Goal: Obtain resource: Download file/media

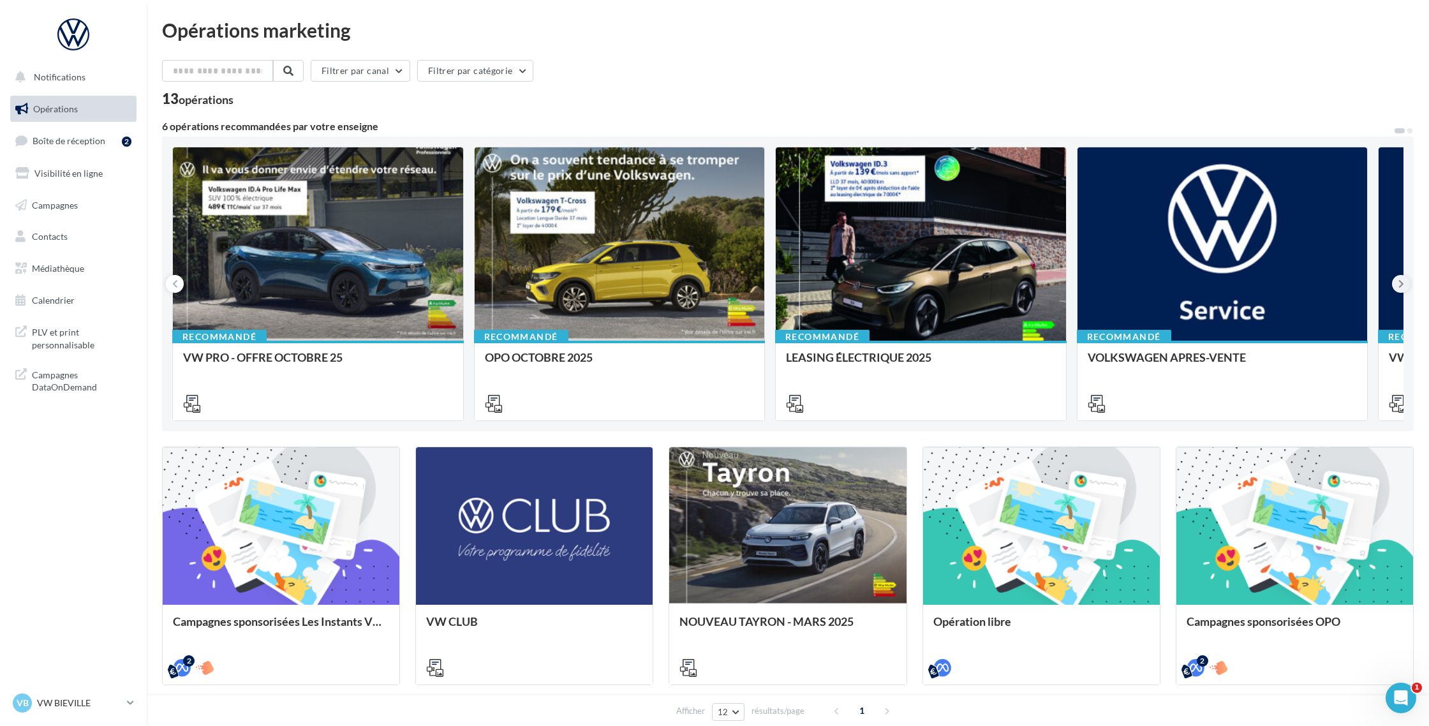
click at [1399, 284] on icon at bounding box center [1401, 283] width 6 height 13
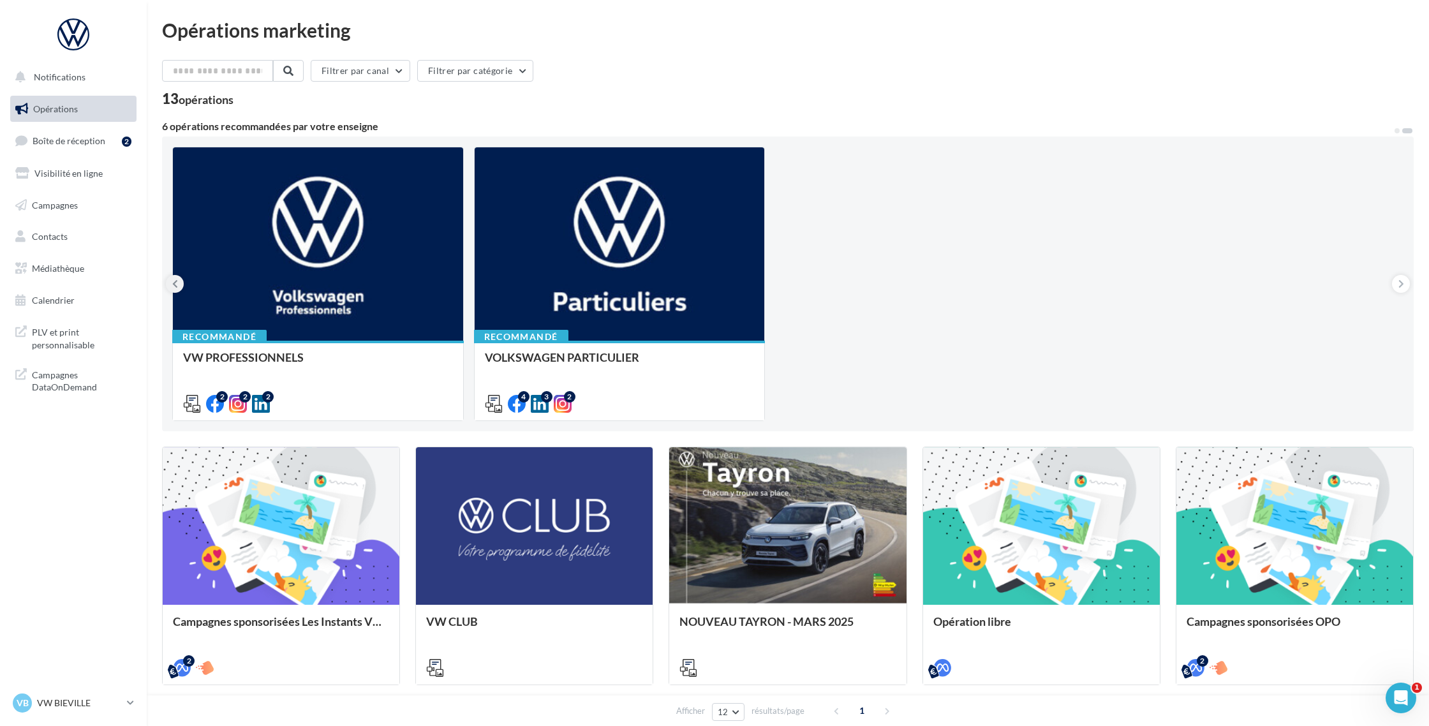
click at [176, 283] on icon at bounding box center [175, 283] width 6 height 13
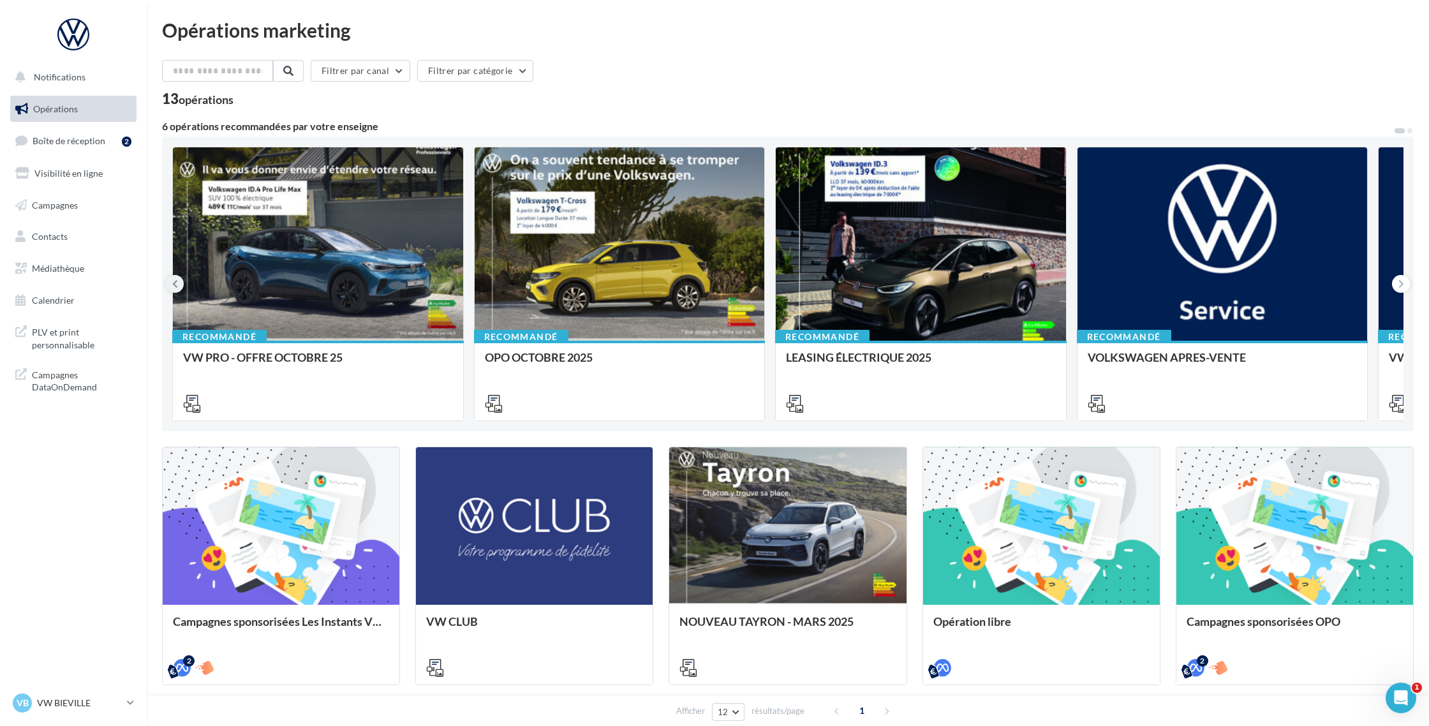
click at [176, 283] on icon at bounding box center [175, 283] width 6 height 13
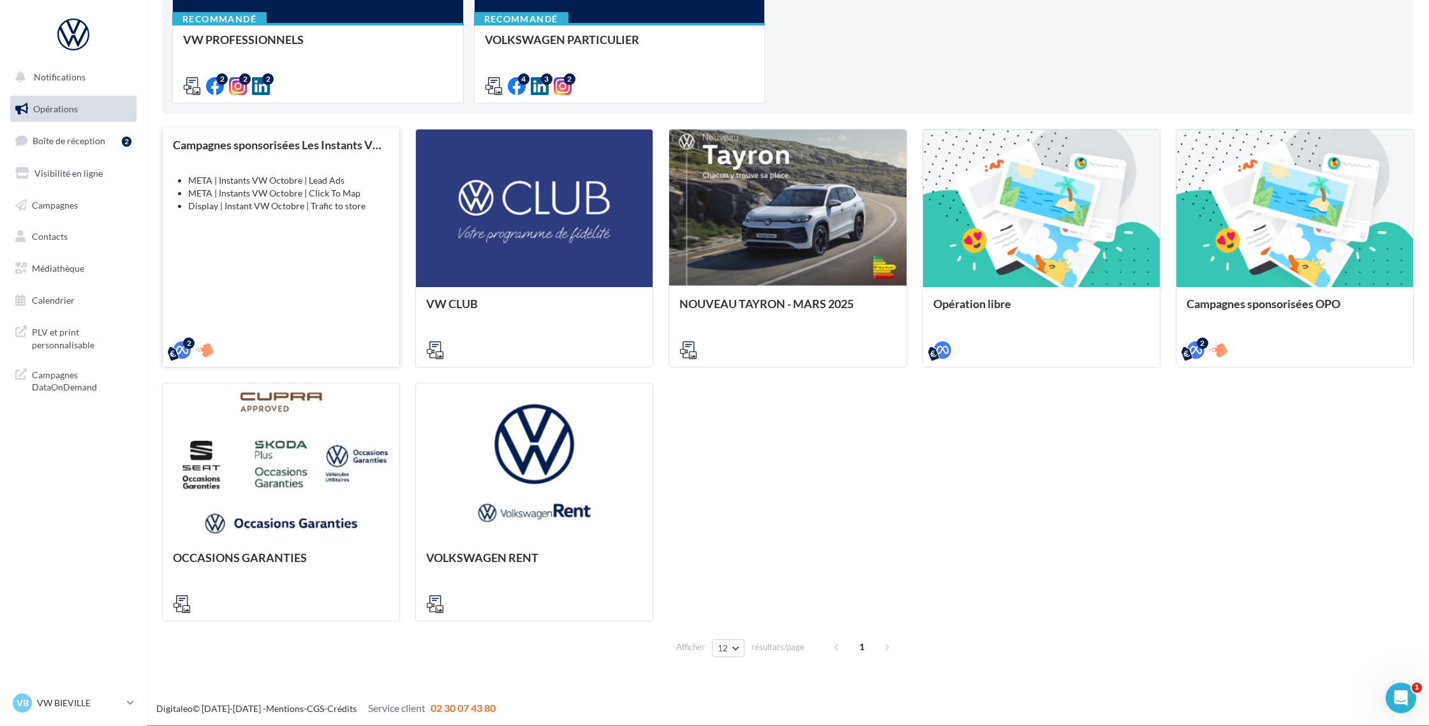
scroll to position [319, 0]
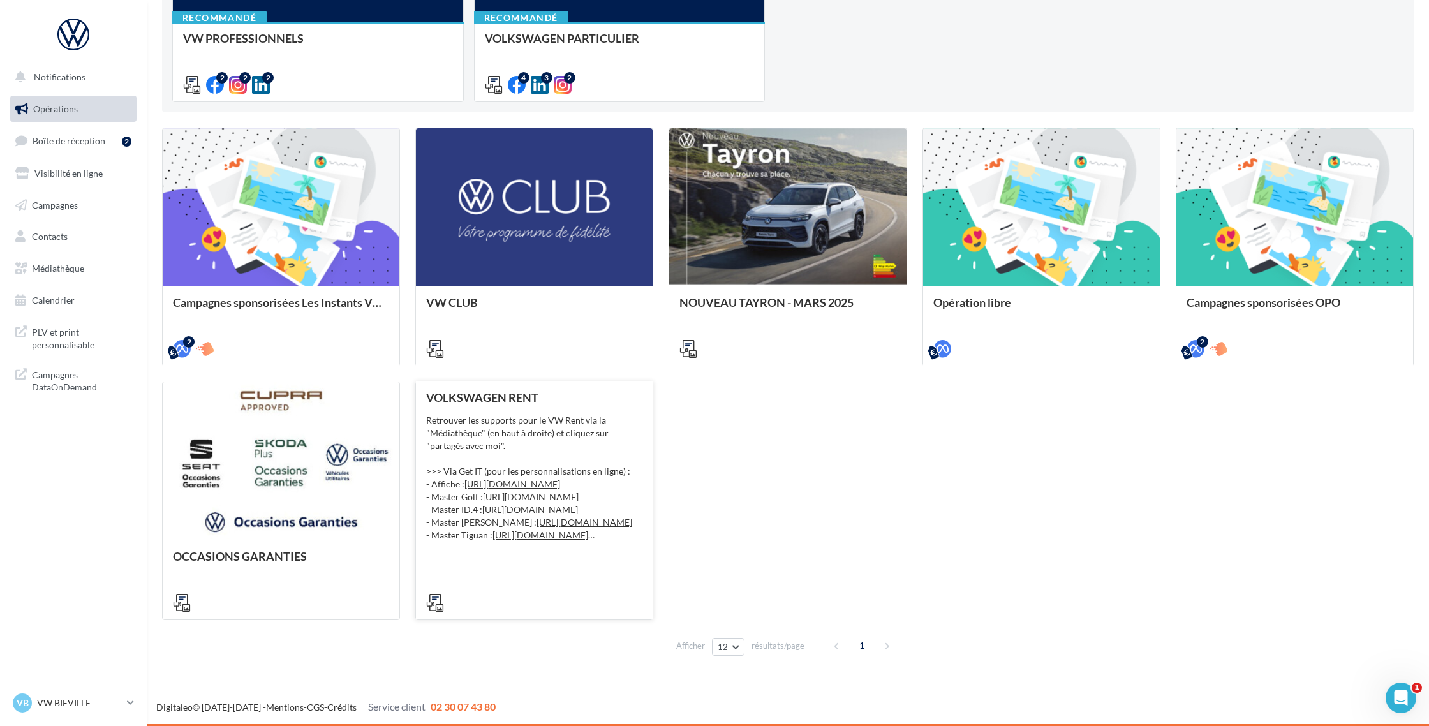
click at [458, 452] on div "Retrouver les supports pour le VW Rent via la "Médiathèque" (en haut à droite) …" at bounding box center [534, 478] width 216 height 128
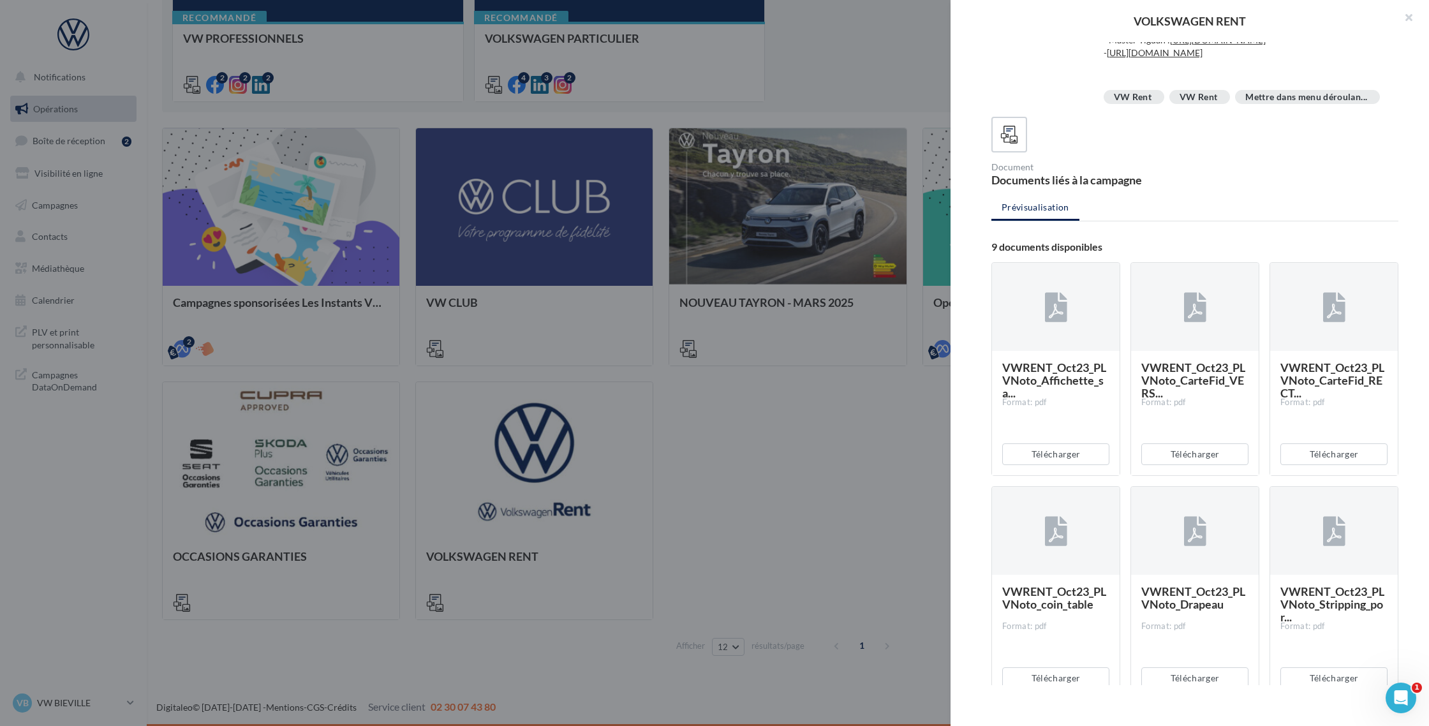
scroll to position [124, 0]
click at [1054, 320] on icon at bounding box center [1056, 305] width 22 height 29
click at [1053, 463] on button "Télécharger" at bounding box center [1055, 452] width 107 height 22
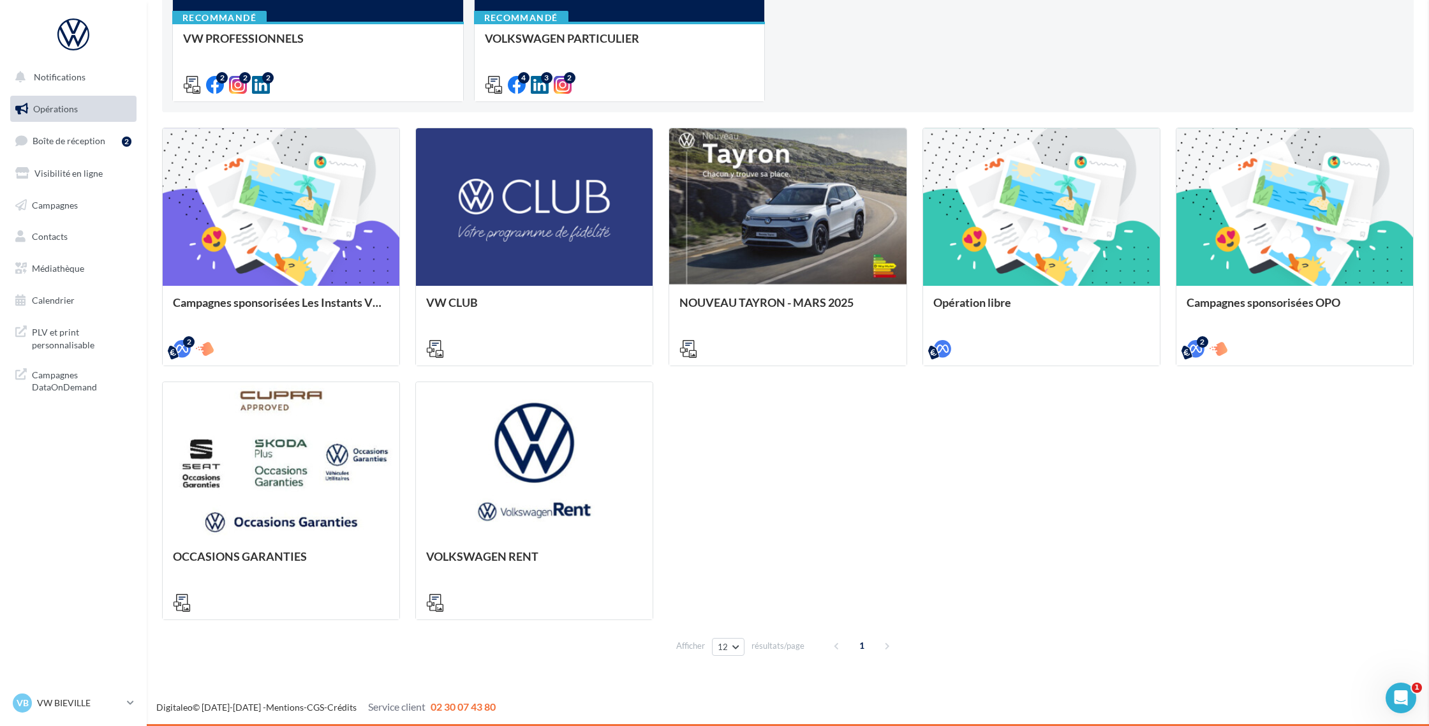
drag, startPoint x: 767, startPoint y: 450, endPoint x: 712, endPoint y: 401, distance: 74.5
click at [51, 274] on link "Médiathèque" at bounding box center [73, 268] width 131 height 27
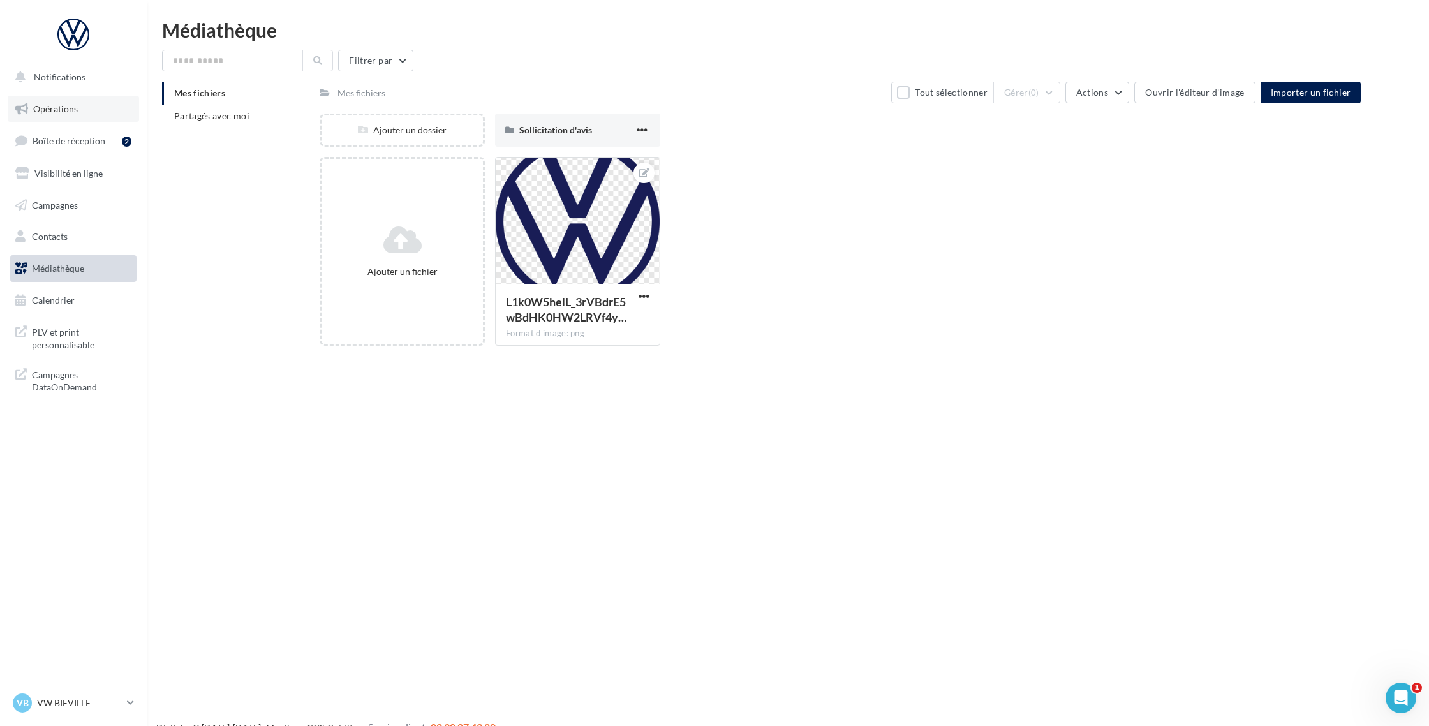
click at [71, 112] on span "Opérations" at bounding box center [55, 108] width 45 height 11
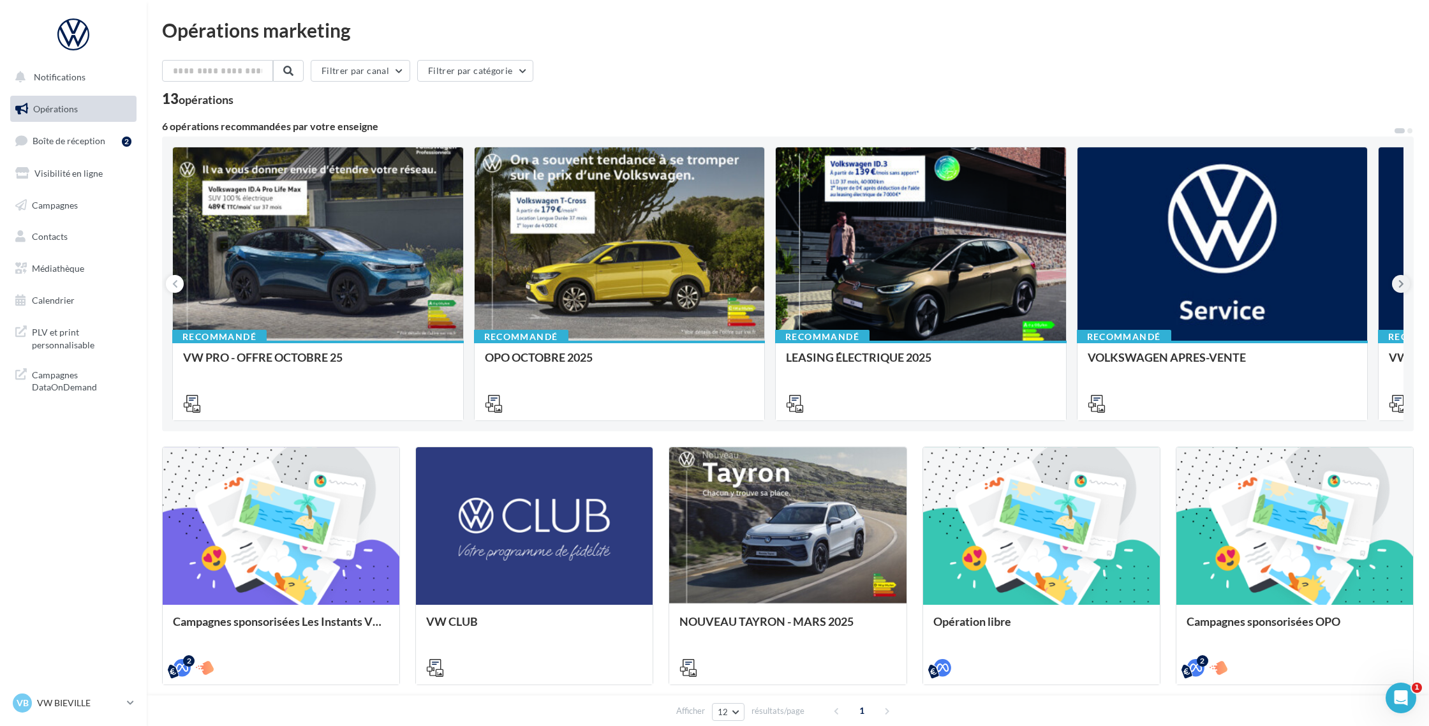
click at [1396, 285] on button at bounding box center [1401, 284] width 18 height 18
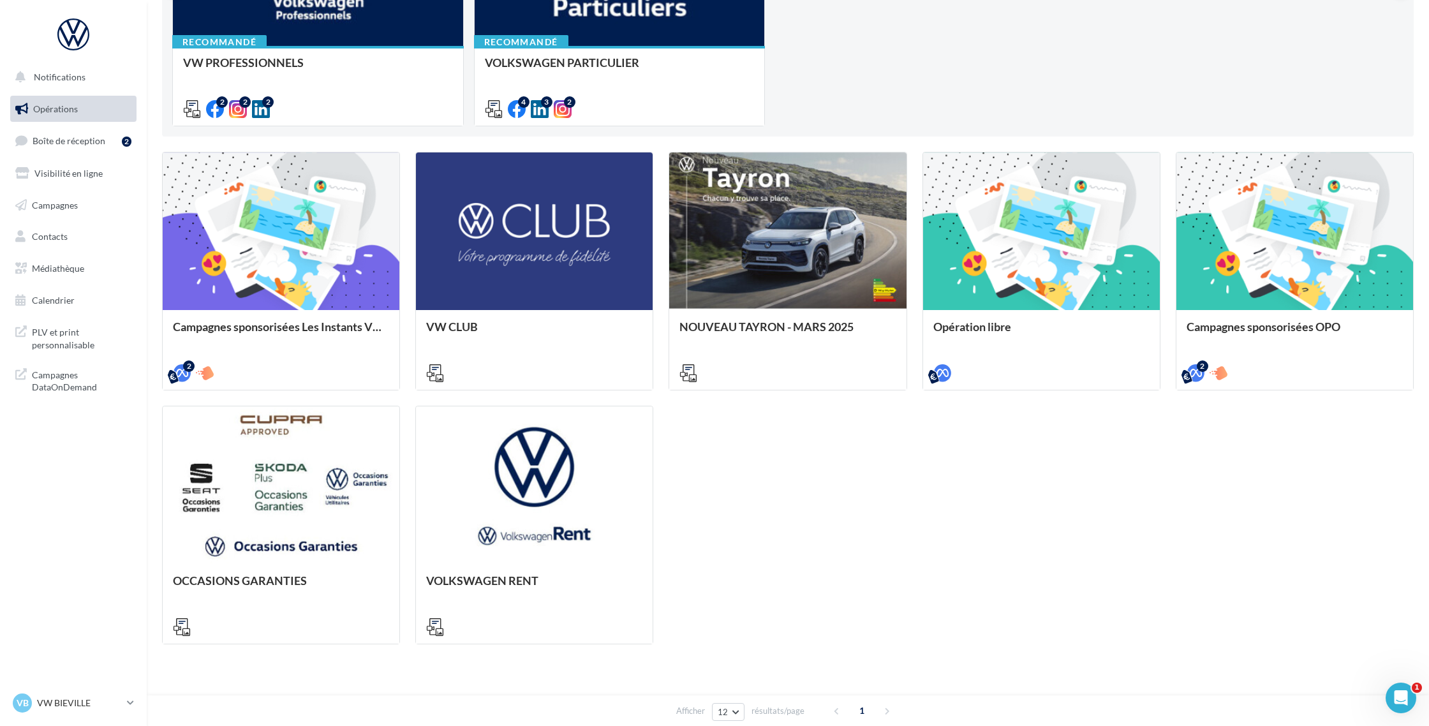
scroll to position [319, 0]
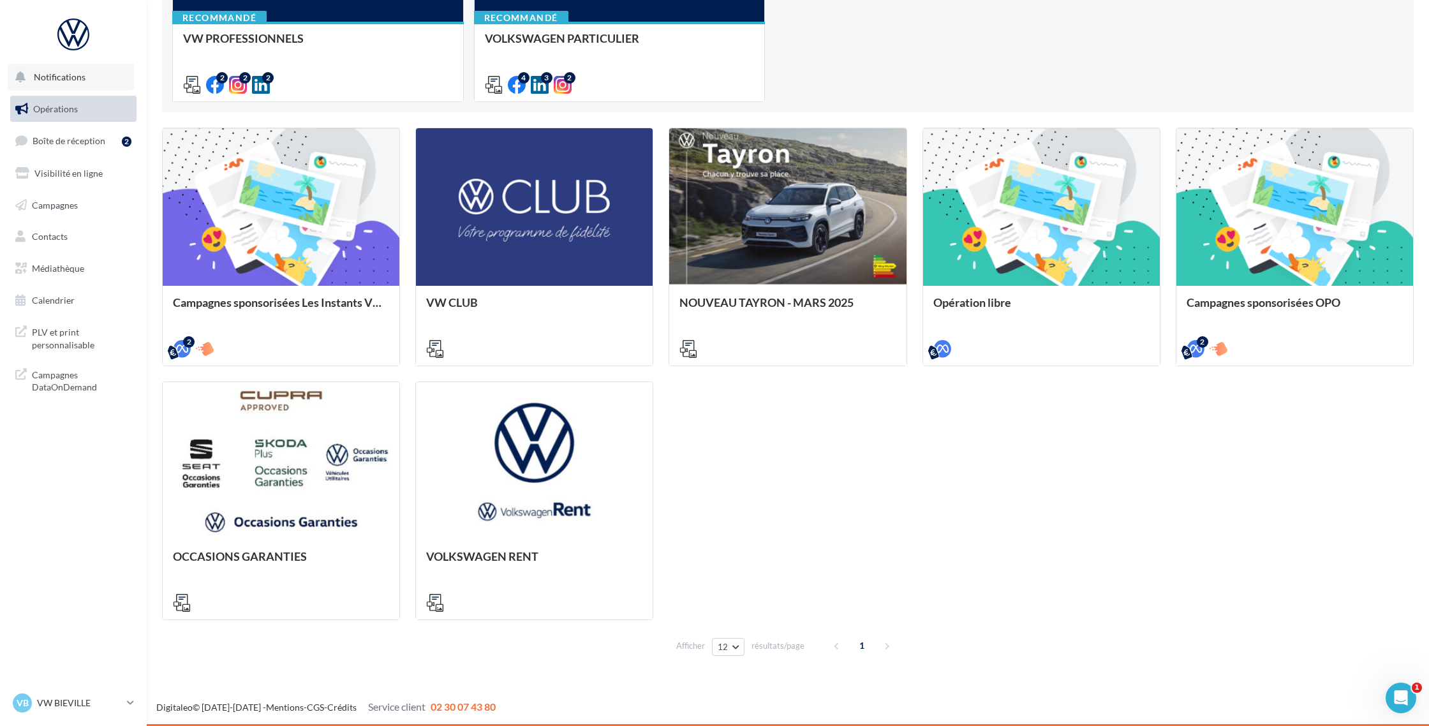
click at [61, 87] on button "Notifications" at bounding box center [71, 77] width 126 height 27
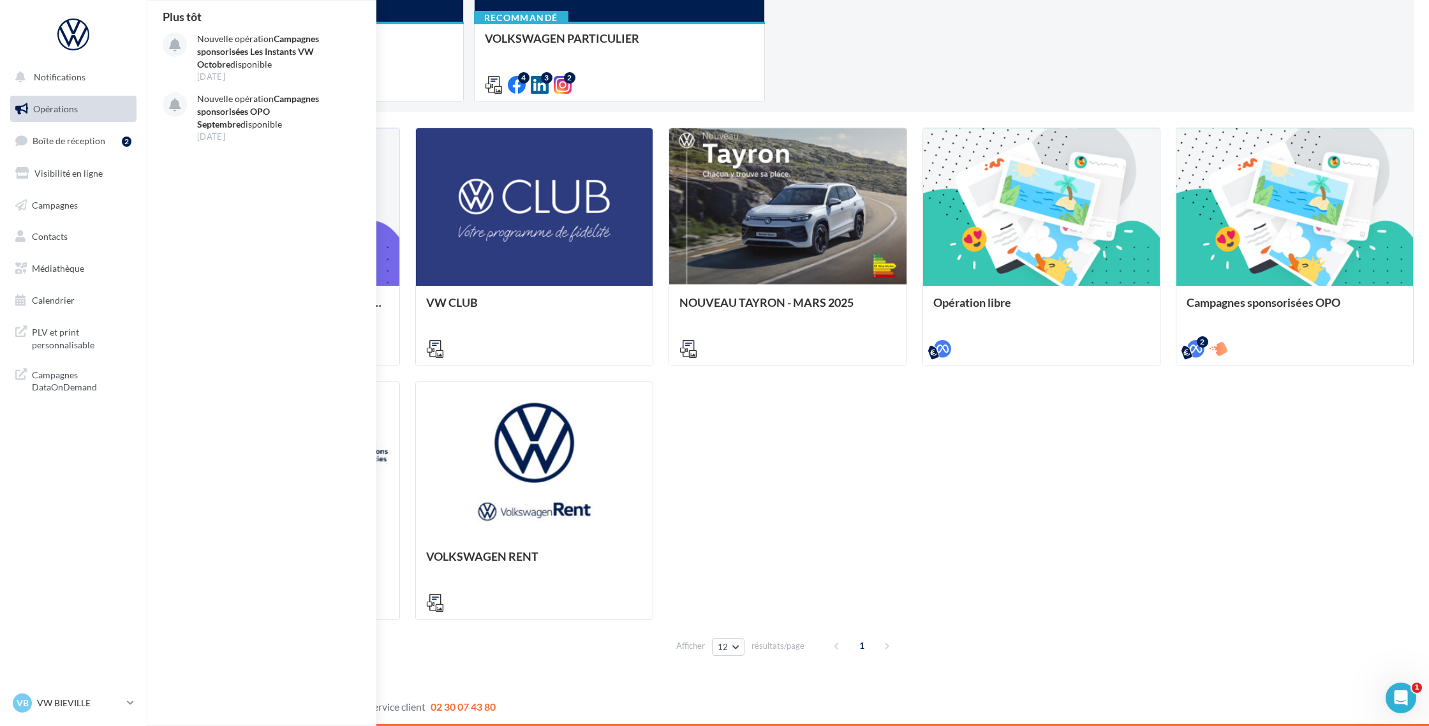
click at [62, 108] on span "Opérations" at bounding box center [55, 108] width 45 height 11
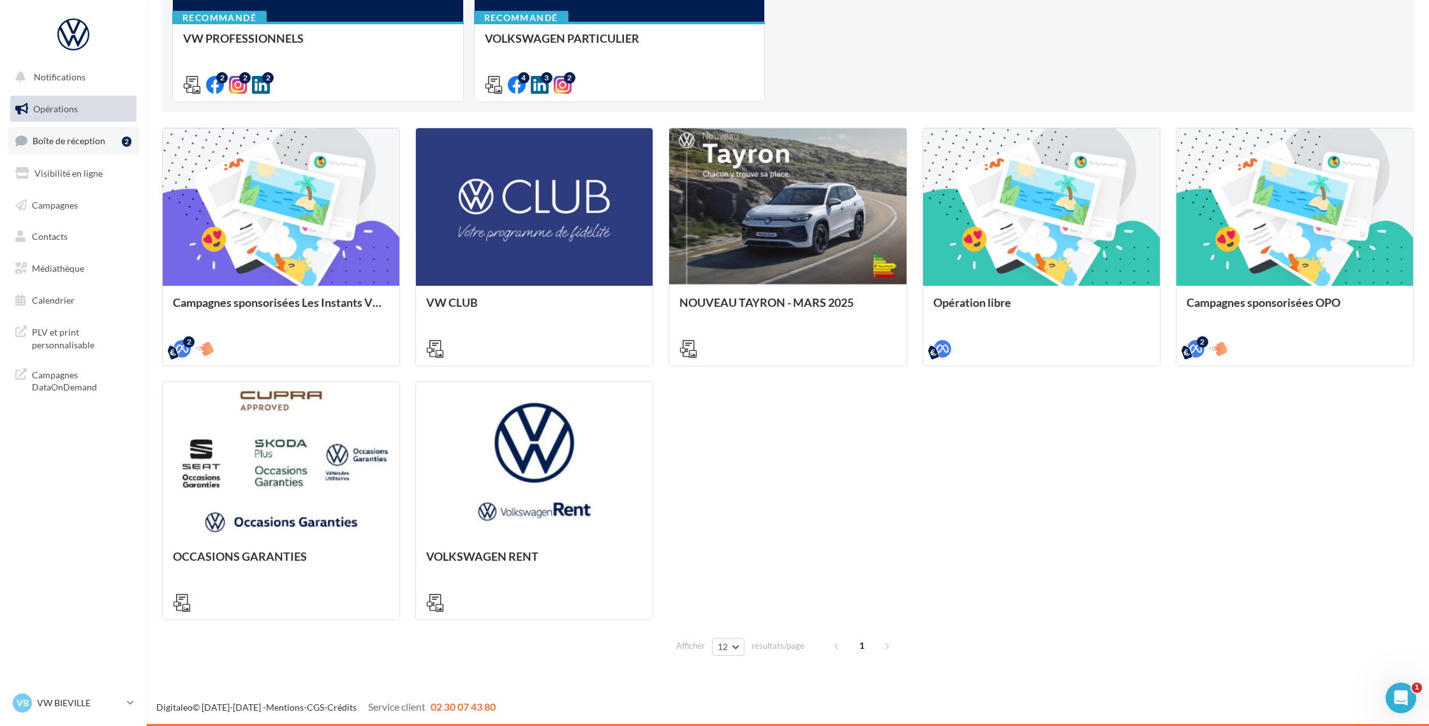
click at [62, 144] on span "Boîte de réception" at bounding box center [69, 140] width 73 height 11
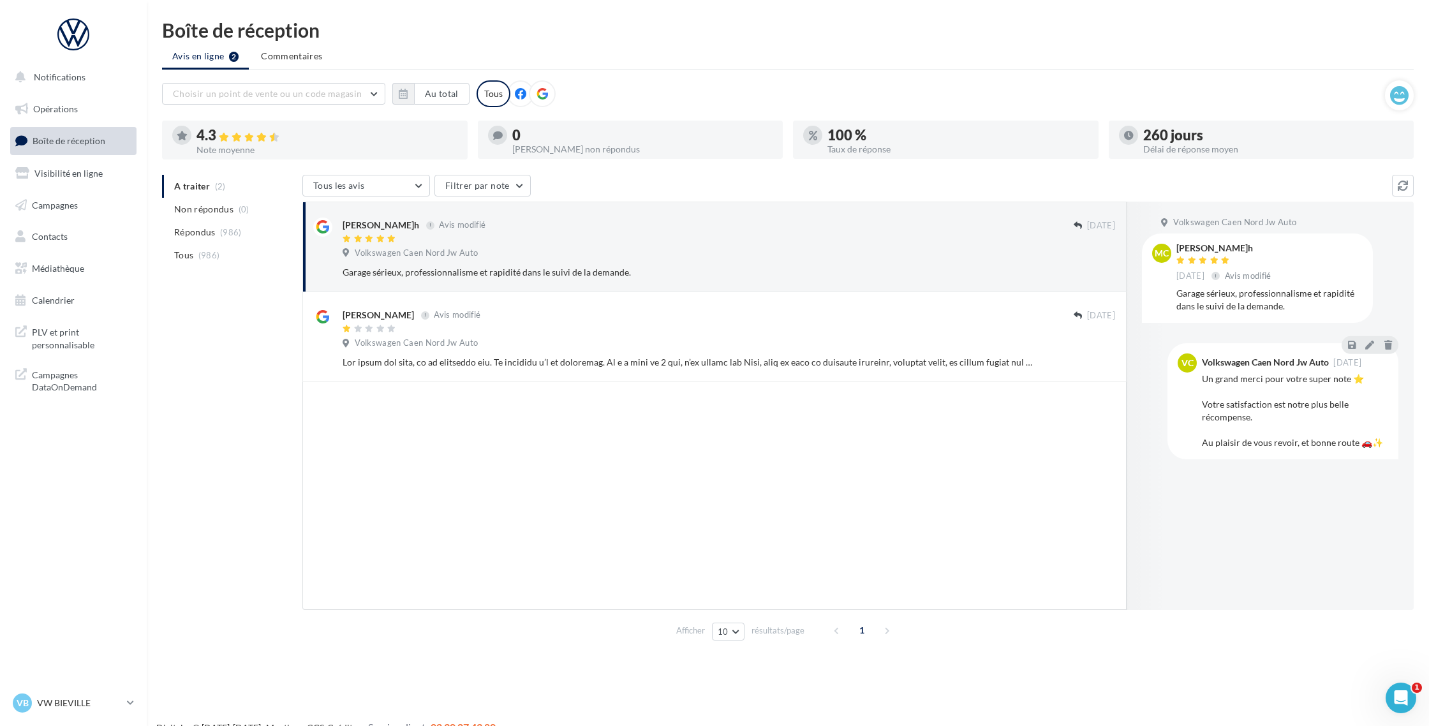
click at [48, 187] on ul "Opérations Boîte de réception Visibilité en ligne Campagnes Contacts Médiathèqu…" at bounding box center [73, 205] width 137 height 228
click at [47, 178] on span "Visibilité en ligne" at bounding box center [68, 173] width 68 height 11
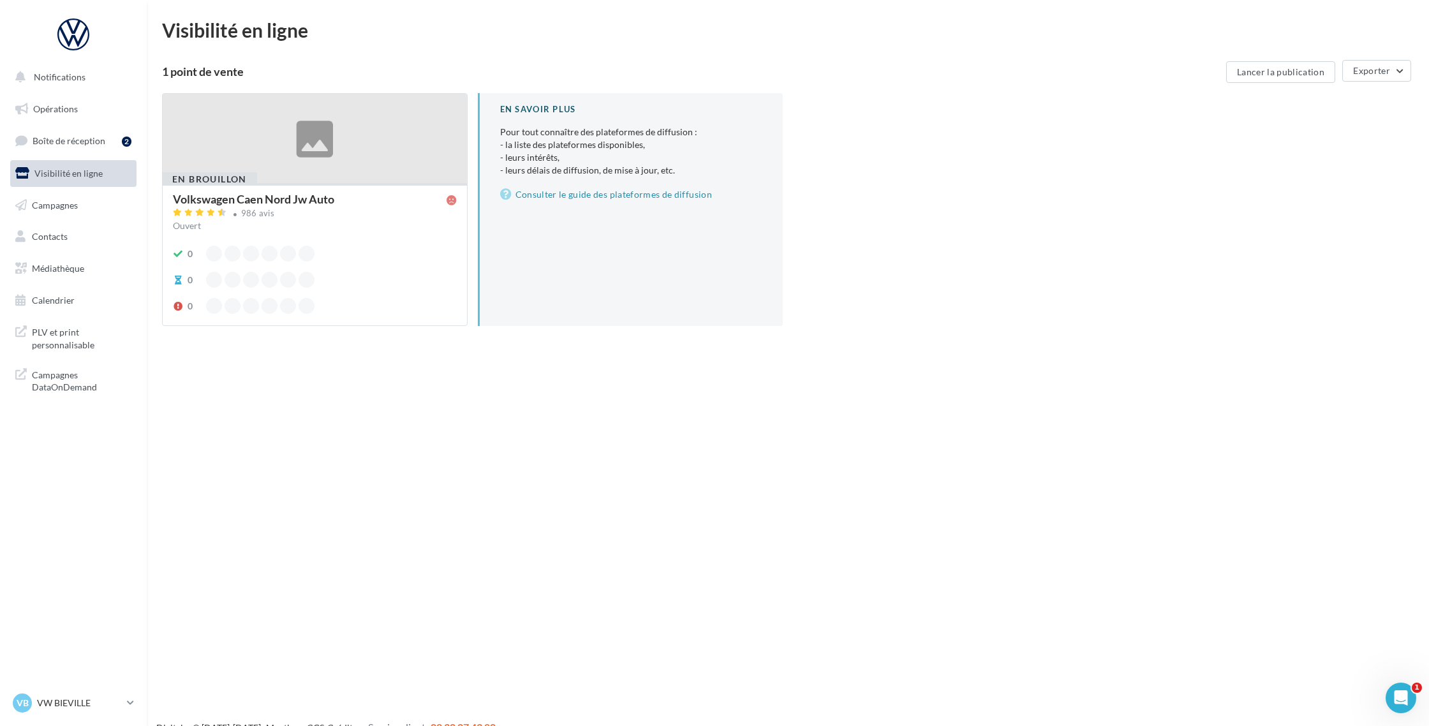
click at [38, 203] on span "Campagnes" at bounding box center [55, 204] width 46 height 11
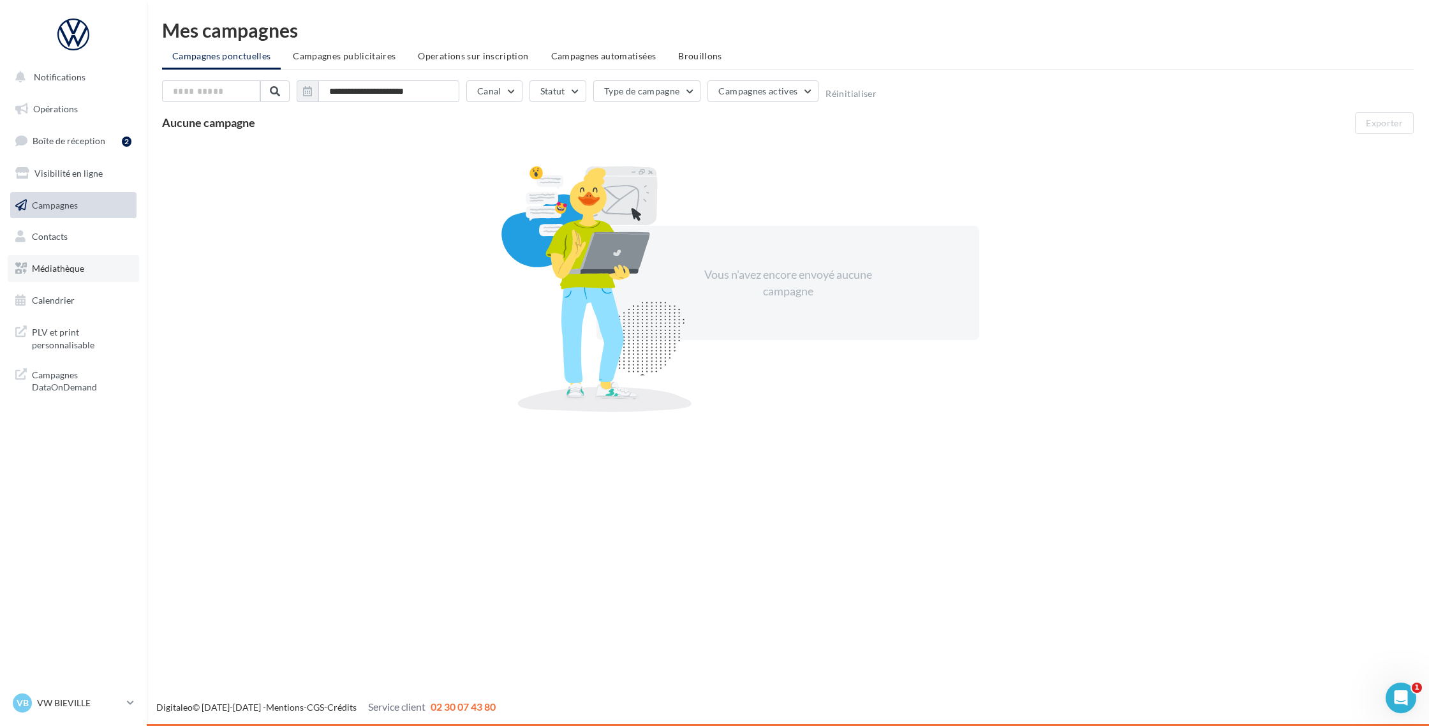
click at [43, 274] on link "Médiathèque" at bounding box center [73, 268] width 131 height 27
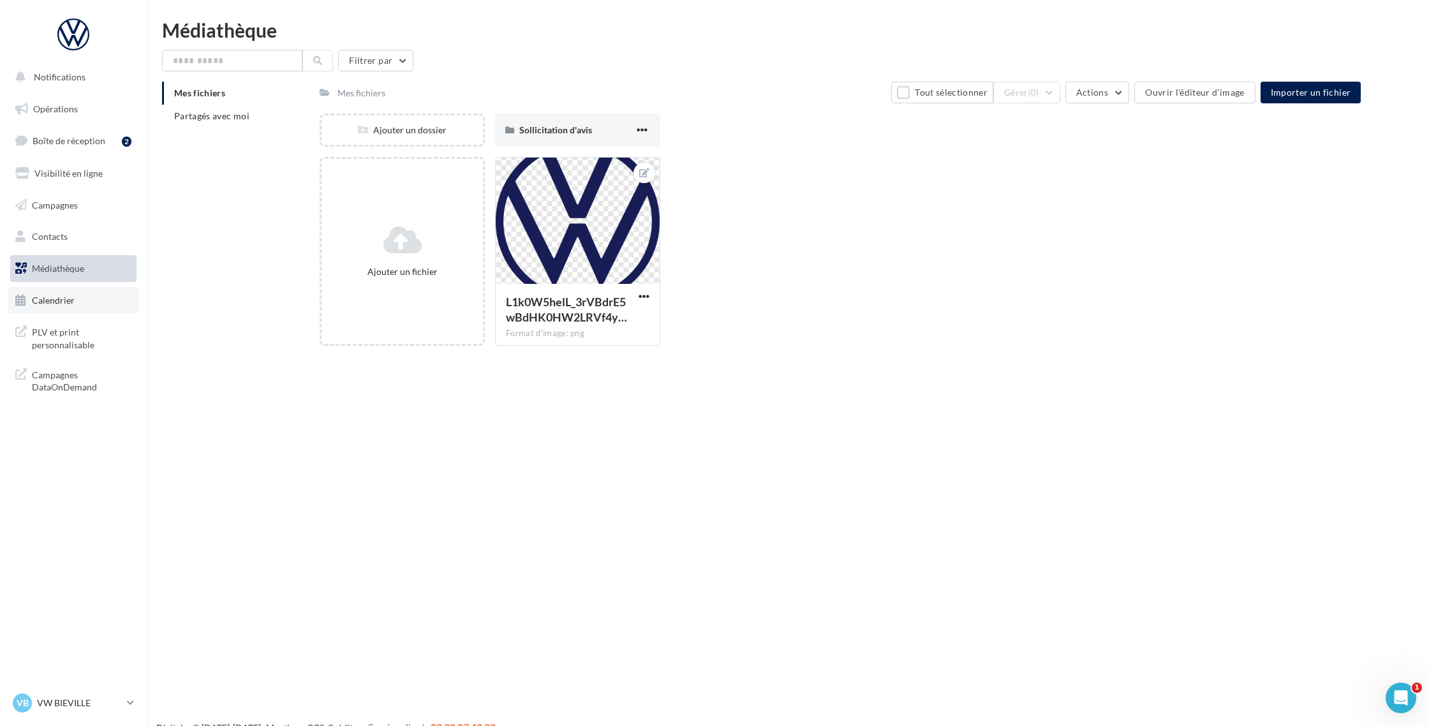
click at [43, 295] on span "Calendrier" at bounding box center [53, 300] width 43 height 11
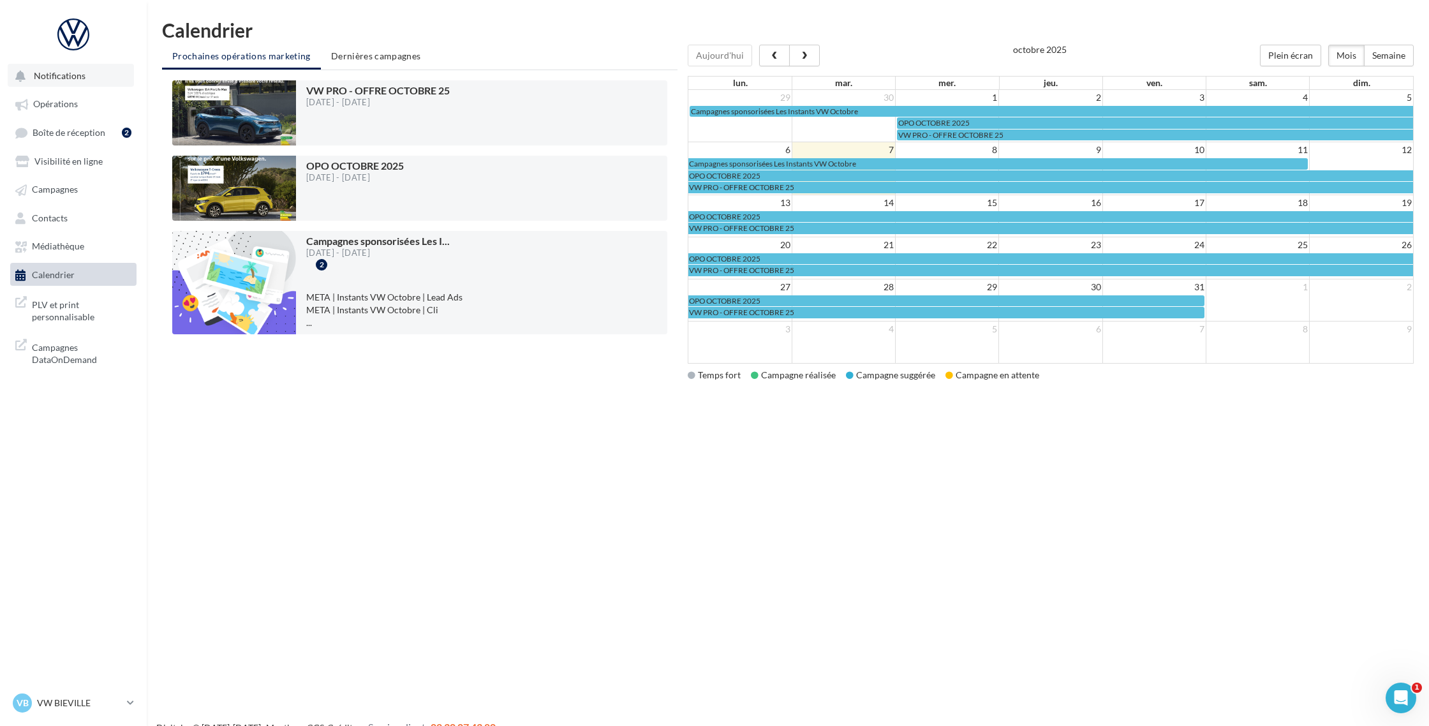
click at [87, 72] on button "Notifications" at bounding box center [71, 75] width 126 height 23
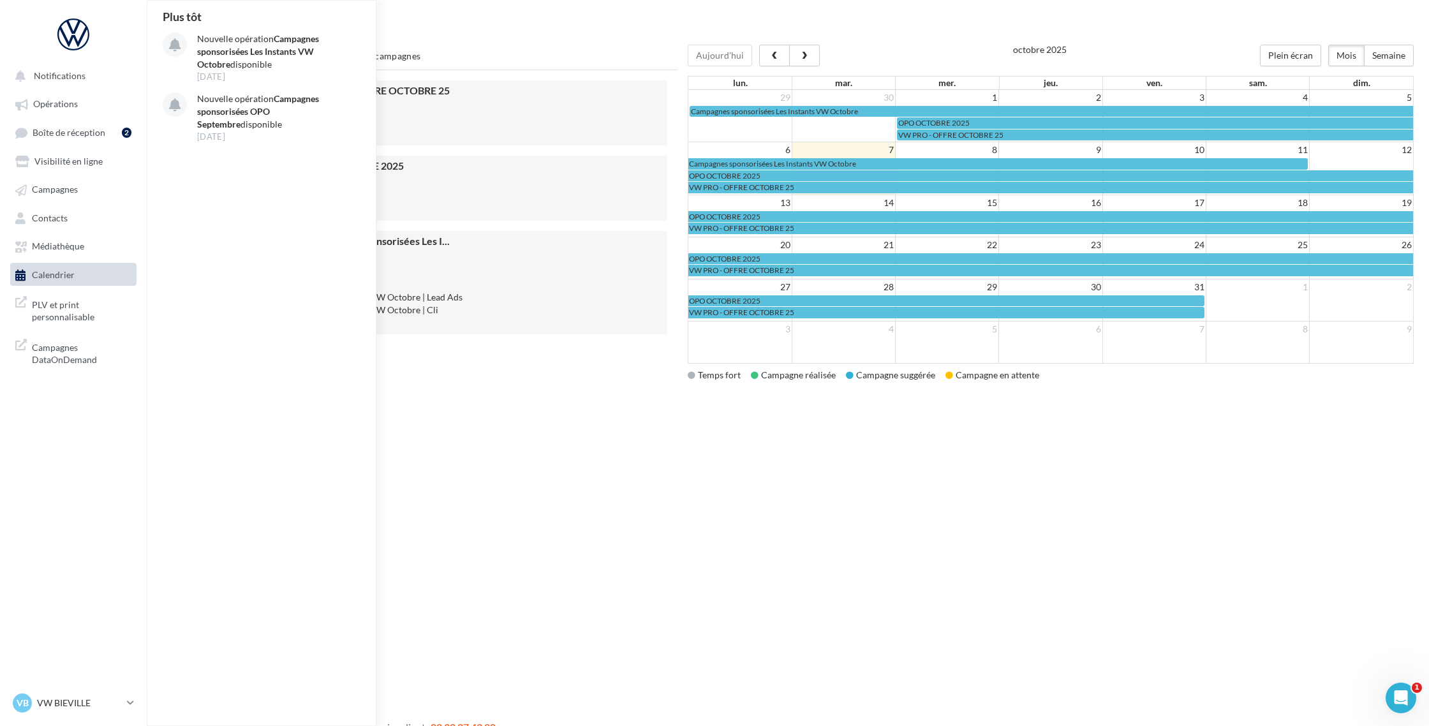
click at [78, 51] on div at bounding box center [73, 39] width 126 height 48
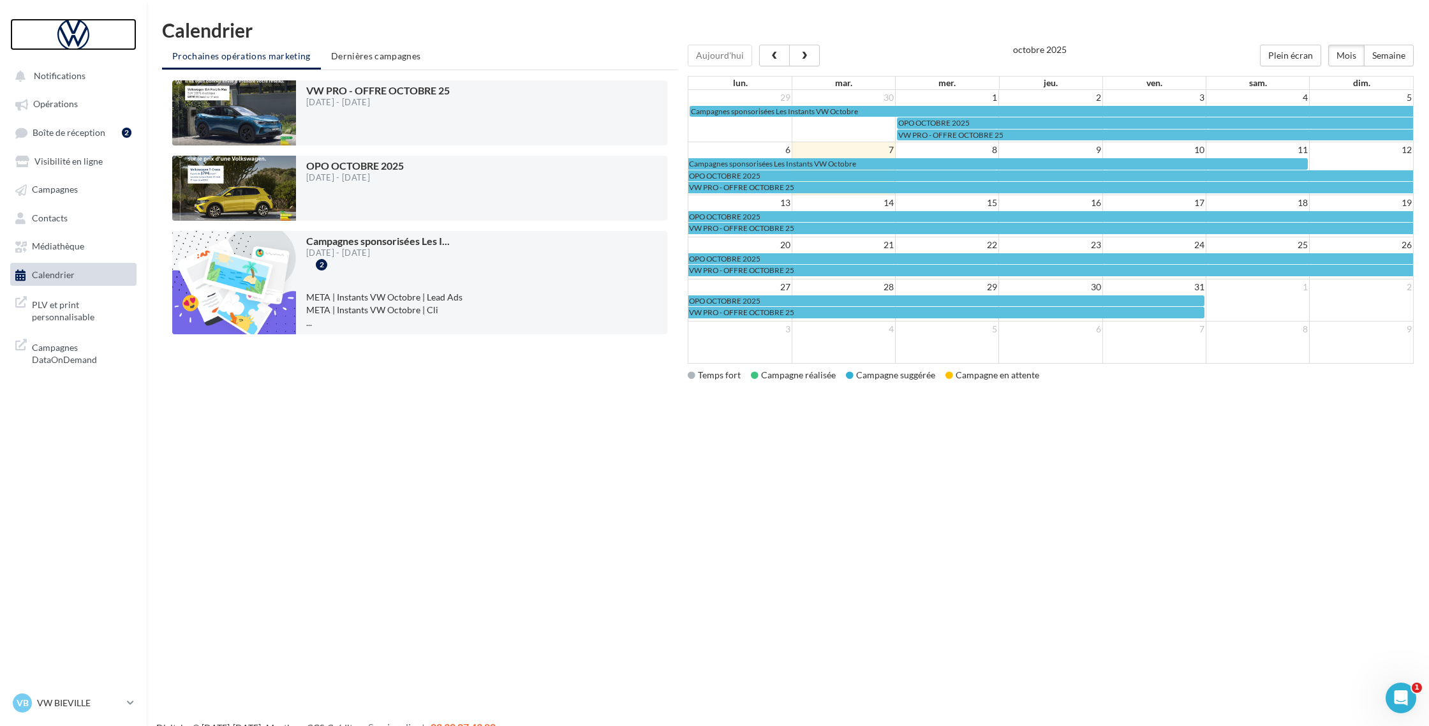
click at [70, 36] on div at bounding box center [73, 34] width 102 height 32
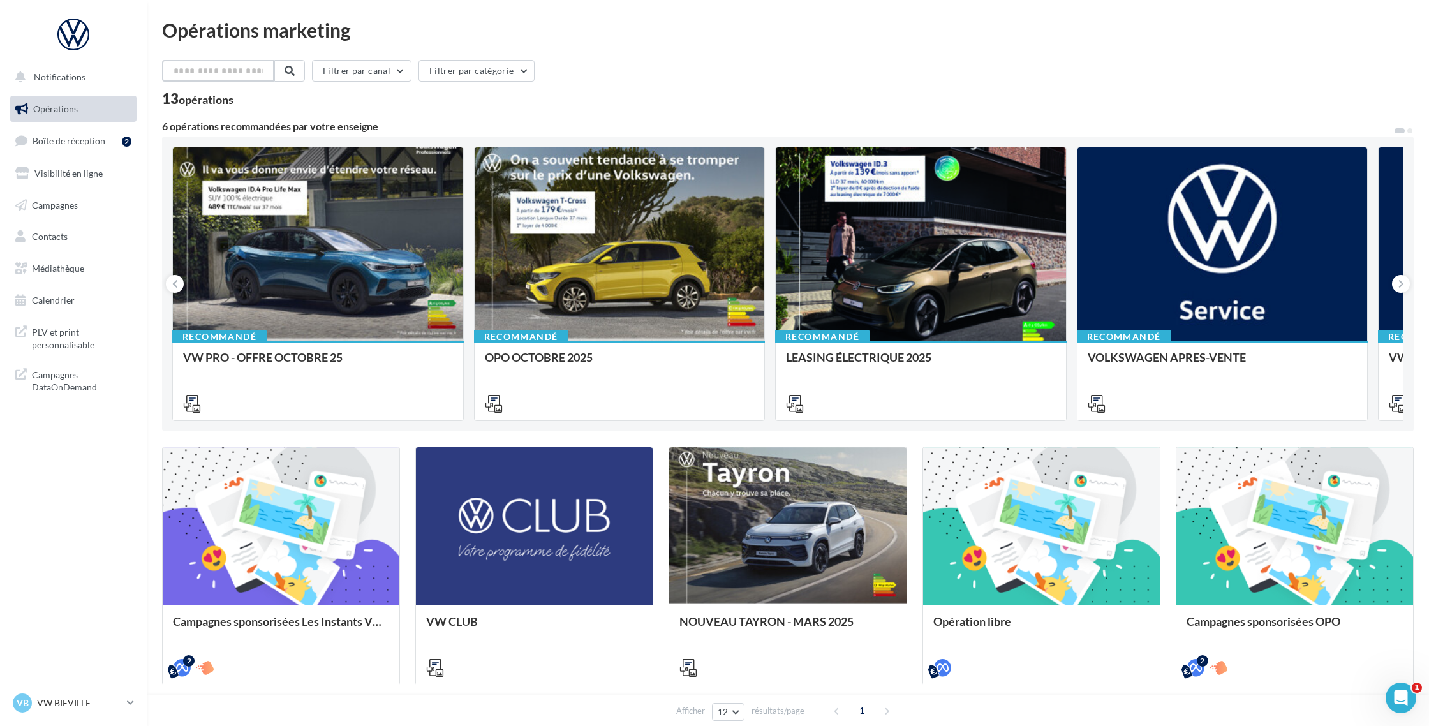
click at [210, 64] on input "text" at bounding box center [218, 71] width 112 height 22
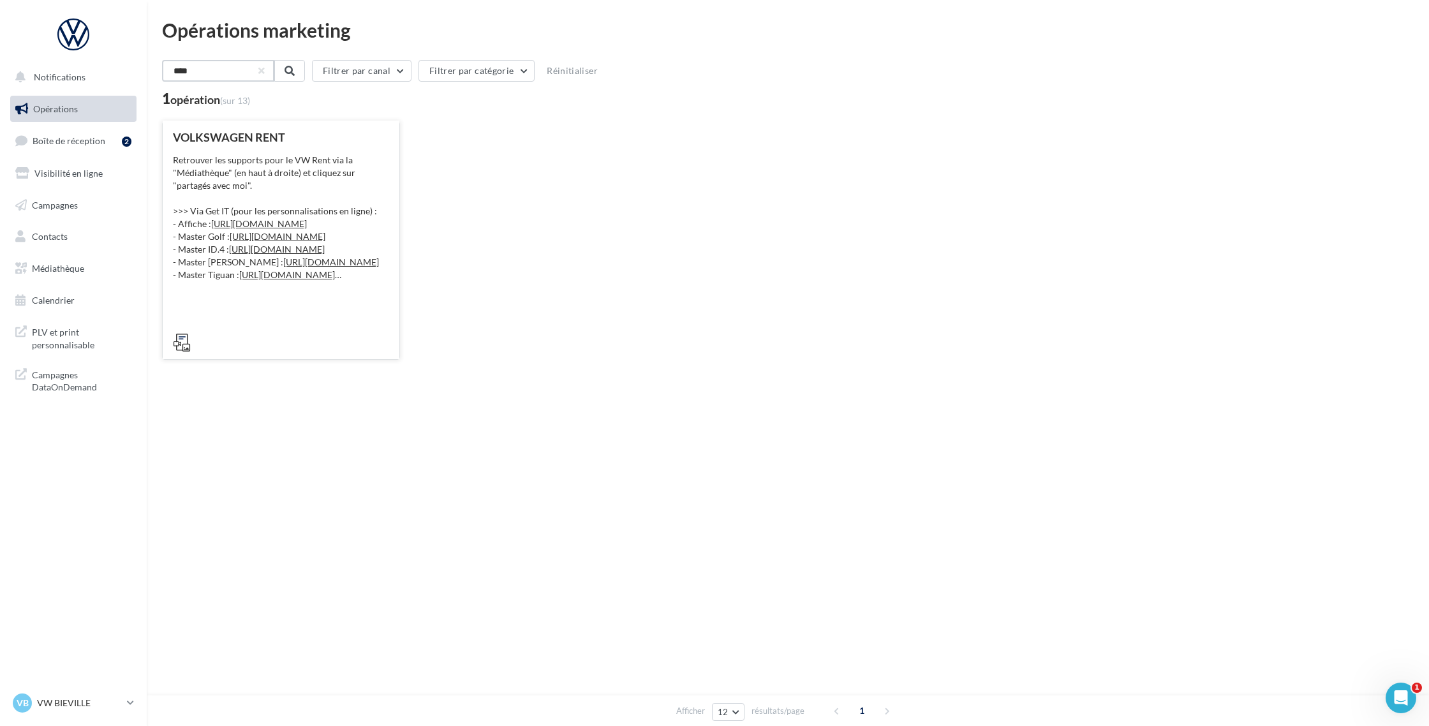
type input "****"
click at [212, 175] on div "Retrouver les supports pour le VW Rent via la "Médiathèque" (en haut à droite) …" at bounding box center [281, 218] width 216 height 128
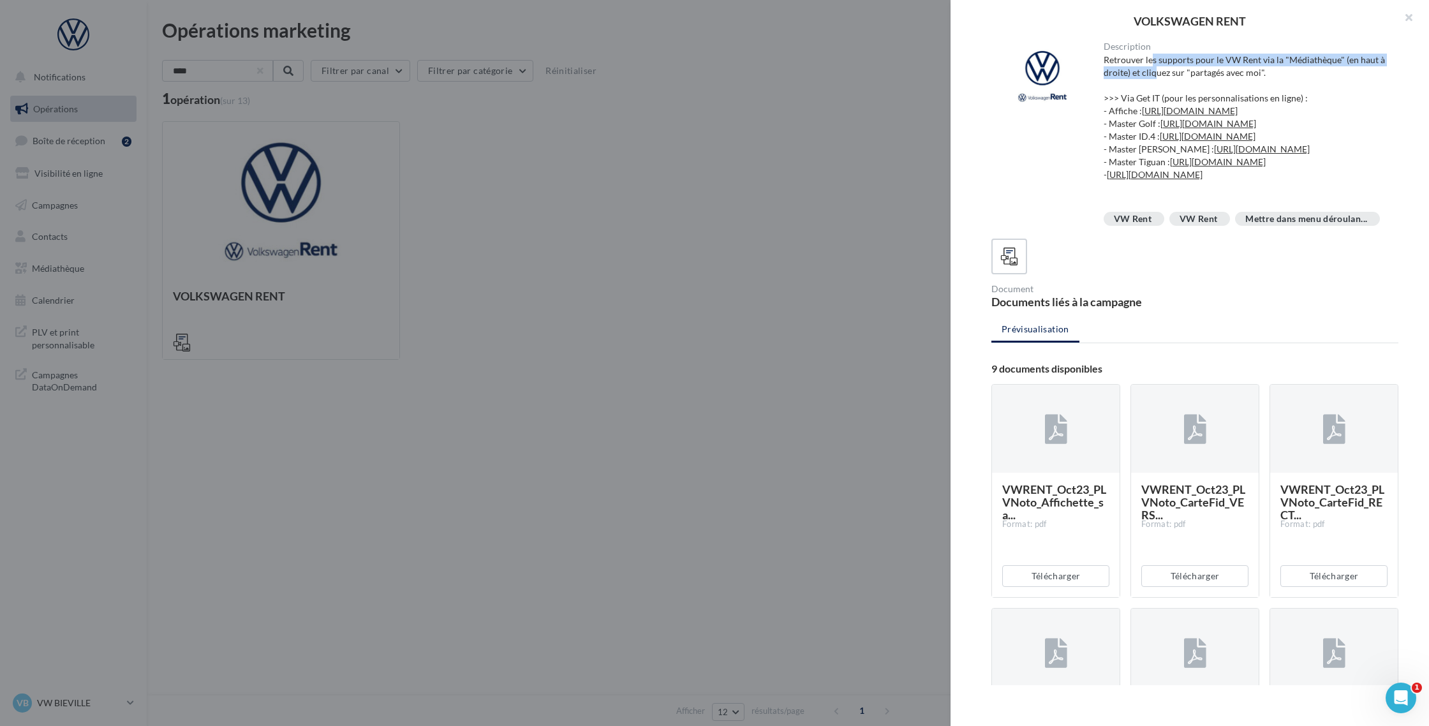
drag, startPoint x: 1153, startPoint y: 61, endPoint x: 1153, endPoint y: 70, distance: 9.6
click at [1153, 70] on div "Retrouver les supports pour le VW Rent via la "Médiathèque" (en haut à droite) …" at bounding box center [1246, 130] width 285 height 153
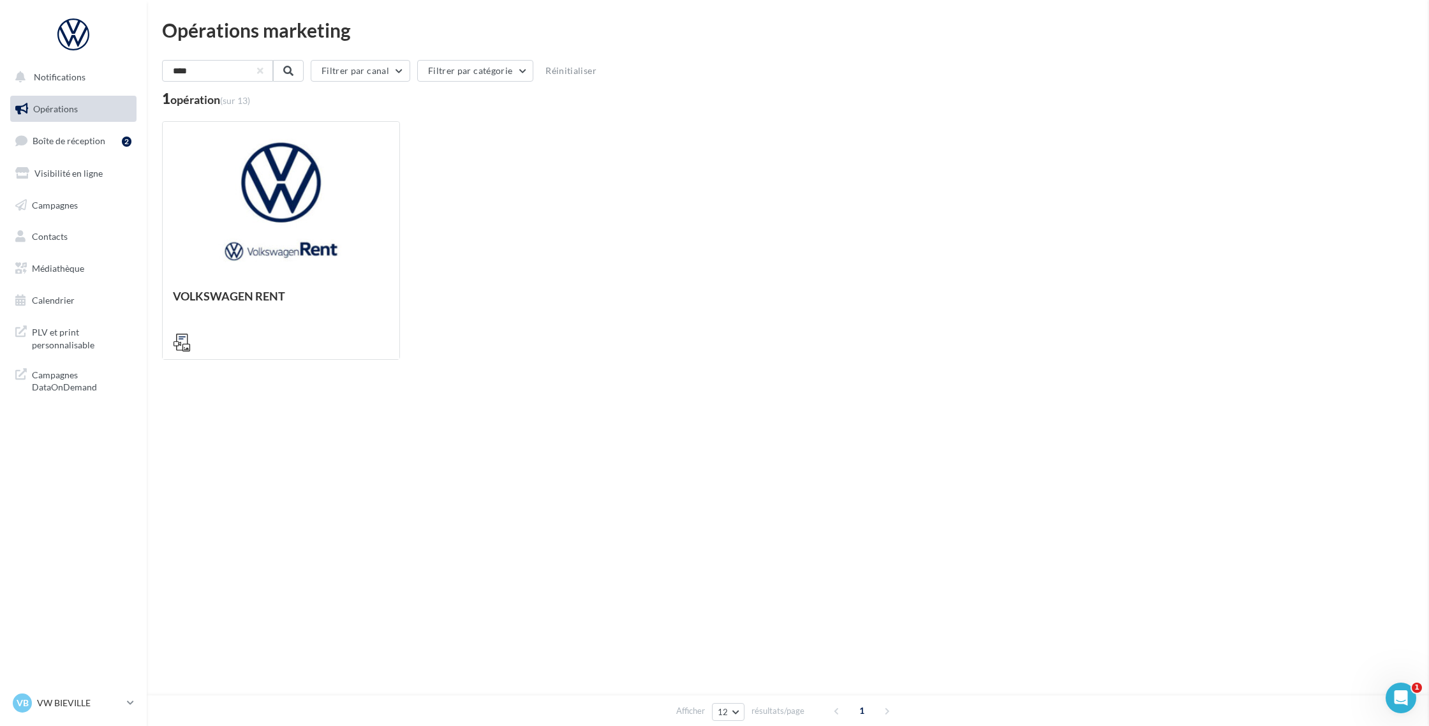
click at [162, 411] on div "VOLKSWAGEN RENT Description Retrouver les supports pour le VW Rent via la "Médi…" at bounding box center [788, 411] width 1252 height 0
click at [88, 267] on link "Médiathèque" at bounding box center [73, 268] width 131 height 27
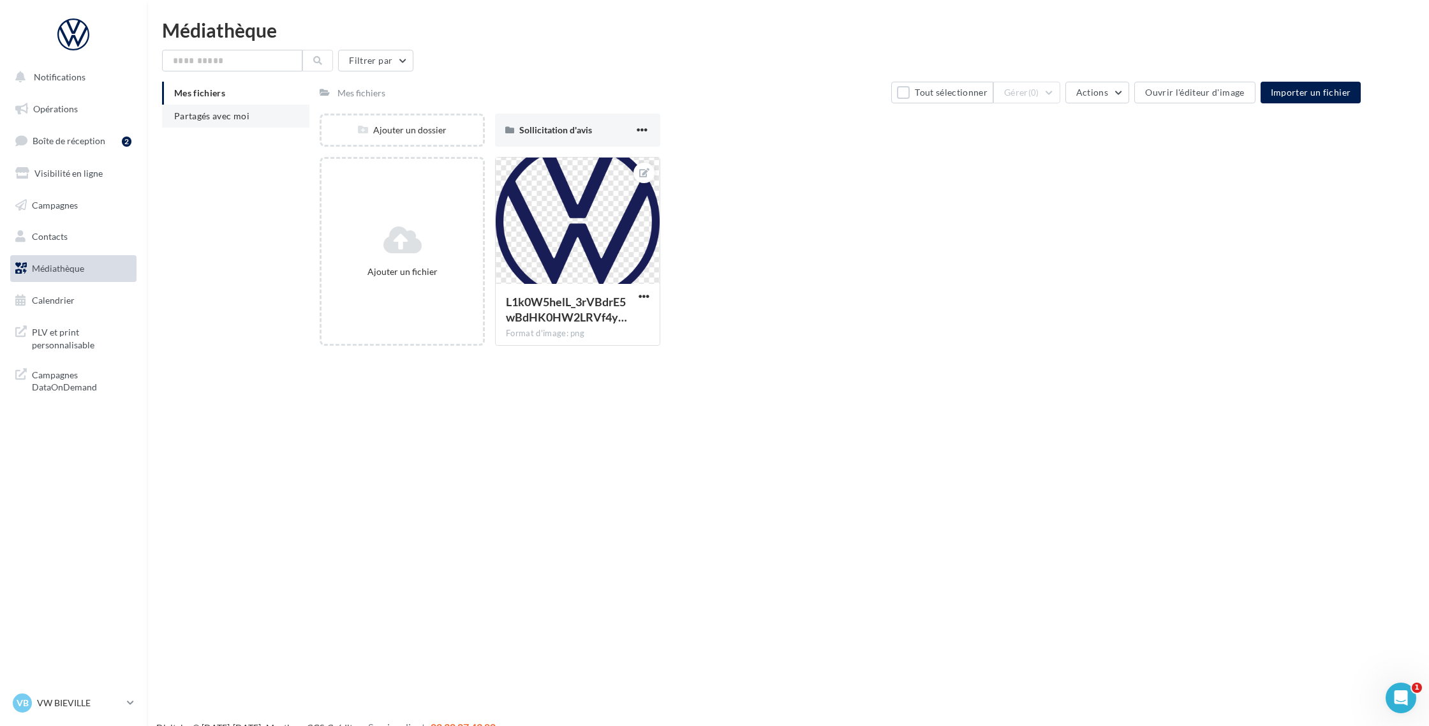
click at [223, 121] on li "Partagés avec moi" at bounding box center [235, 116] width 147 height 23
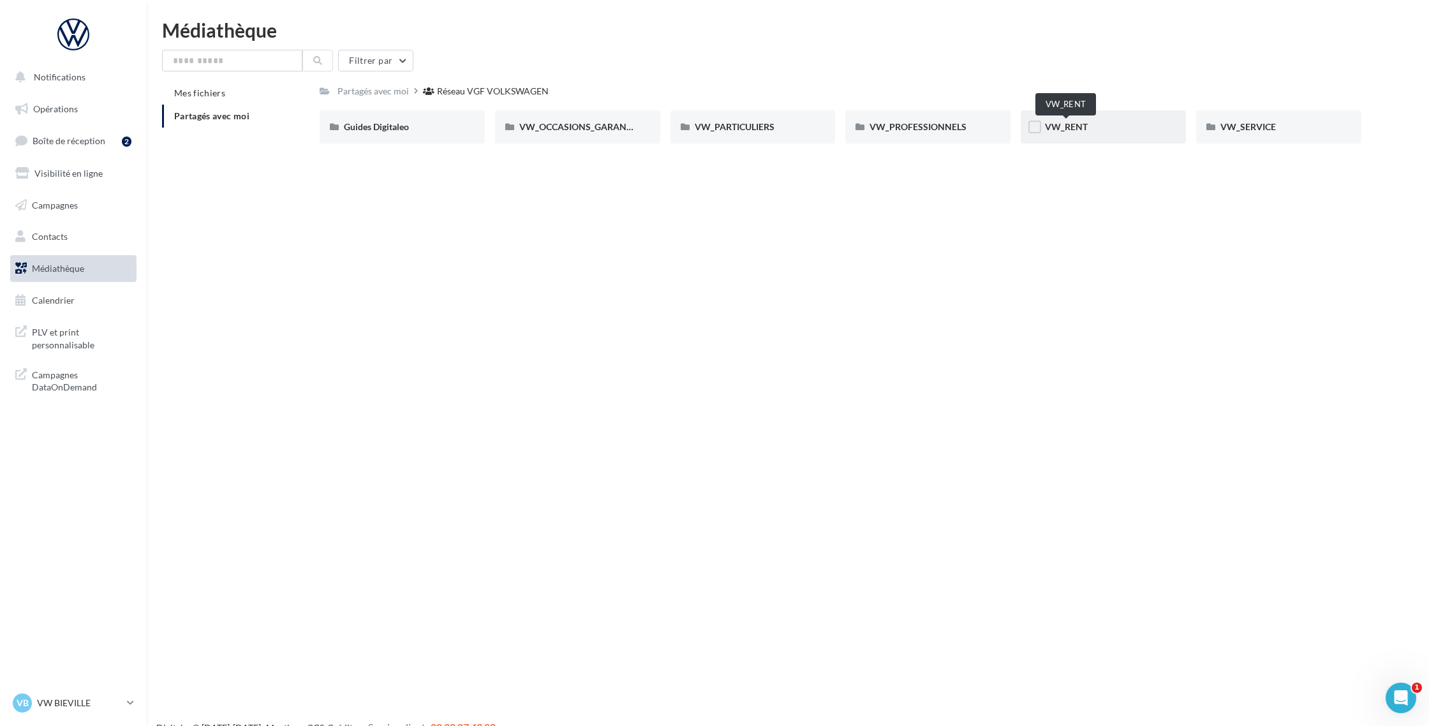
click at [1071, 127] on span "VW_RENT" at bounding box center [1066, 126] width 43 height 11
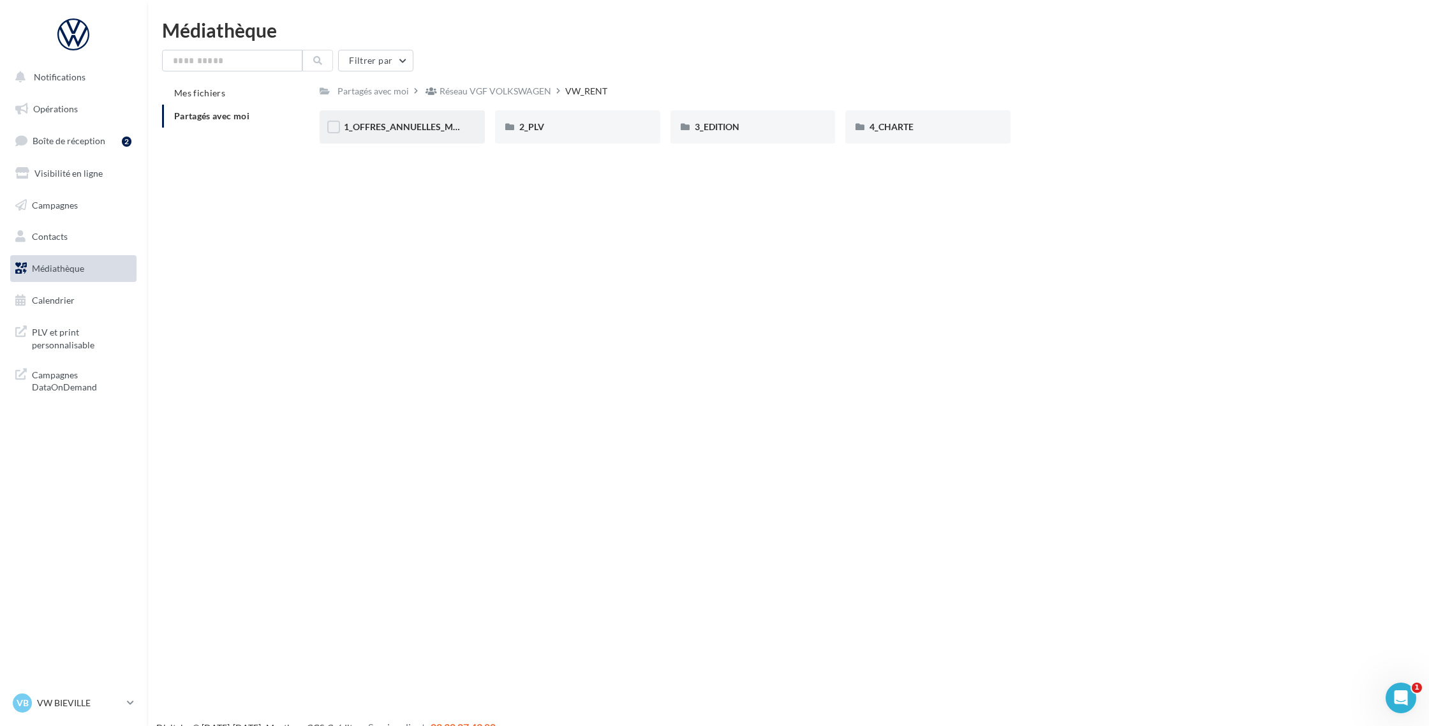
click at [390, 121] on div "1_OFFRES_ANNUELLES_MaJ_JUIN25" at bounding box center [402, 127] width 117 height 13
click at [699, 126] on span "RS" at bounding box center [700, 126] width 11 height 11
click at [429, 126] on div "GOLF" at bounding box center [402, 127] width 117 height 13
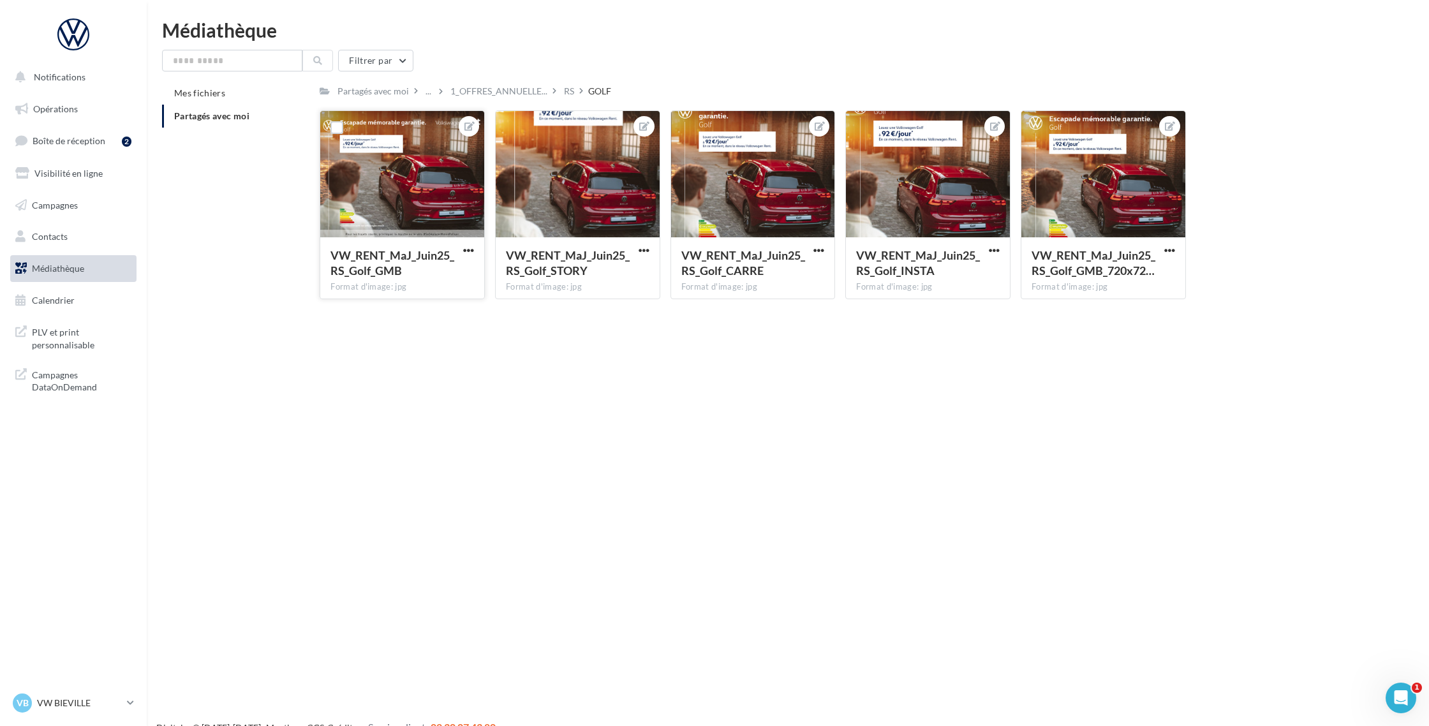
click at [404, 190] on div at bounding box center [402, 175] width 164 height 128
click at [466, 250] on span "button" at bounding box center [468, 250] width 11 height 11
click at [414, 316] on button "Télécharger" at bounding box center [409, 308] width 135 height 33
click at [647, 250] on span "button" at bounding box center [644, 250] width 11 height 11
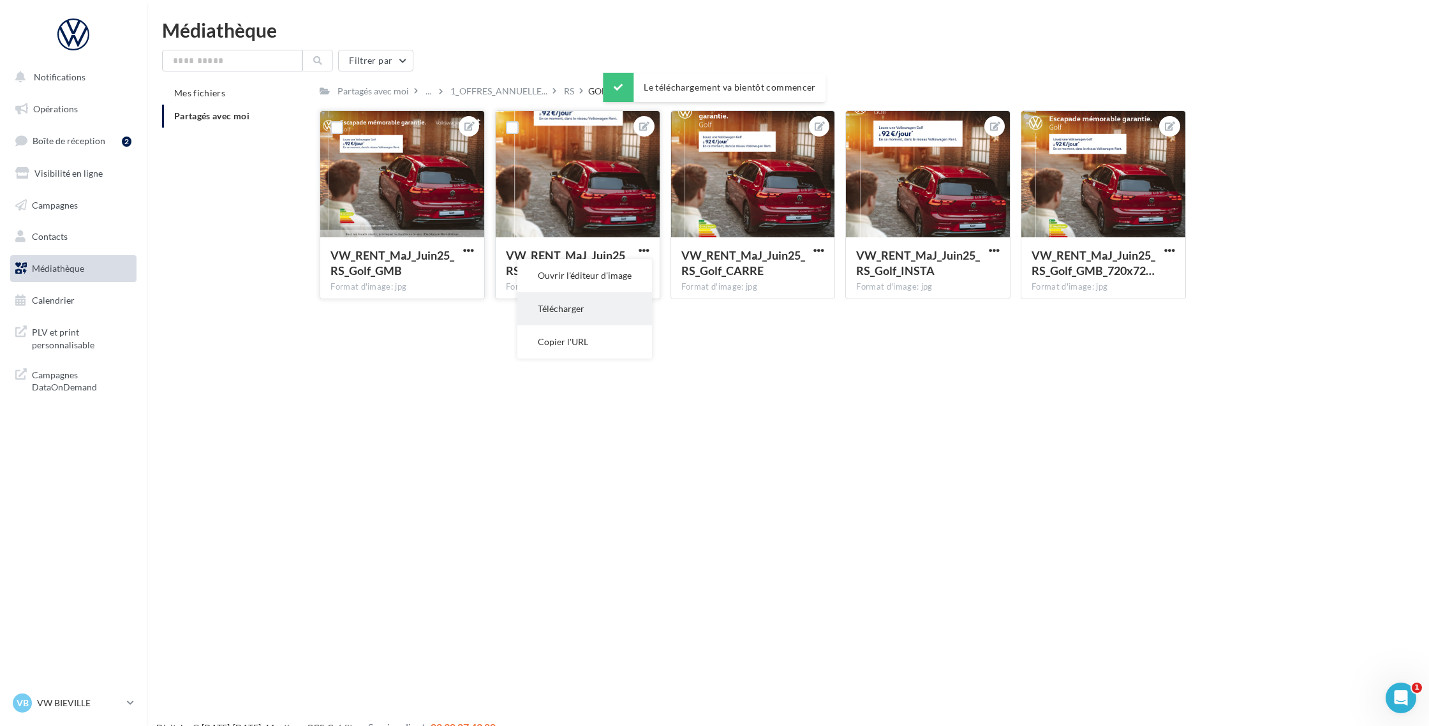
click at [598, 305] on button "Télécharger" at bounding box center [584, 308] width 135 height 33
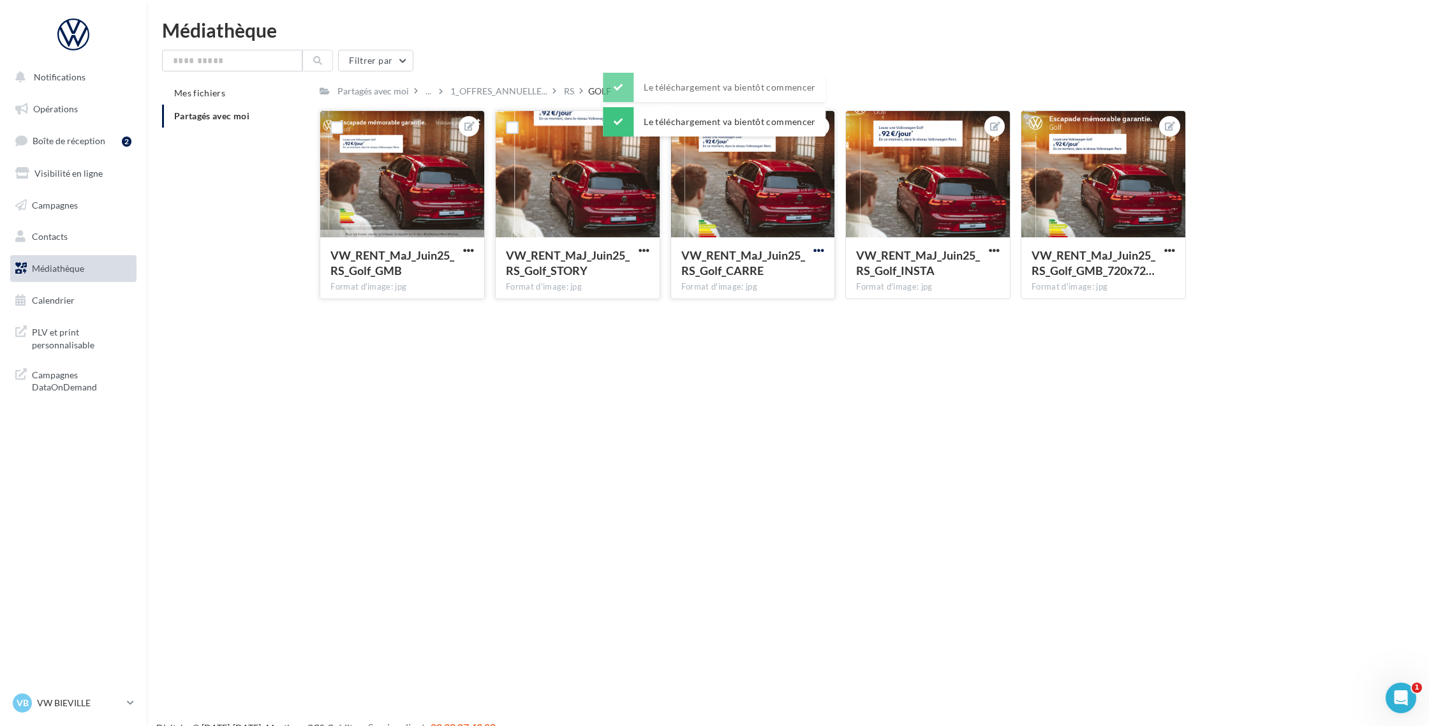
click at [816, 251] on span "button" at bounding box center [818, 250] width 11 height 11
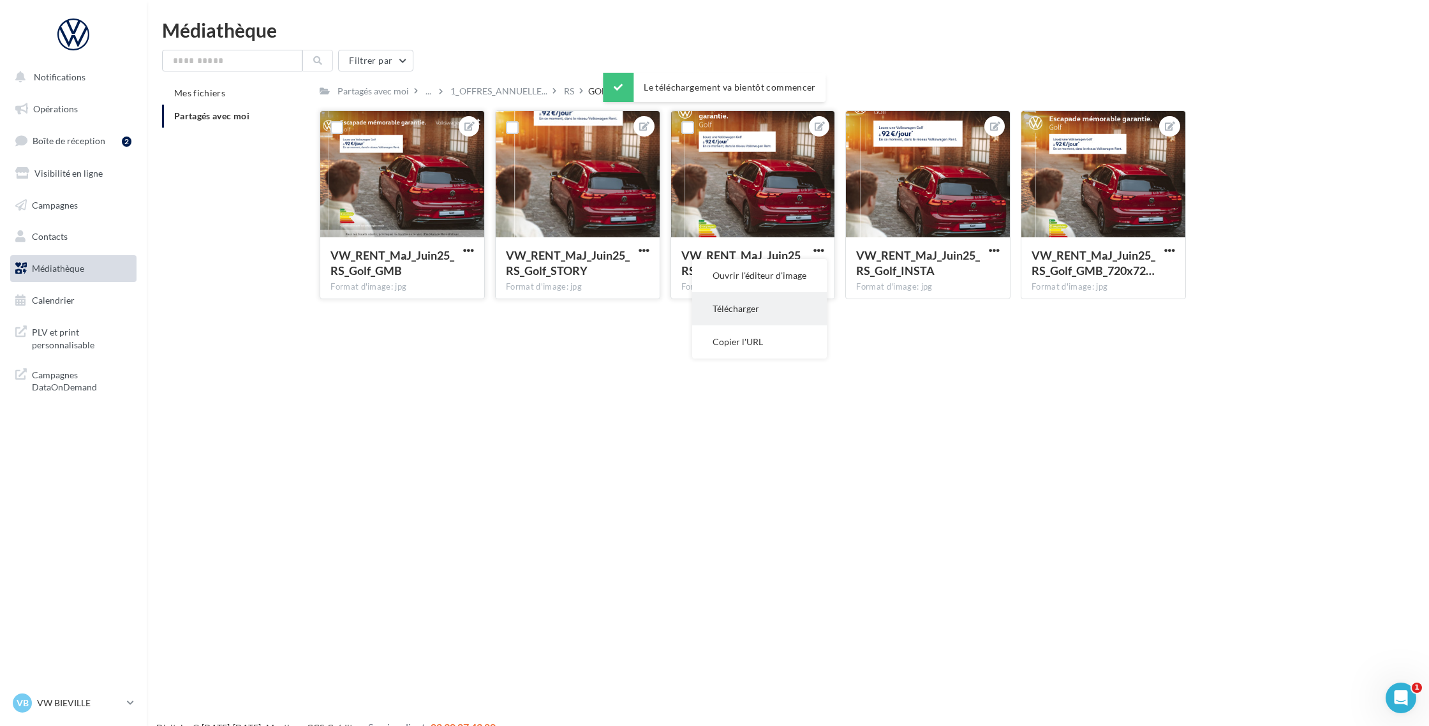
click at [782, 306] on button "Télécharger" at bounding box center [759, 308] width 135 height 33
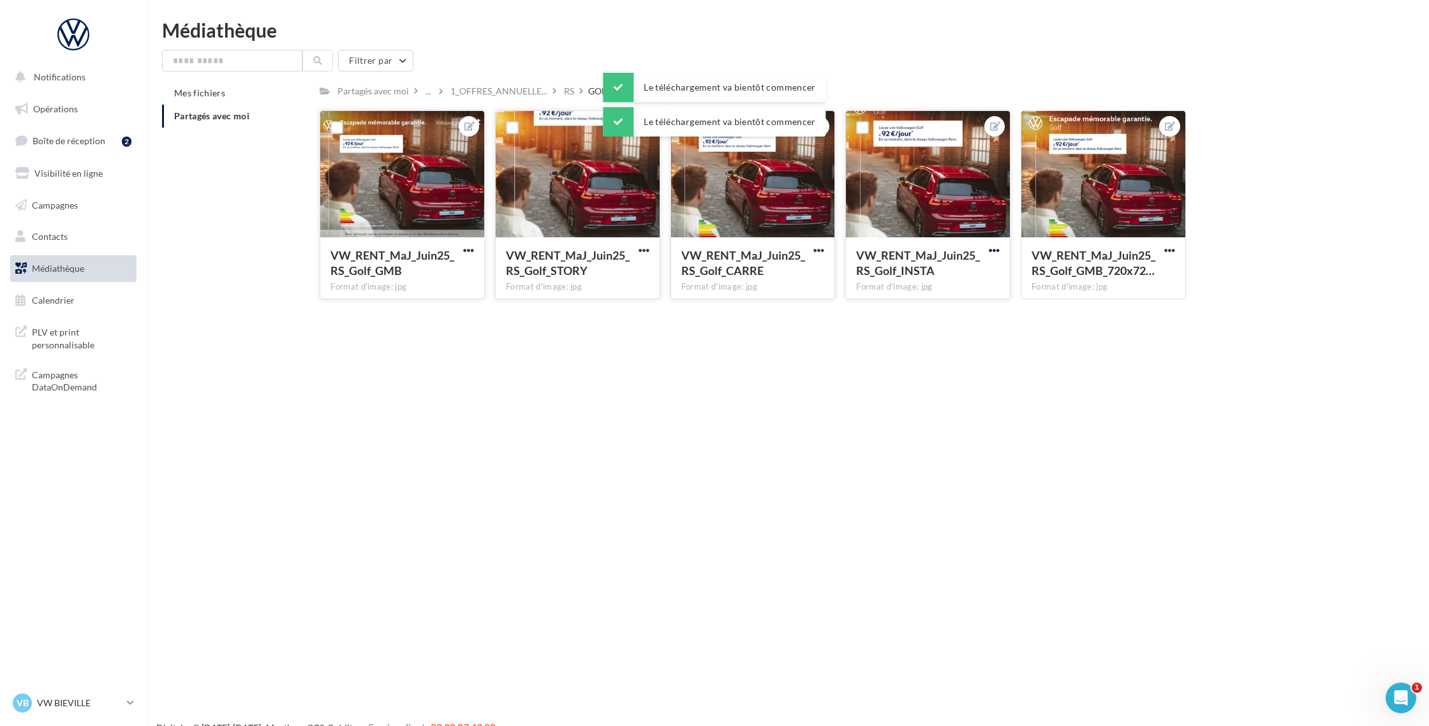
click at [996, 248] on span "button" at bounding box center [994, 250] width 11 height 11
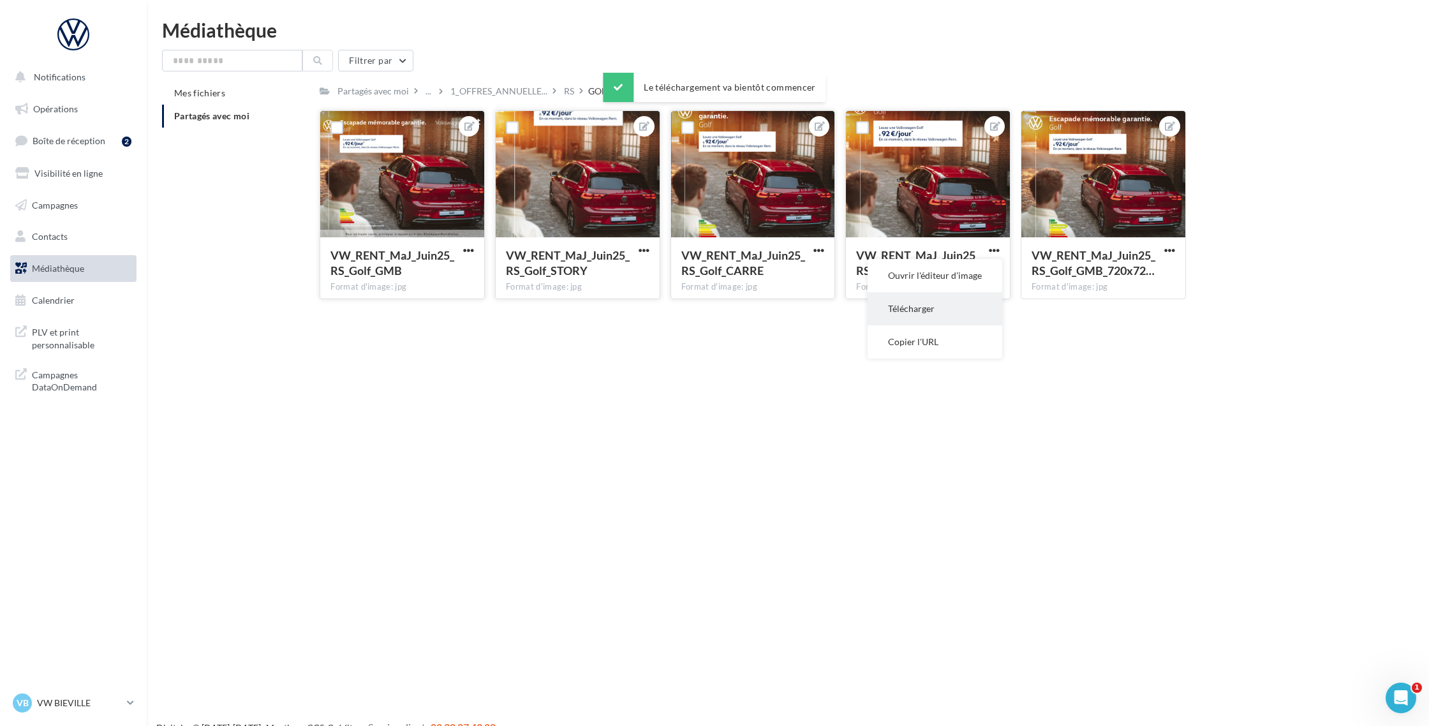
click at [975, 299] on button "Télécharger" at bounding box center [935, 308] width 135 height 33
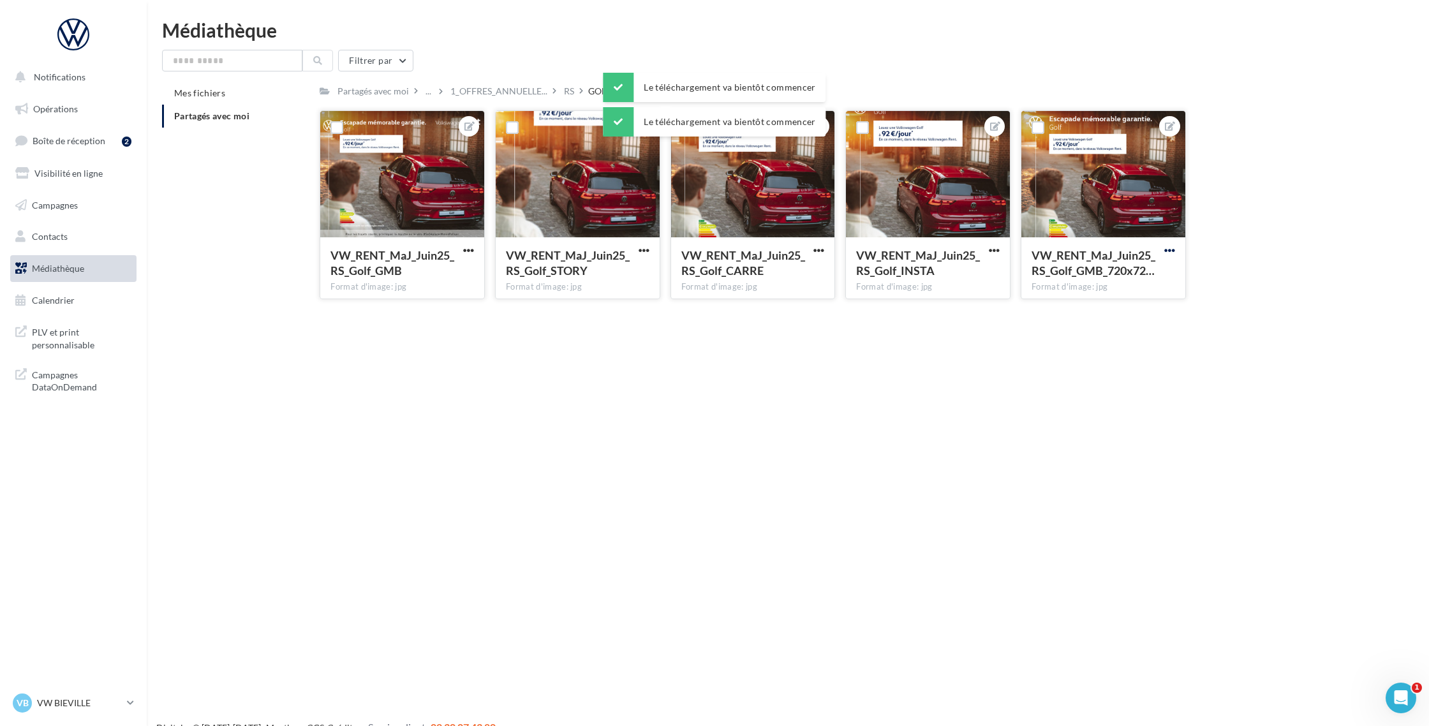
click at [1171, 251] on span "button" at bounding box center [1169, 250] width 11 height 11
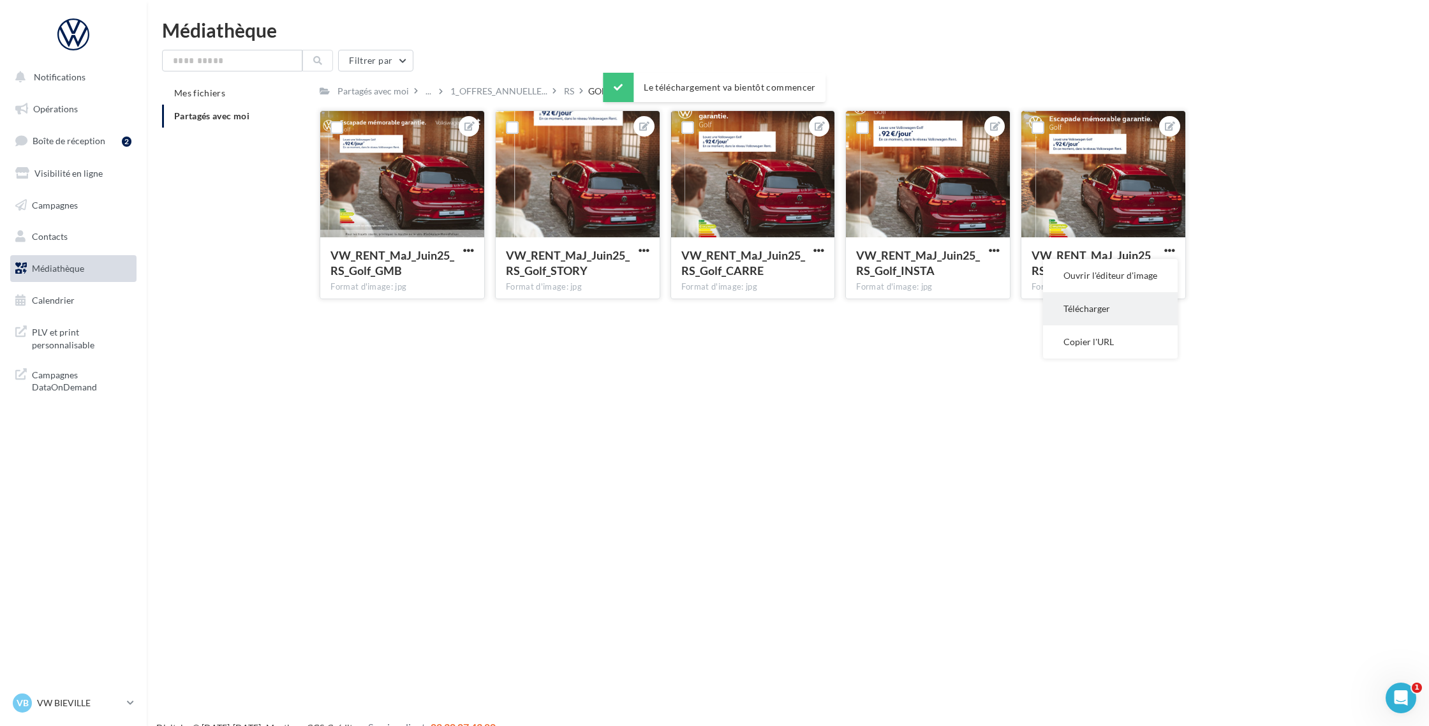
click at [1128, 304] on button "Télécharger" at bounding box center [1110, 308] width 135 height 33
click at [568, 93] on div "RS" at bounding box center [569, 91] width 10 height 13
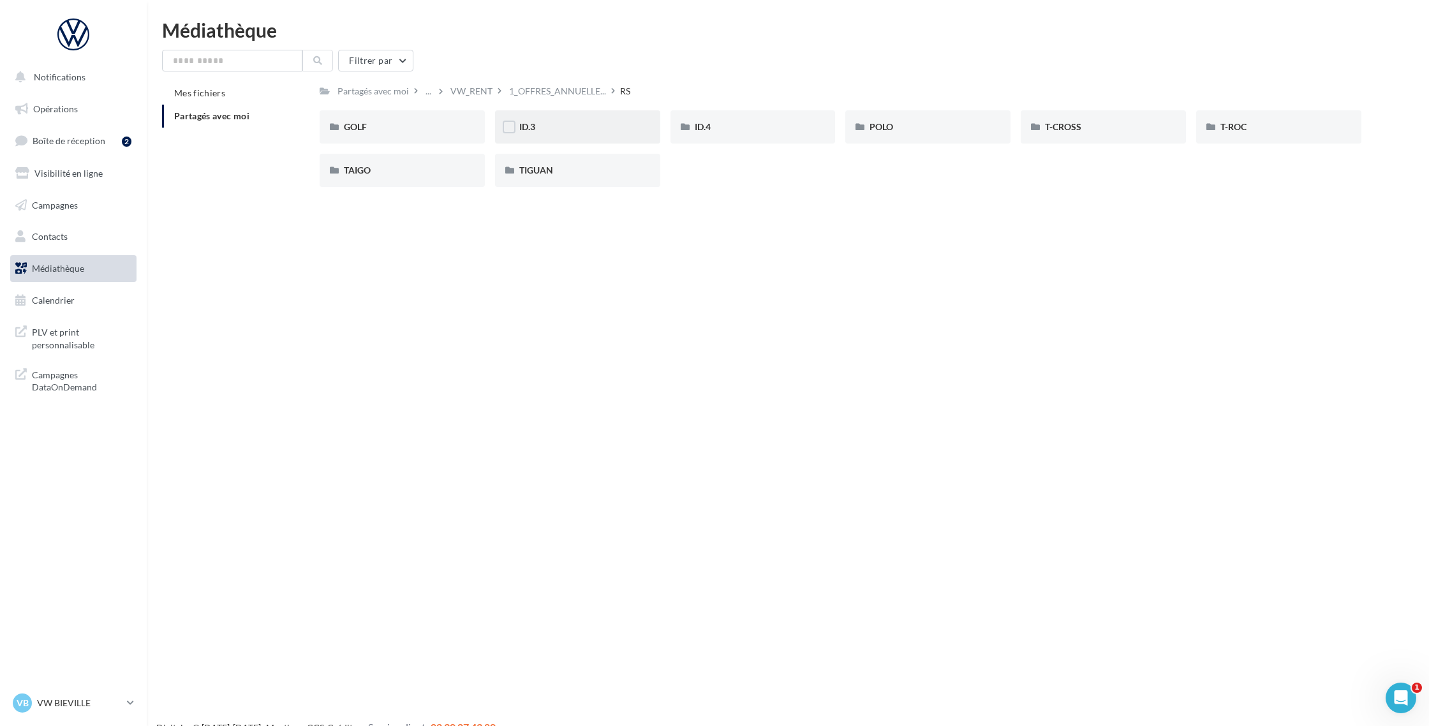
click at [550, 125] on div "ID.3" at bounding box center [577, 127] width 117 height 13
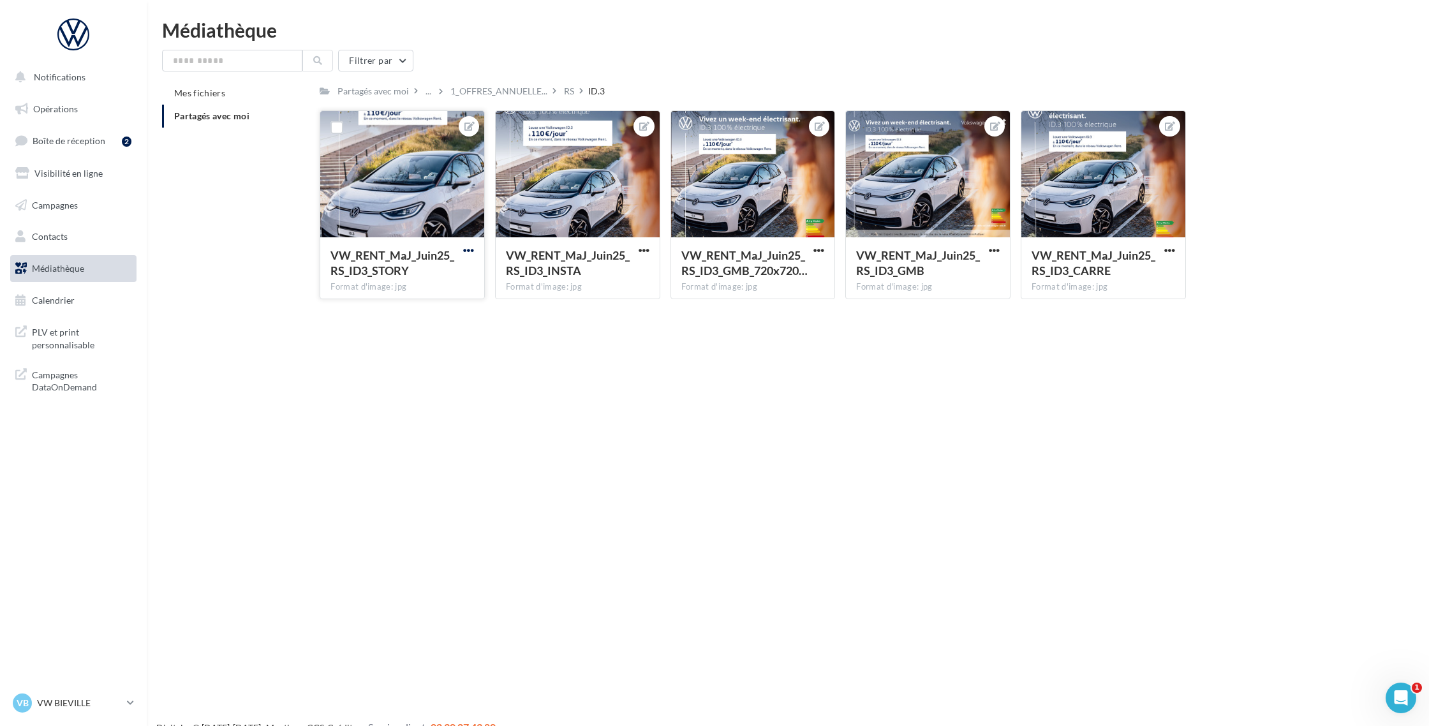
click at [469, 251] on span "button" at bounding box center [468, 250] width 11 height 11
click at [429, 307] on button "Télécharger" at bounding box center [409, 308] width 135 height 33
click at [644, 253] on span "button" at bounding box center [644, 250] width 11 height 11
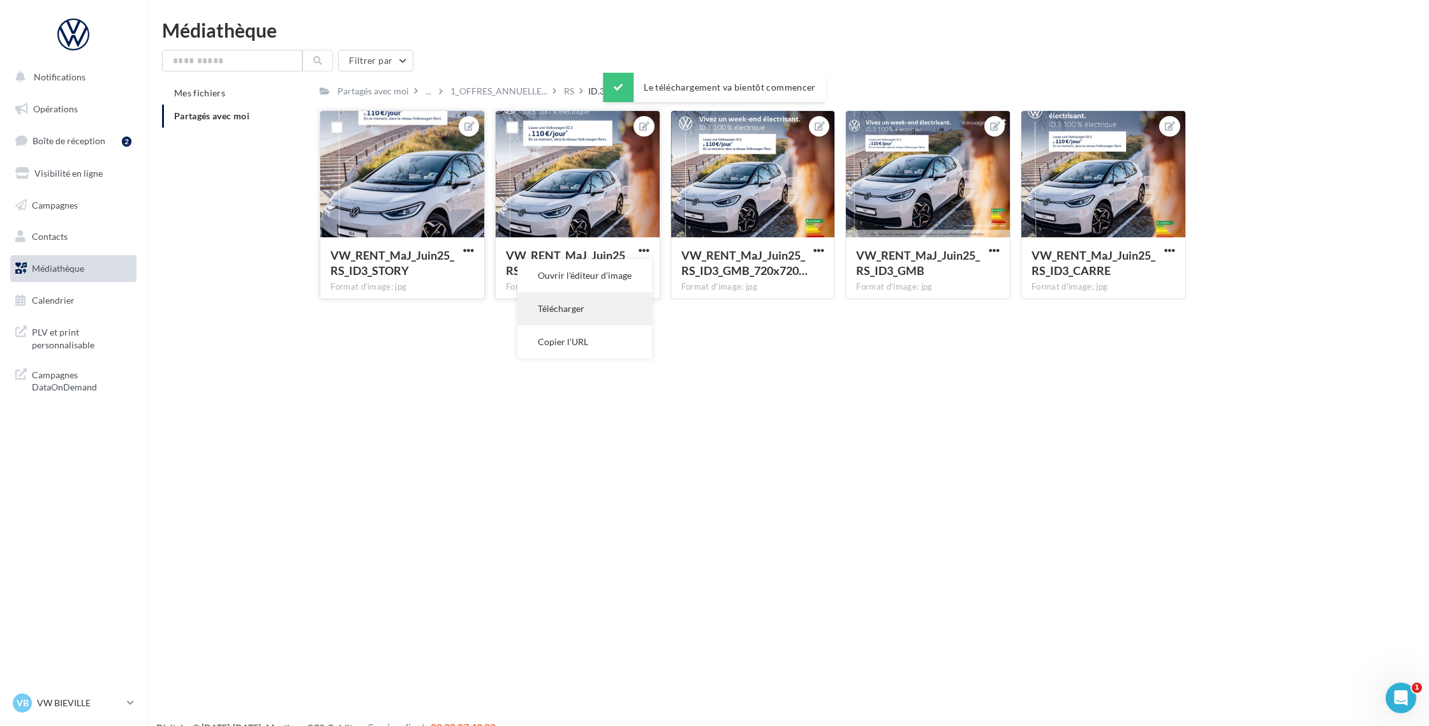
click at [611, 304] on button "Télécharger" at bounding box center [584, 308] width 135 height 33
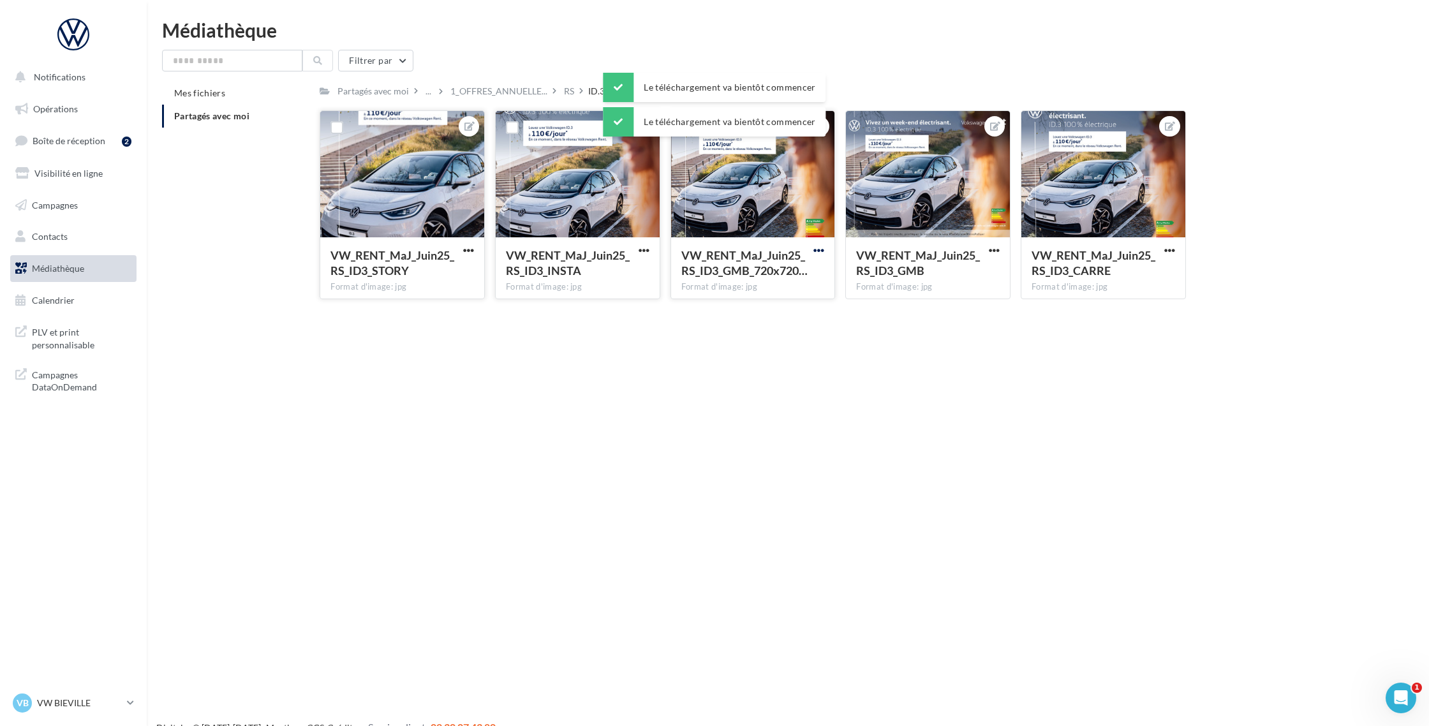
click at [819, 249] on span "button" at bounding box center [818, 250] width 11 height 11
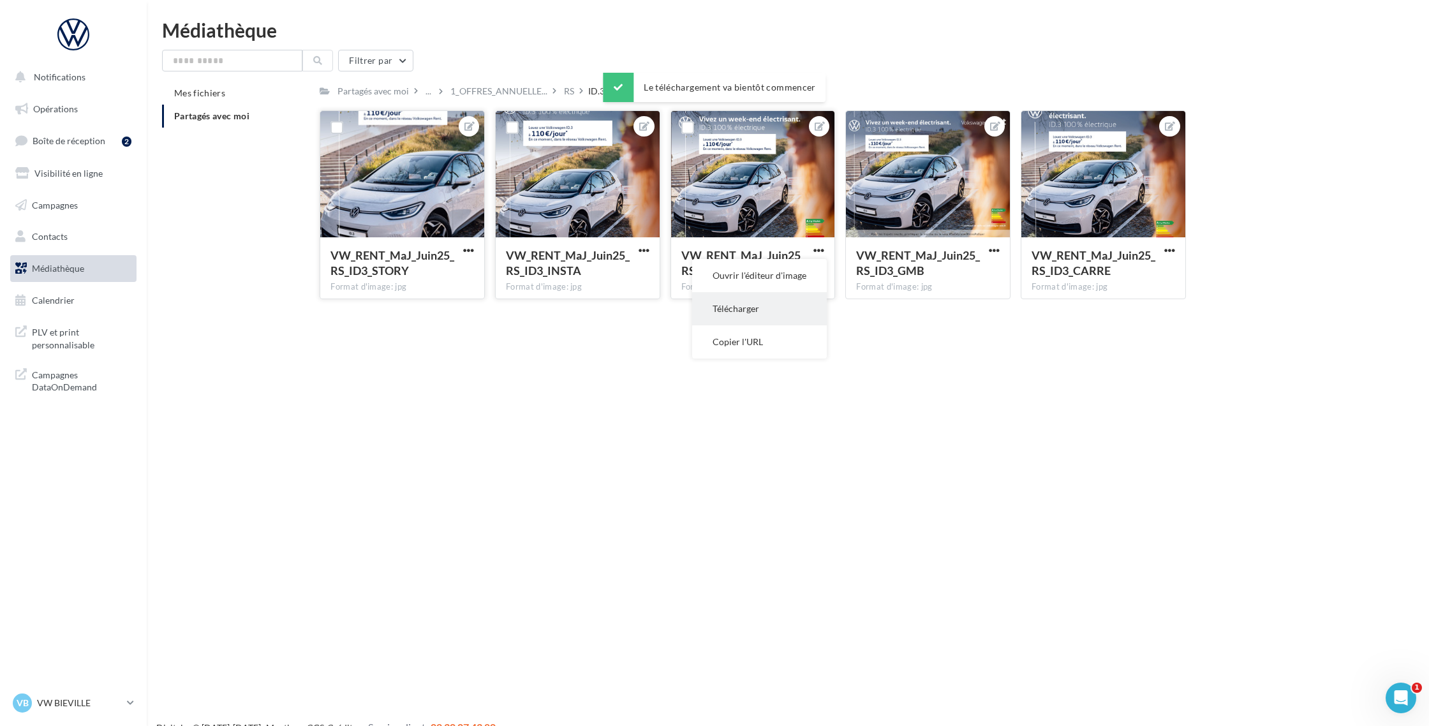
click at [791, 303] on button "Télécharger" at bounding box center [759, 308] width 135 height 33
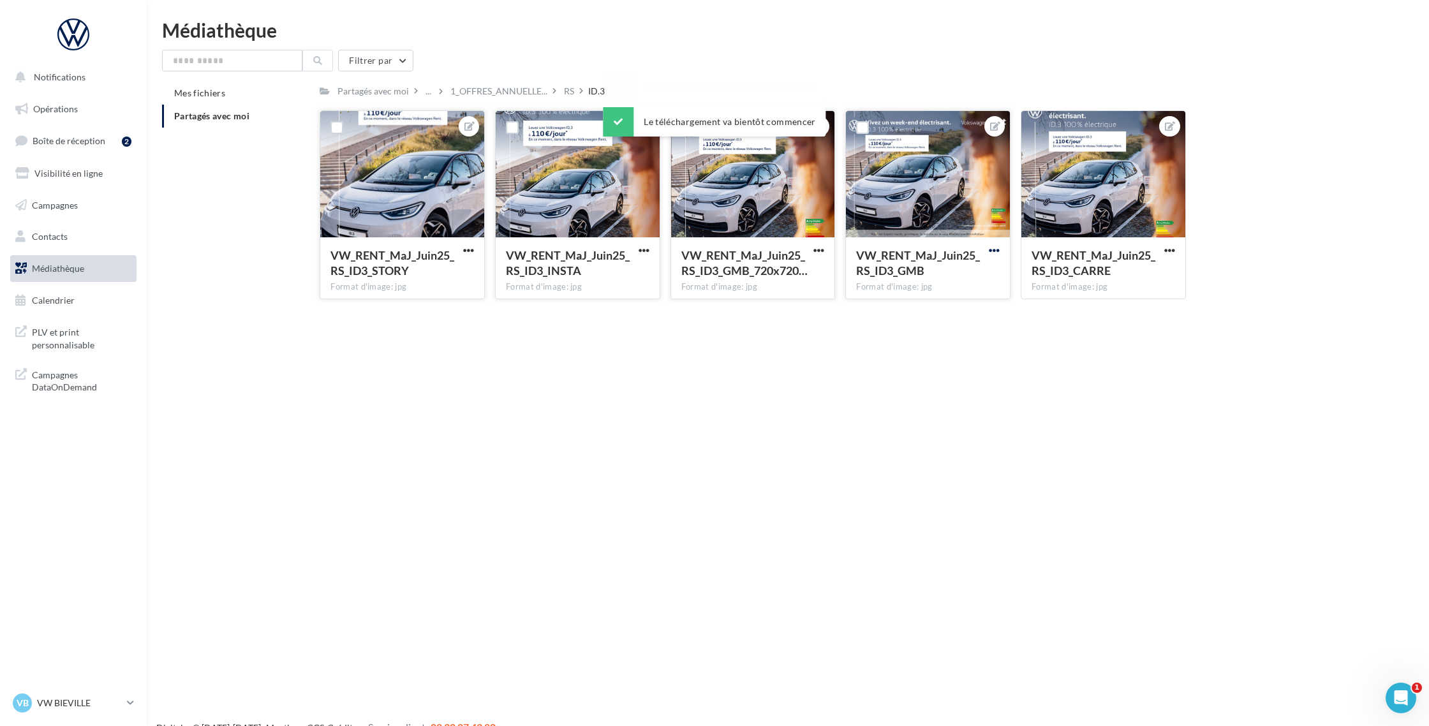
click at [989, 249] on span "button" at bounding box center [994, 250] width 11 height 11
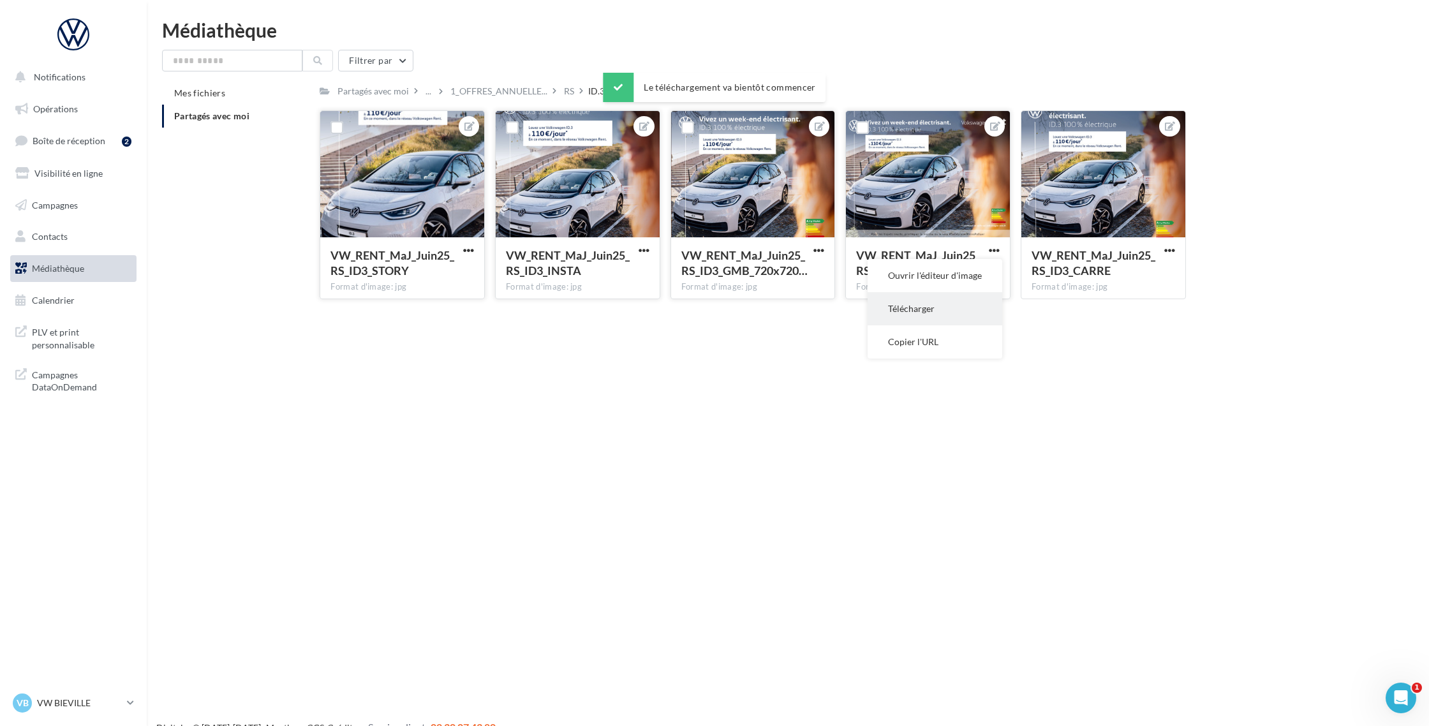
click at [959, 300] on button "Télécharger" at bounding box center [935, 308] width 135 height 33
click at [1171, 251] on span "button" at bounding box center [1169, 250] width 11 height 11
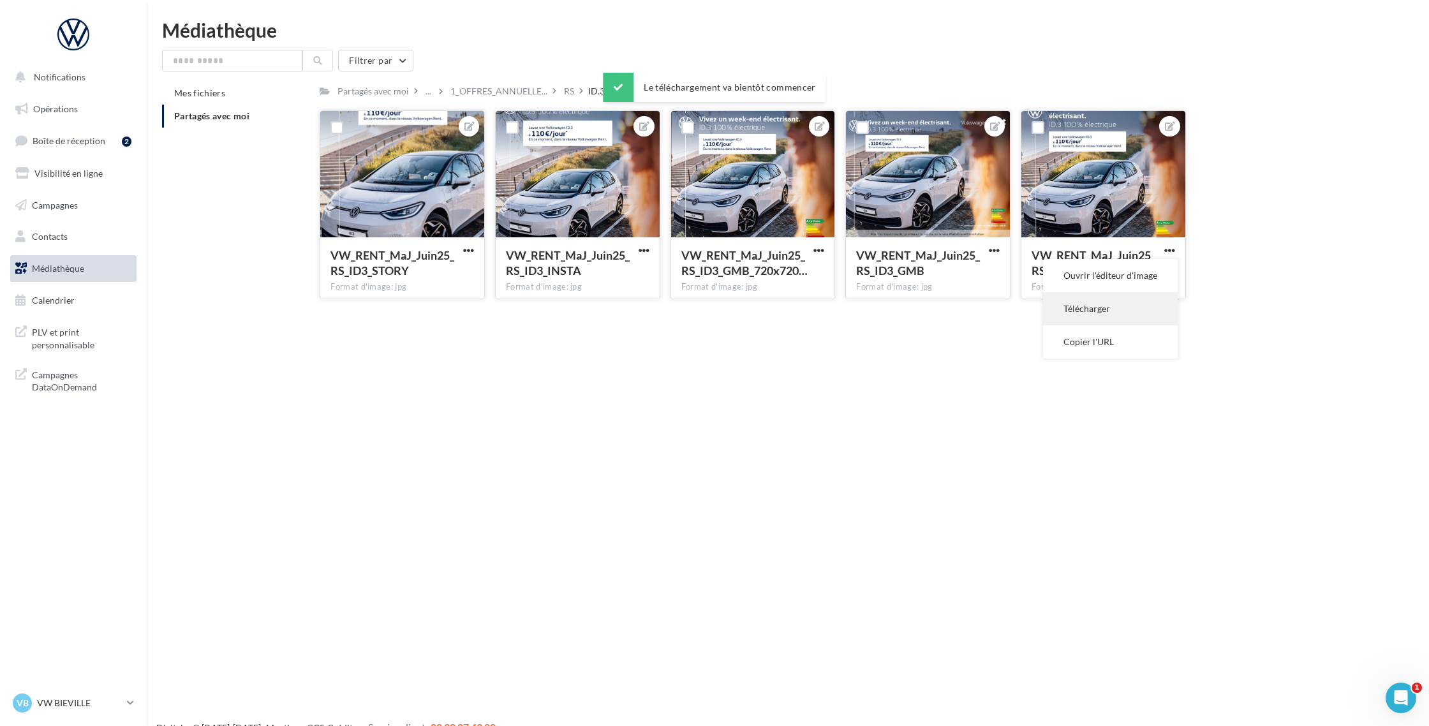
click at [1128, 304] on button "Télécharger" at bounding box center [1110, 308] width 135 height 33
click at [565, 94] on div "RS" at bounding box center [569, 91] width 10 height 13
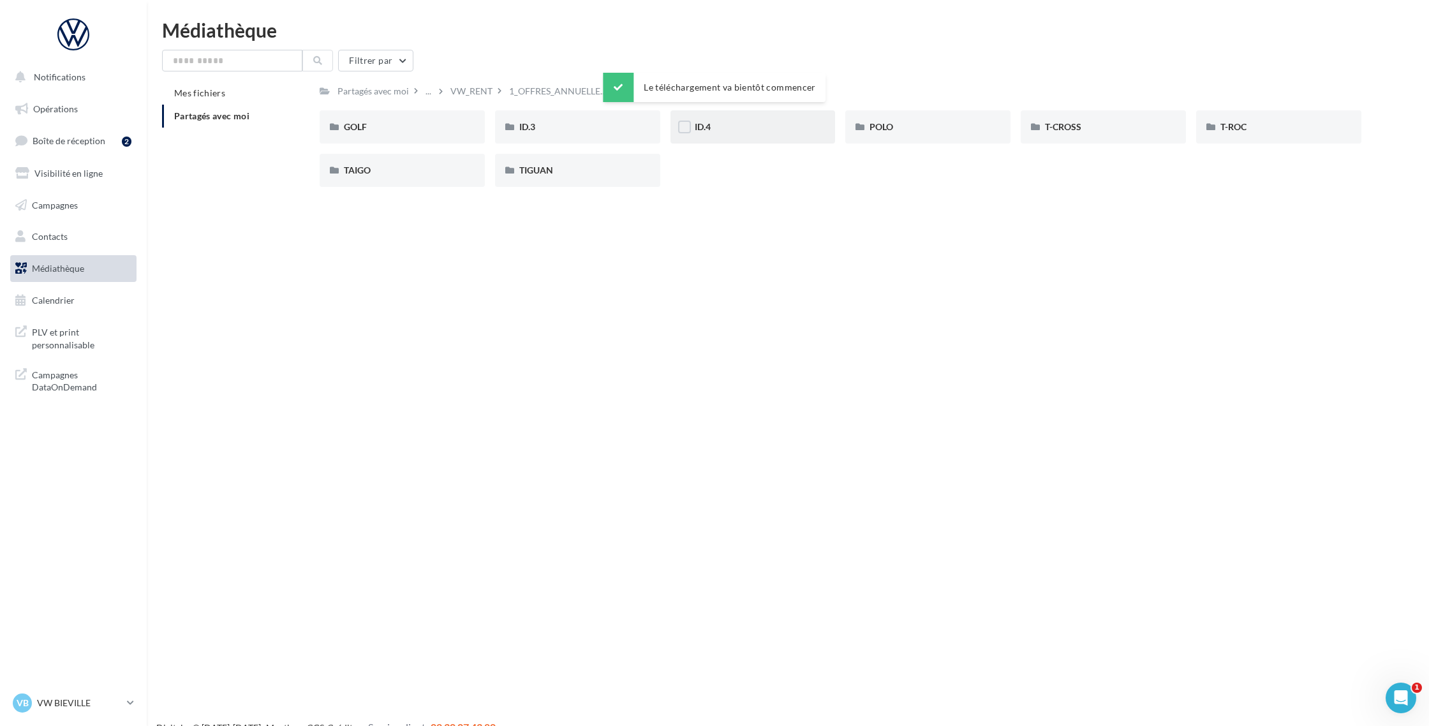
click at [715, 129] on div "ID.4" at bounding box center [753, 127] width 117 height 13
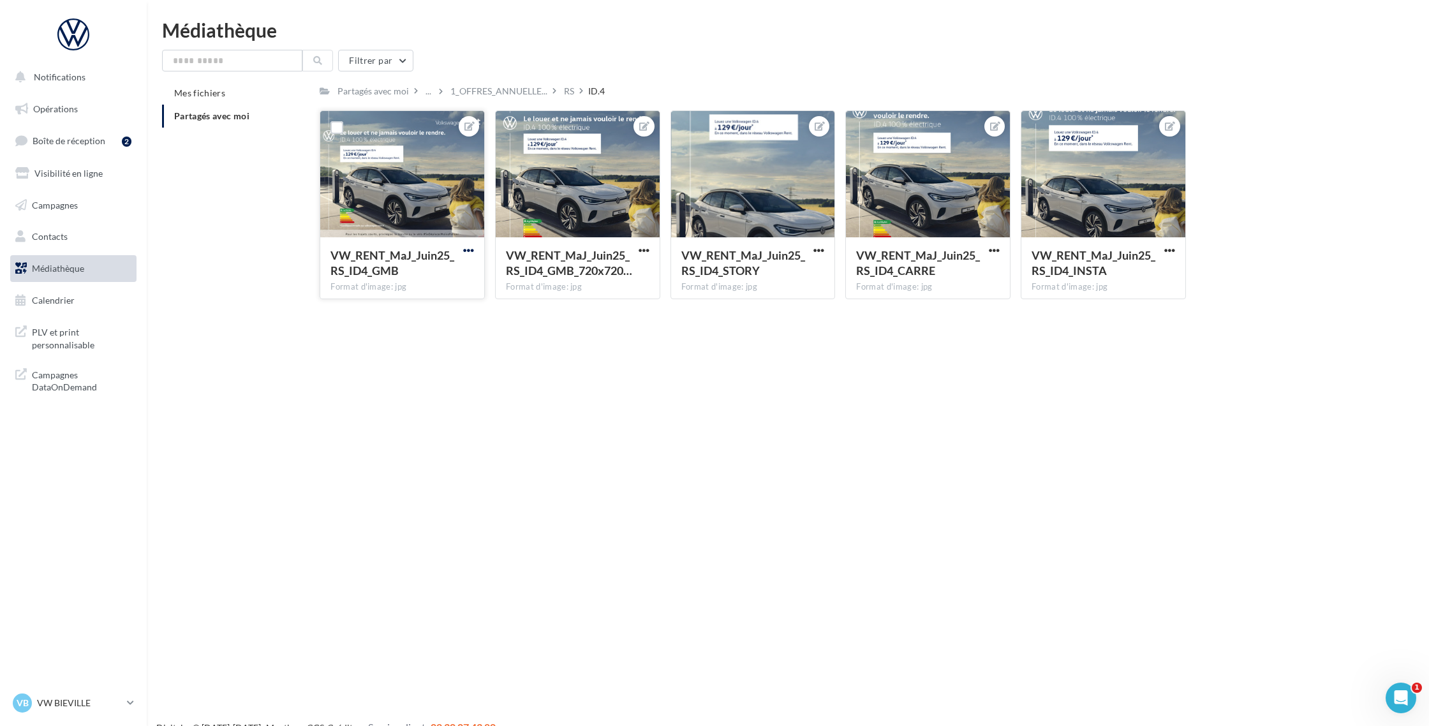
click at [466, 249] on span "button" at bounding box center [468, 250] width 11 height 11
click at [431, 303] on button "Télécharger" at bounding box center [409, 308] width 135 height 33
click at [646, 250] on span "button" at bounding box center [644, 250] width 11 height 11
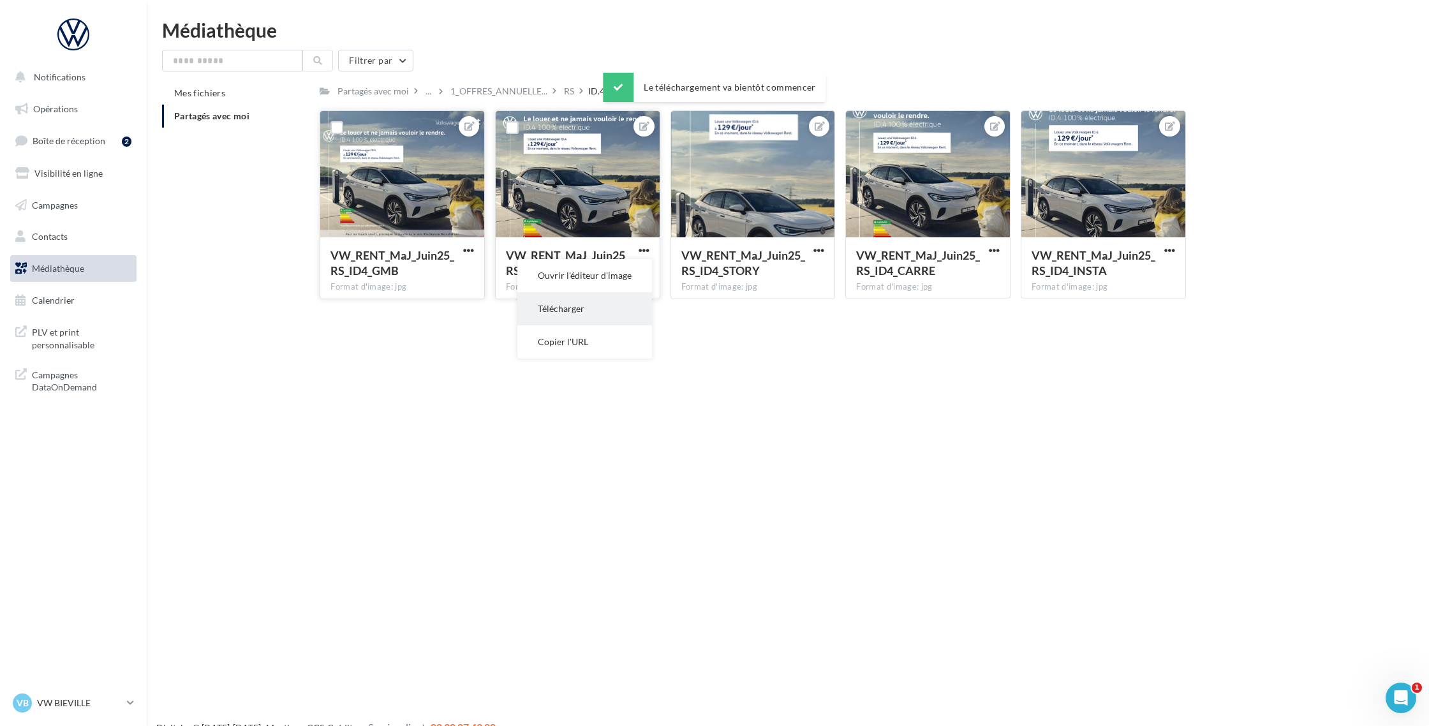
click at [611, 302] on button "Télécharger" at bounding box center [584, 308] width 135 height 33
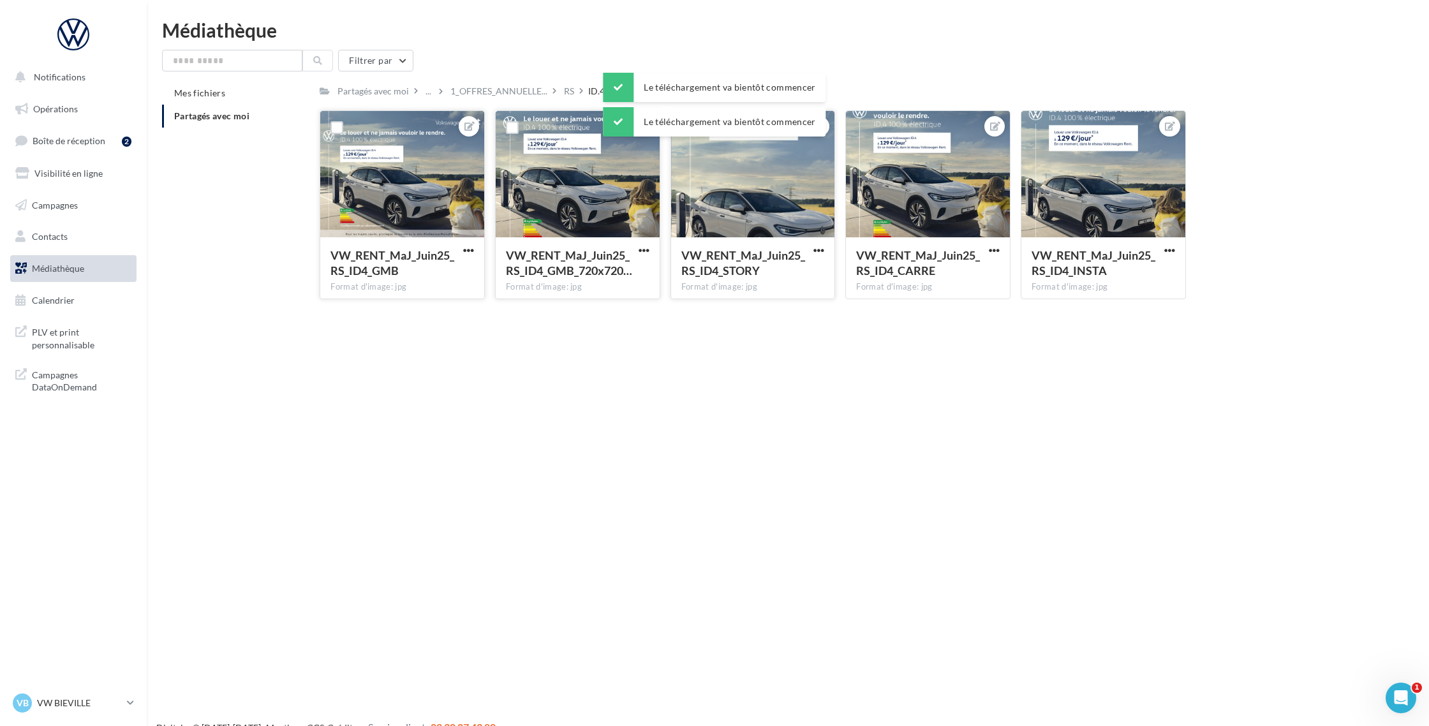
drag, startPoint x: 817, startPoint y: 251, endPoint x: 806, endPoint y: 249, distance: 11.6
click at [817, 252] on span "button" at bounding box center [818, 250] width 11 height 11
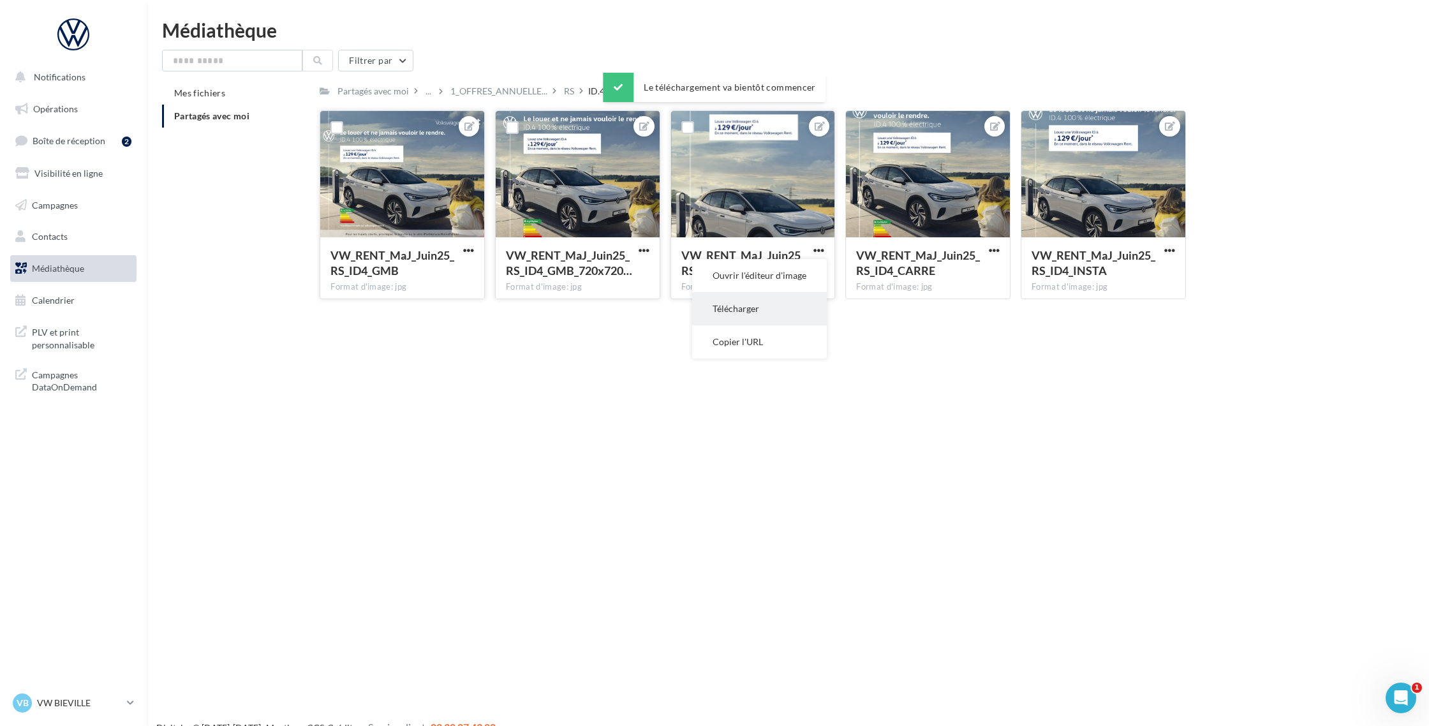
click at [777, 314] on button "Télécharger" at bounding box center [759, 308] width 135 height 33
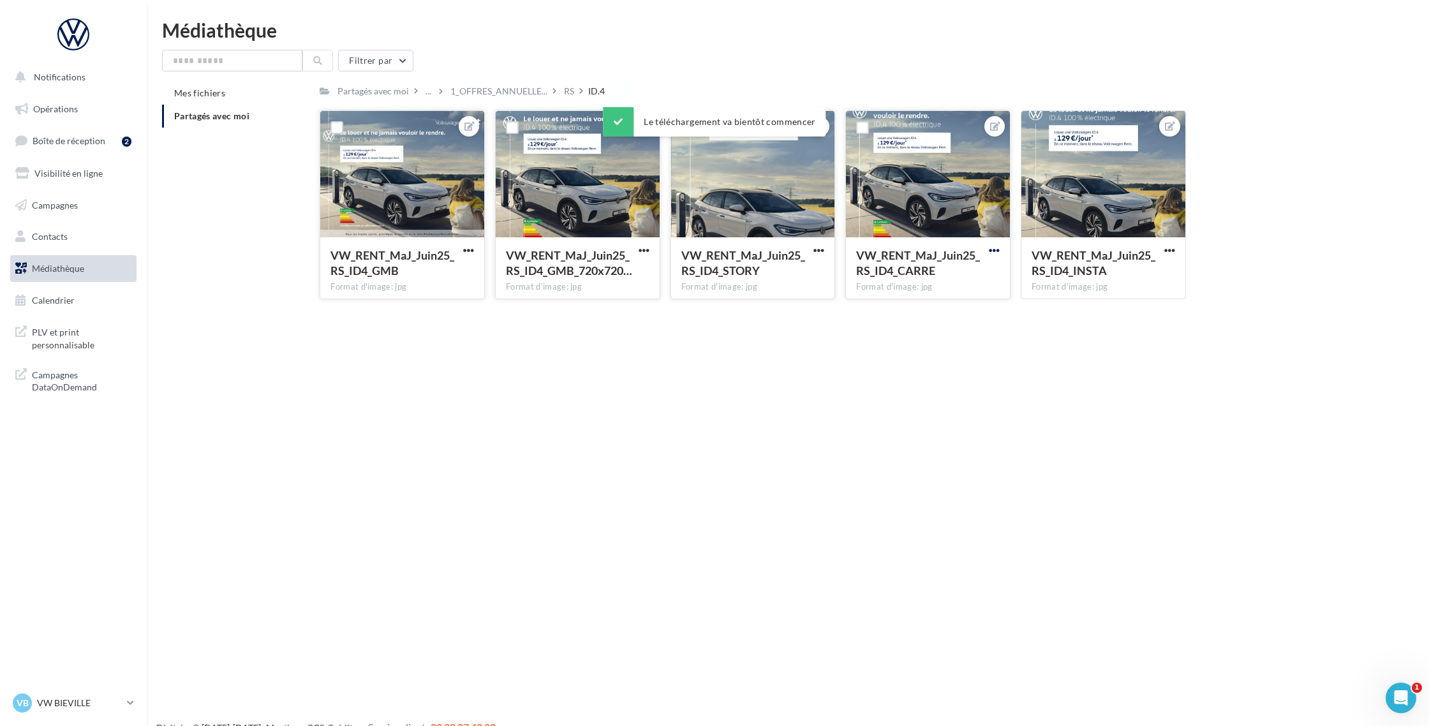
click at [991, 248] on span "button" at bounding box center [994, 250] width 11 height 11
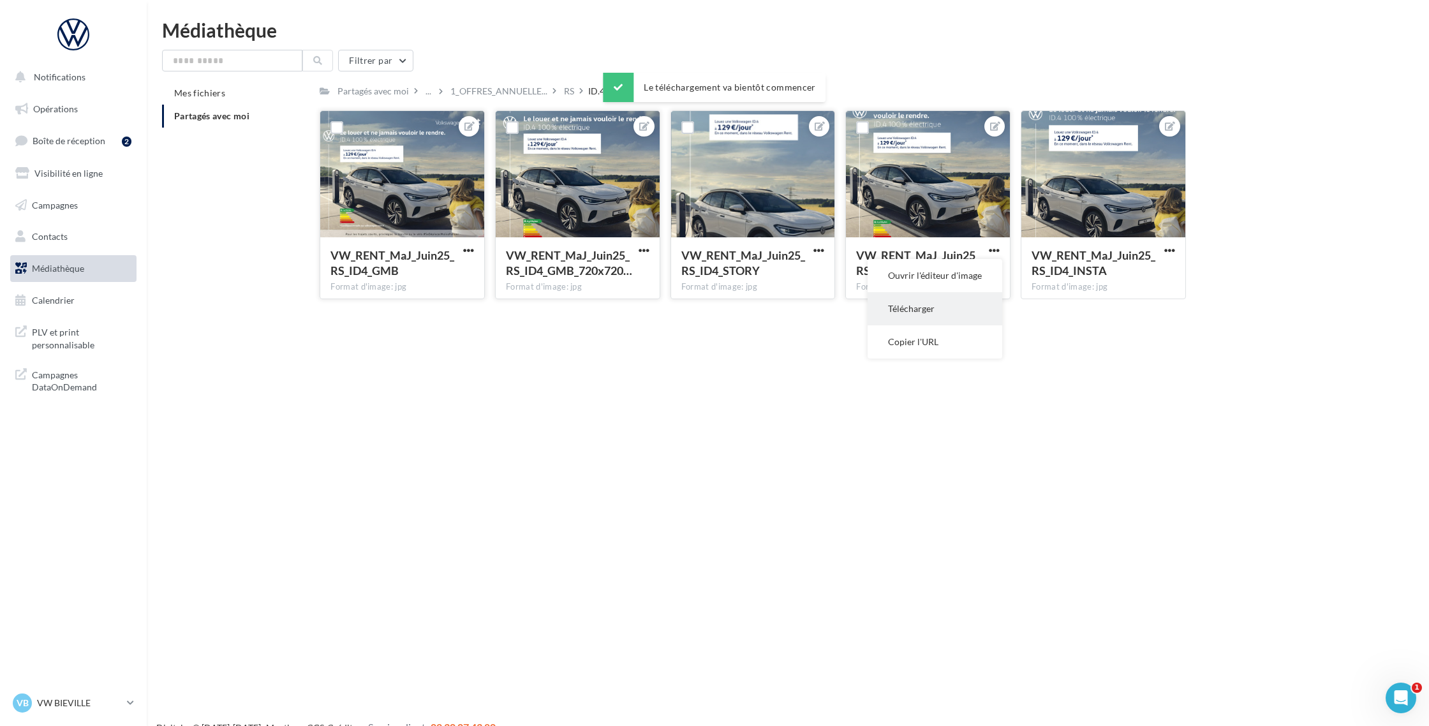
click at [947, 311] on button "Télécharger" at bounding box center [935, 308] width 135 height 33
click at [1168, 248] on span "button" at bounding box center [1169, 250] width 11 height 11
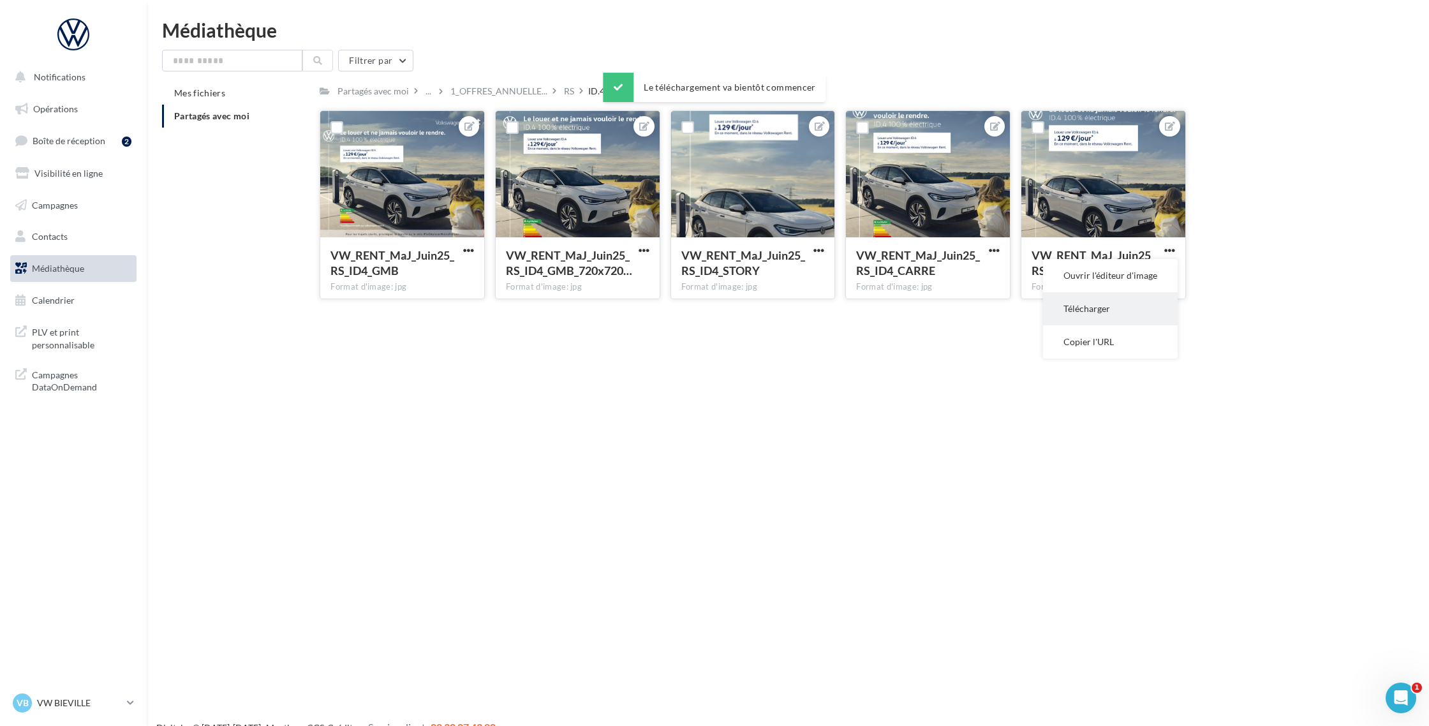
click at [1101, 304] on button "Télécharger" at bounding box center [1110, 308] width 135 height 33
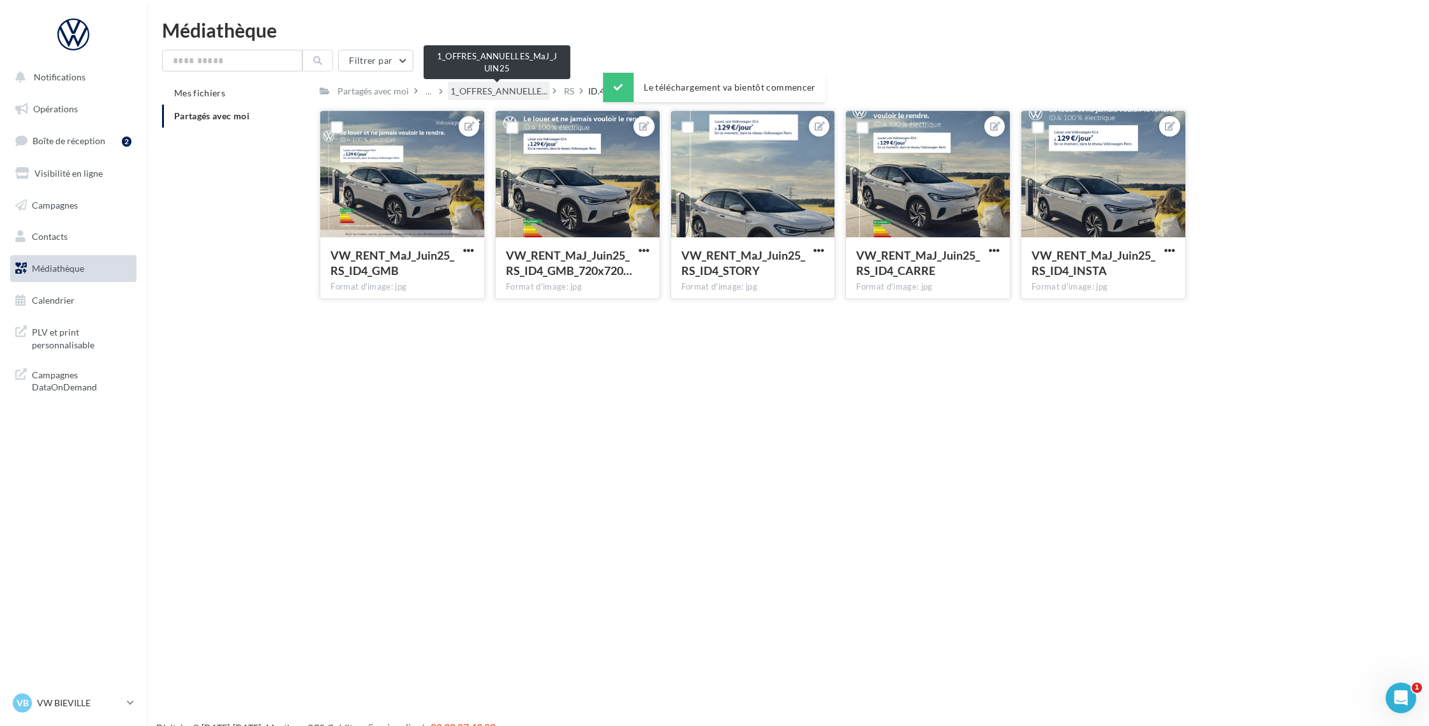
click at [498, 86] on span "1_OFFRES_ANNUELLE..." at bounding box center [498, 91] width 97 height 13
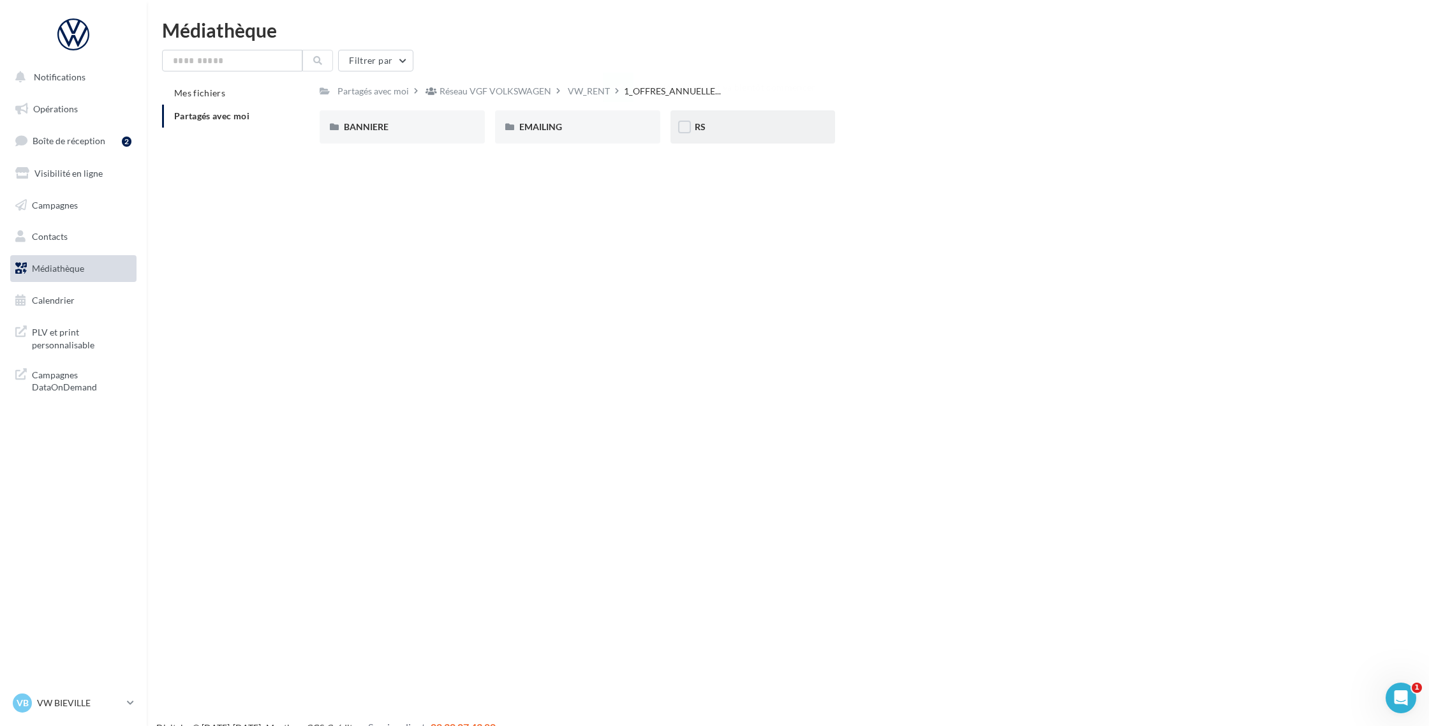
click at [719, 136] on div "RS" at bounding box center [752, 126] width 165 height 33
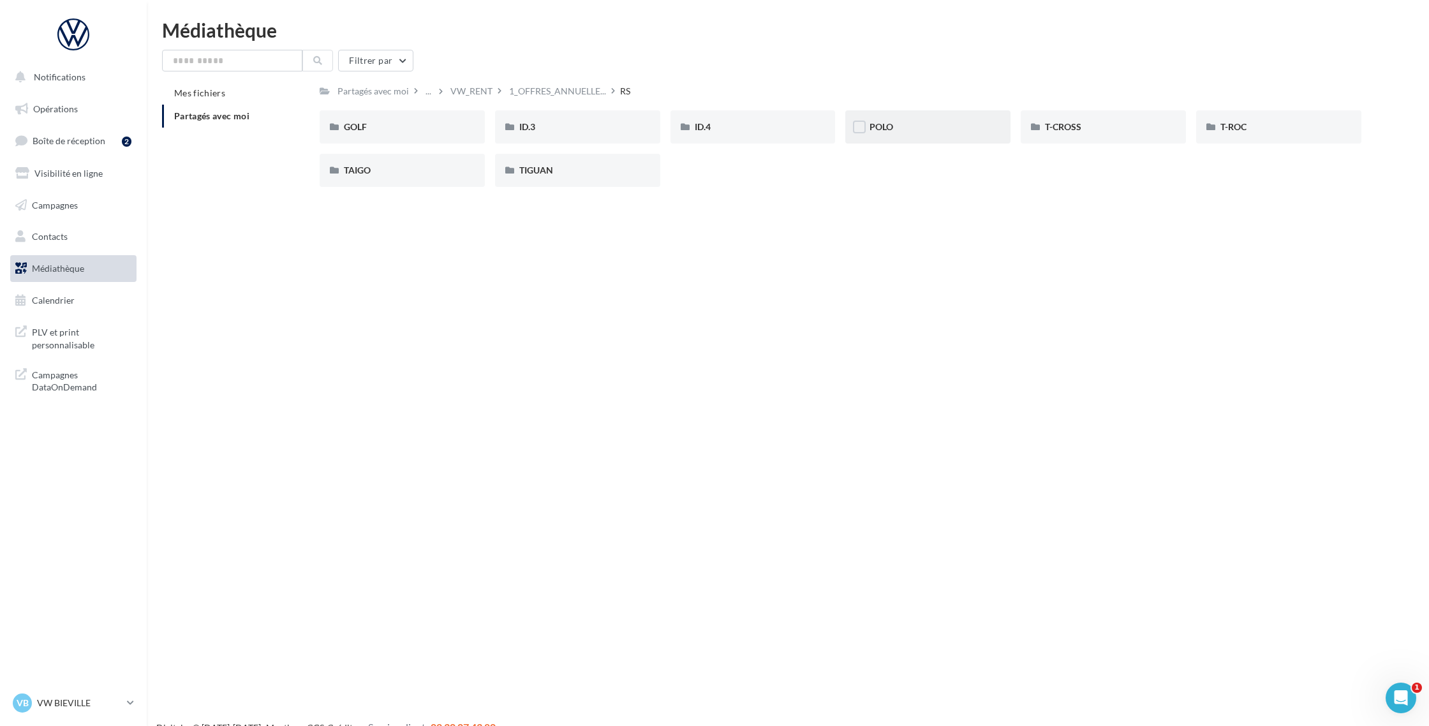
click at [903, 134] on div "POLO" at bounding box center [927, 126] width 165 height 33
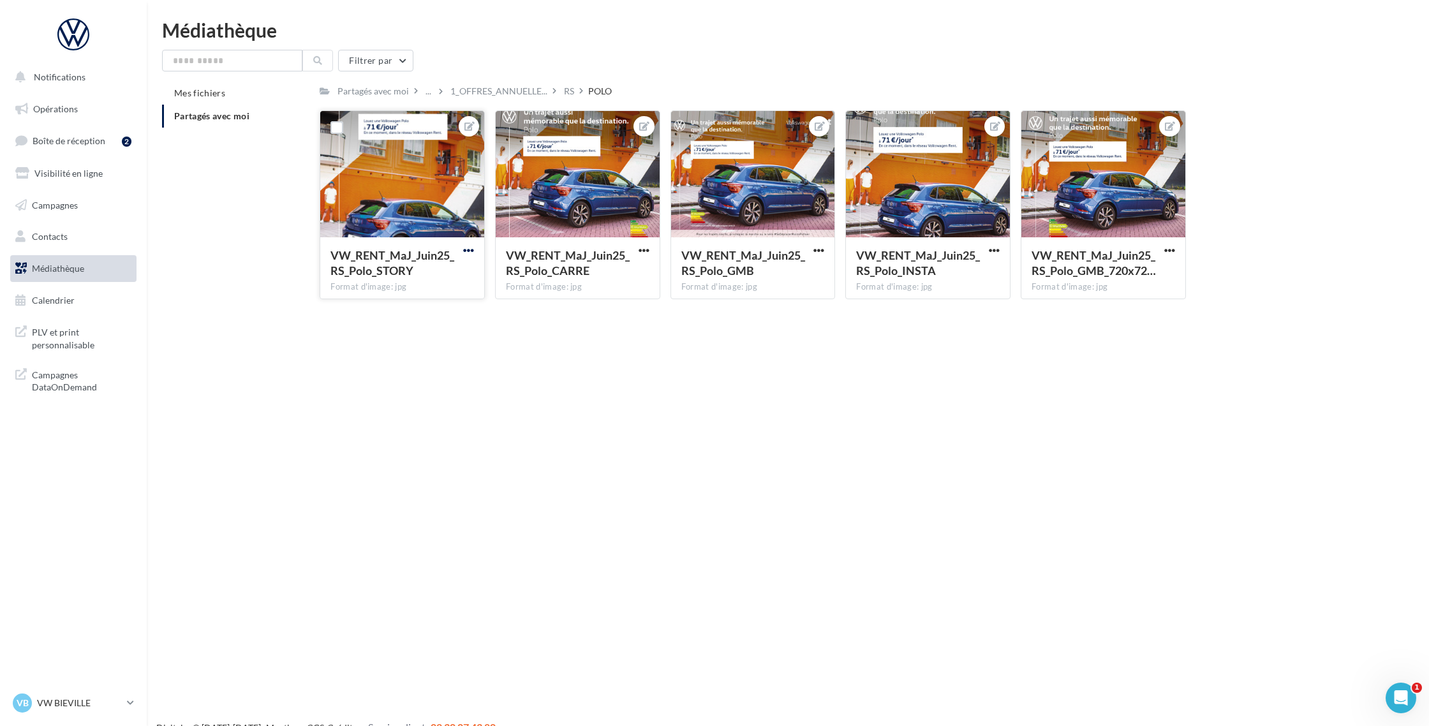
click at [473, 253] on span "button" at bounding box center [468, 250] width 11 height 11
click at [412, 307] on button "Télécharger" at bounding box center [409, 308] width 135 height 33
click at [649, 254] on span "button" at bounding box center [644, 250] width 11 height 11
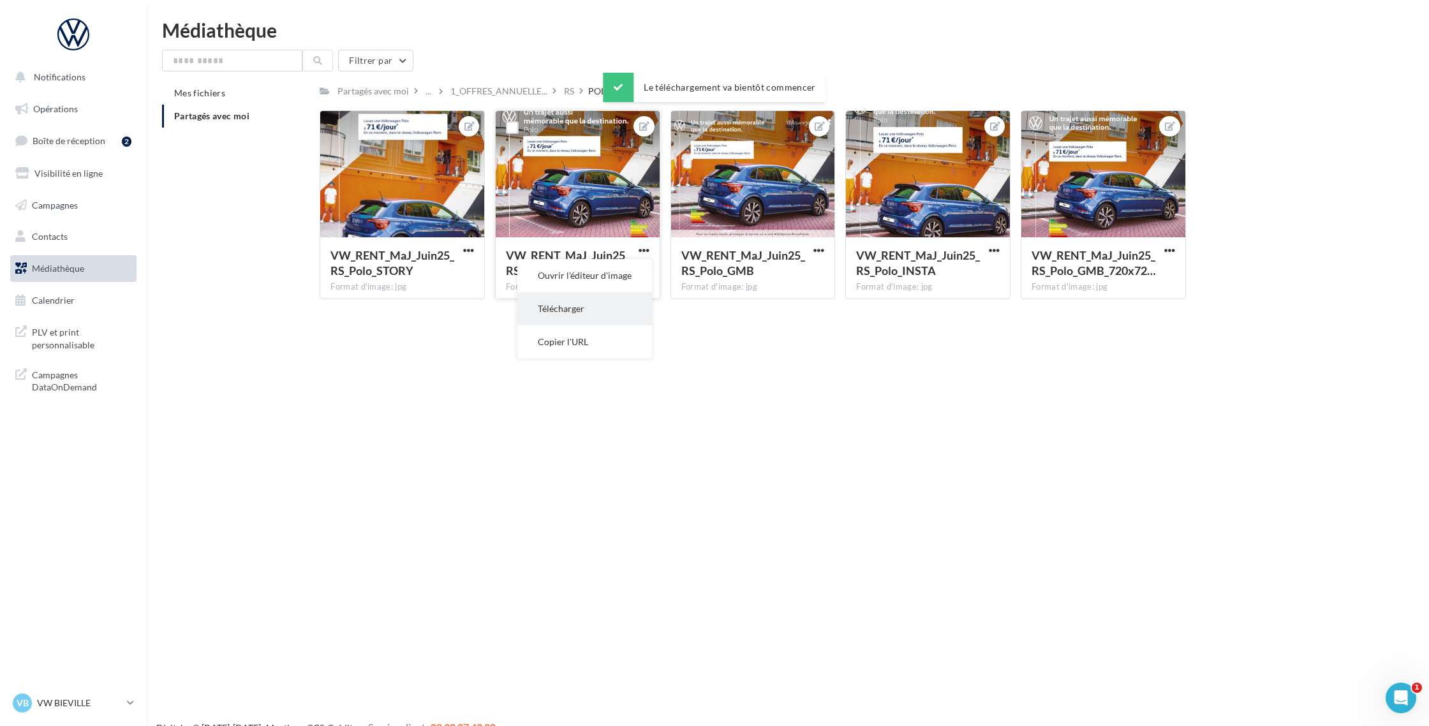
click at [604, 307] on button "Télécharger" at bounding box center [584, 308] width 135 height 33
click at [819, 255] on span "button" at bounding box center [818, 250] width 11 height 11
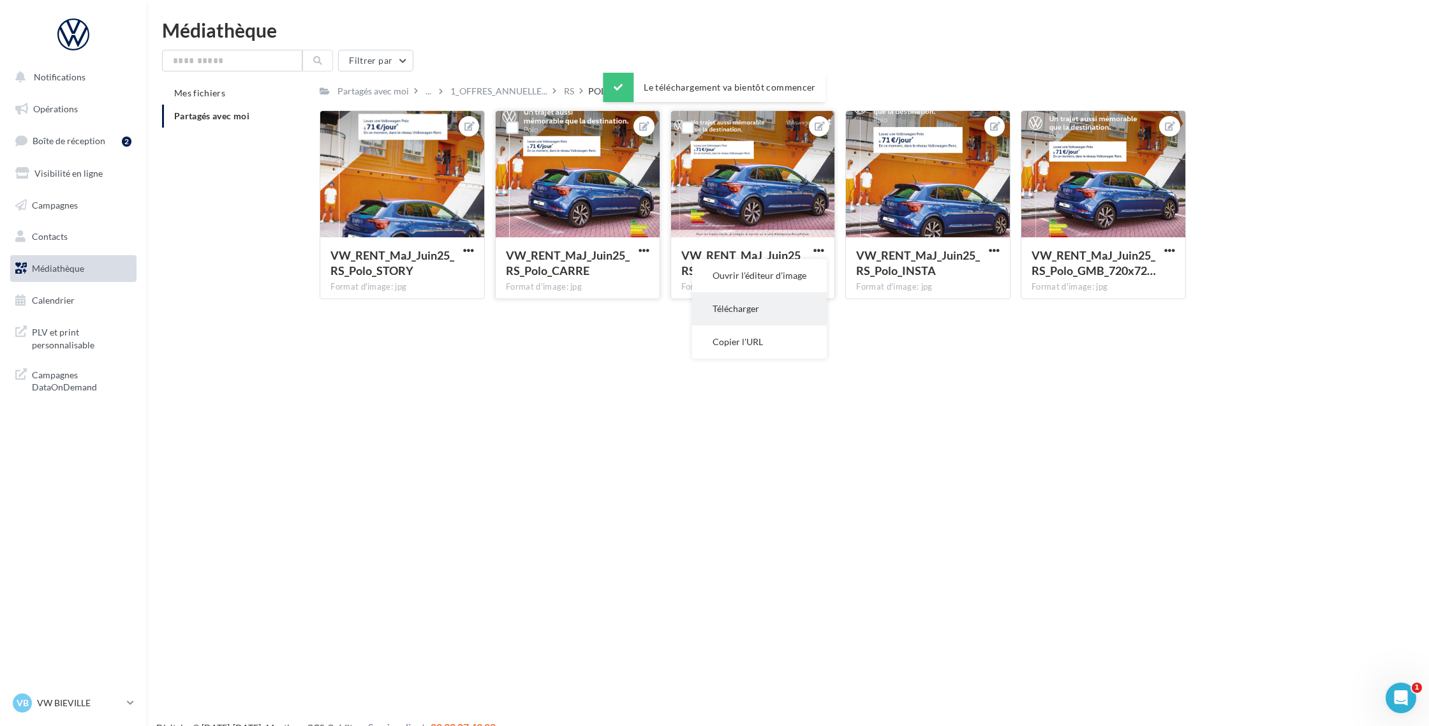
click at [781, 315] on button "Télécharger" at bounding box center [759, 308] width 135 height 33
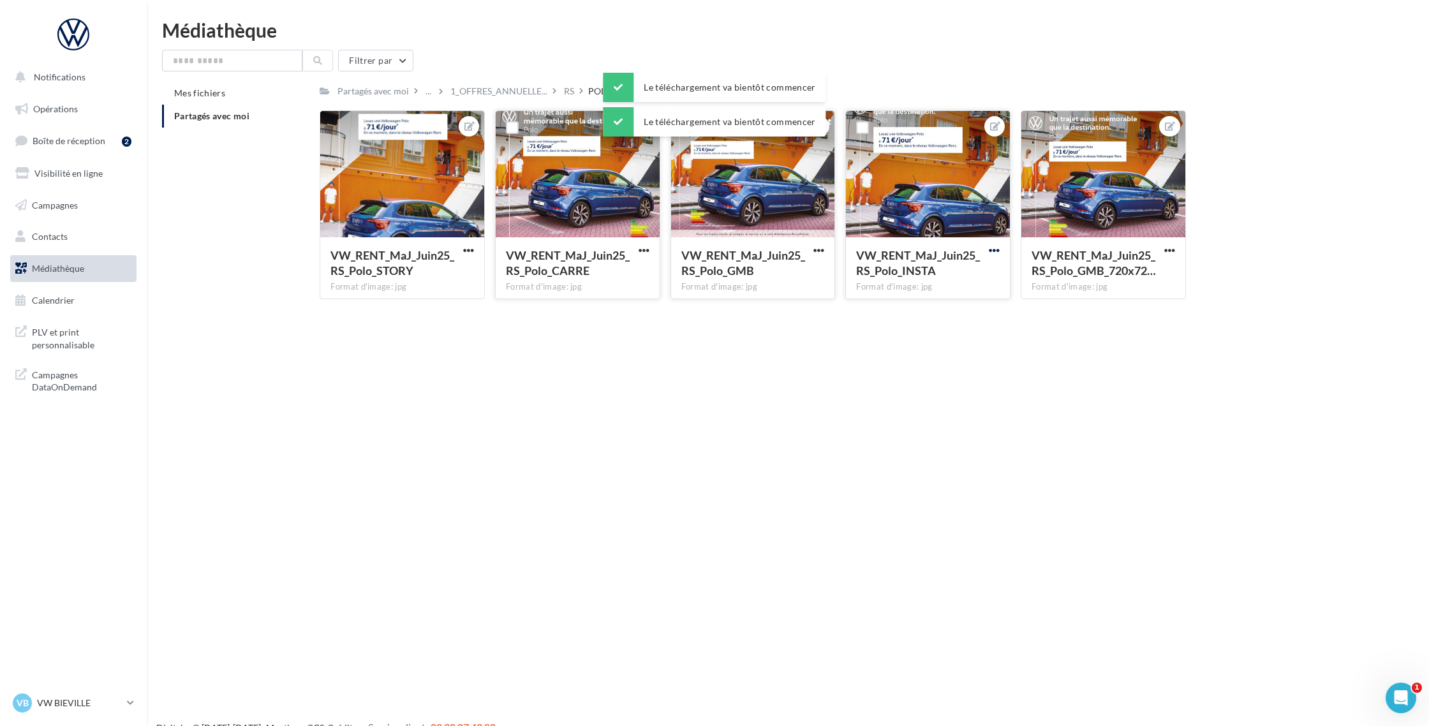
click at [998, 253] on span "button" at bounding box center [994, 250] width 11 height 11
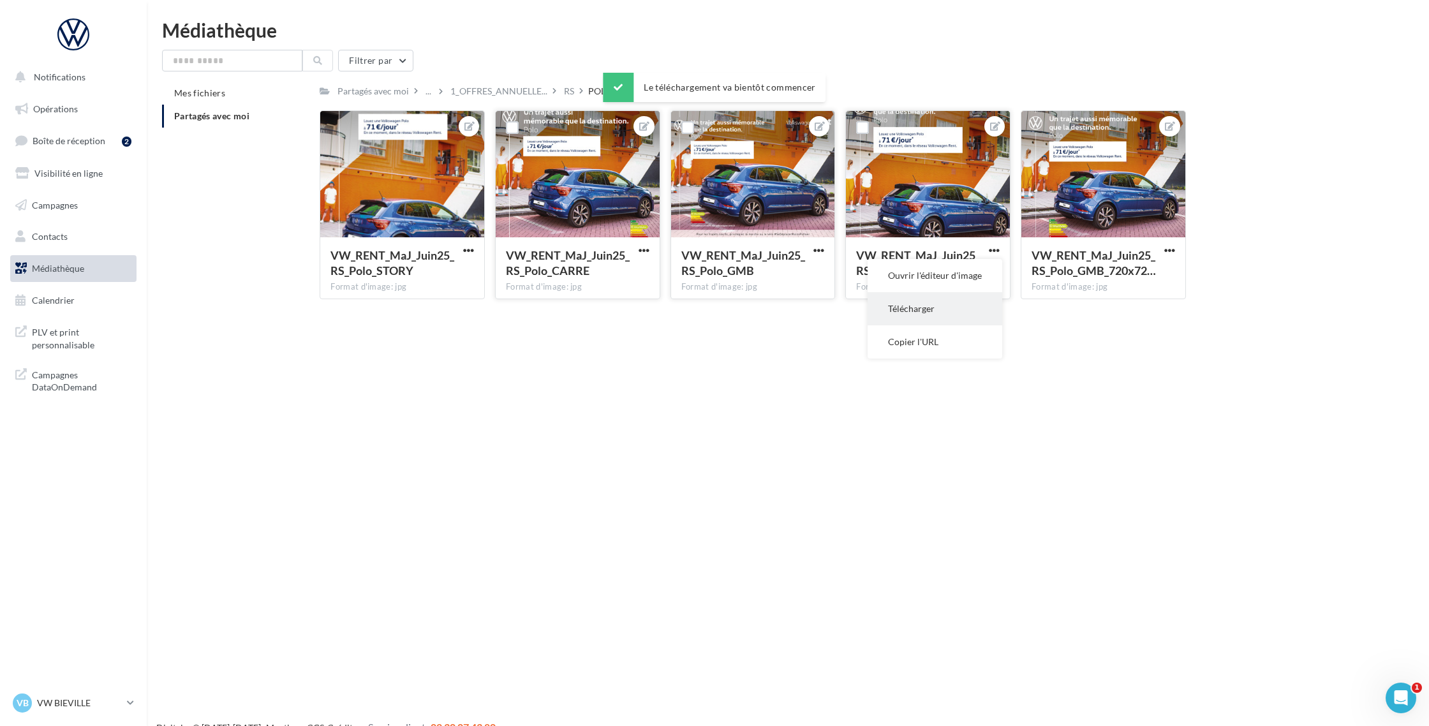
click at [956, 310] on button "Télécharger" at bounding box center [935, 308] width 135 height 33
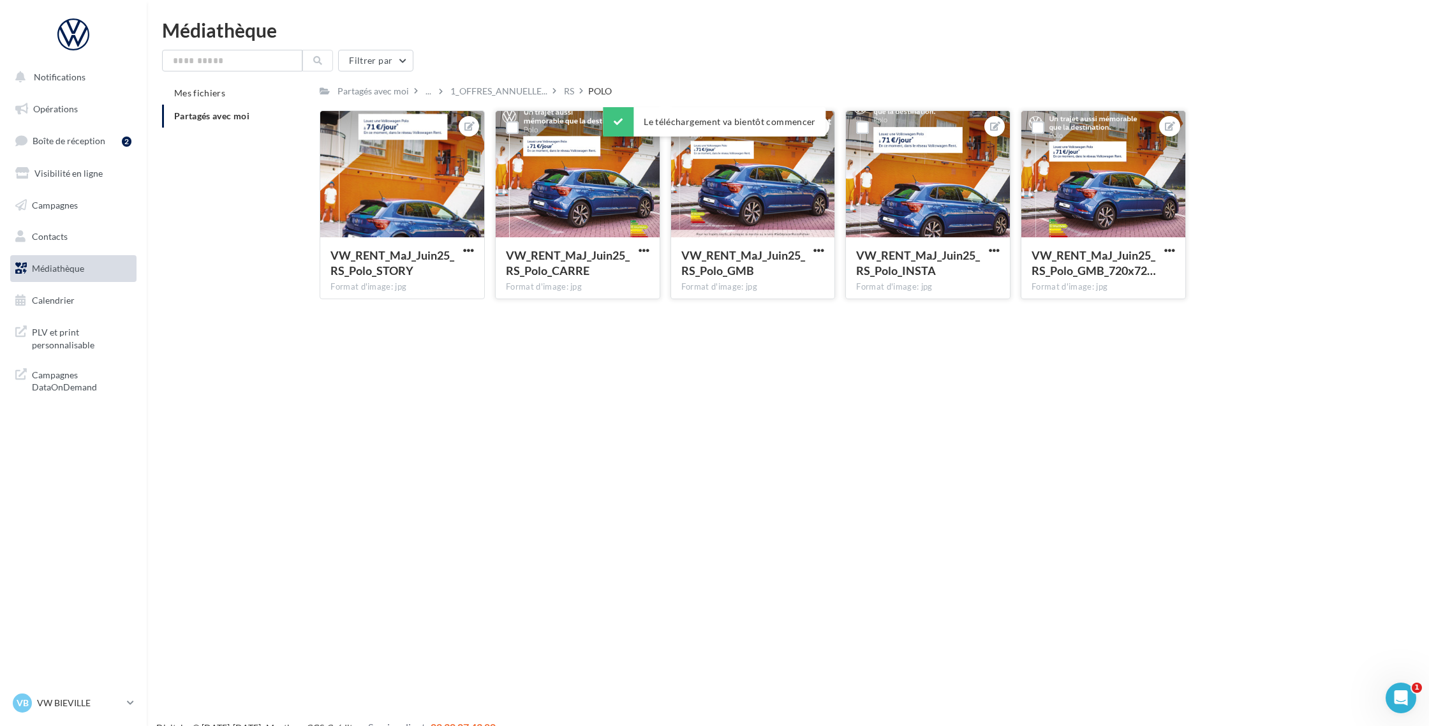
click at [1162, 252] on button "button" at bounding box center [1170, 251] width 16 height 13
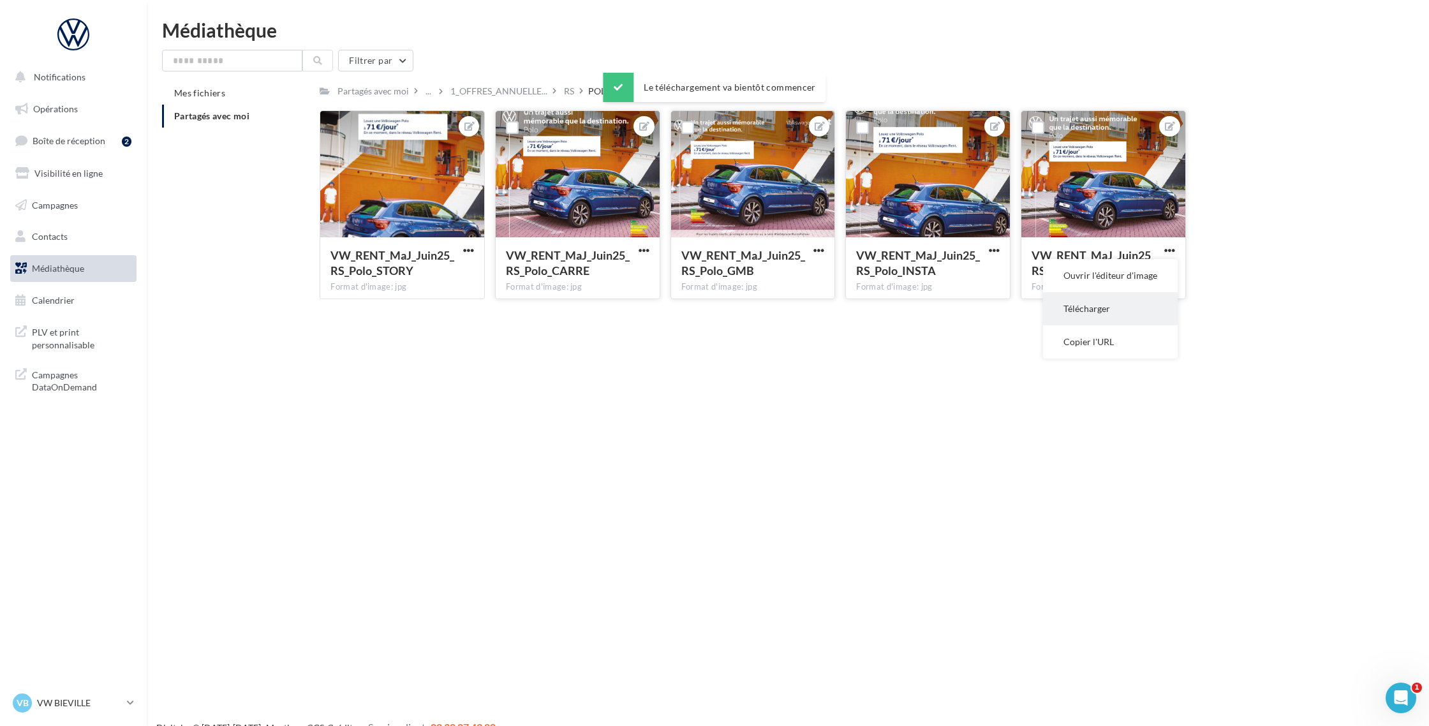
click at [1095, 305] on button "Télécharger" at bounding box center [1110, 308] width 135 height 33
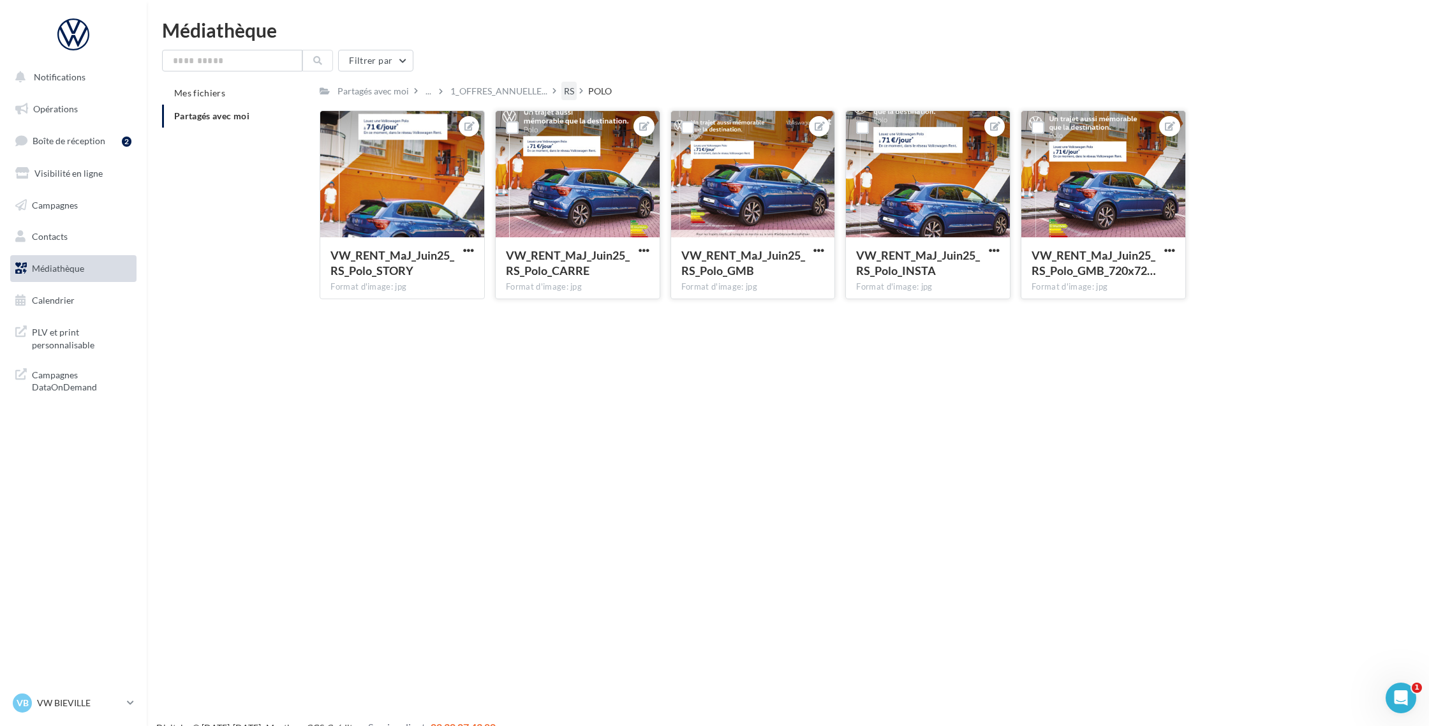
click at [565, 91] on div "RS" at bounding box center [569, 91] width 10 height 13
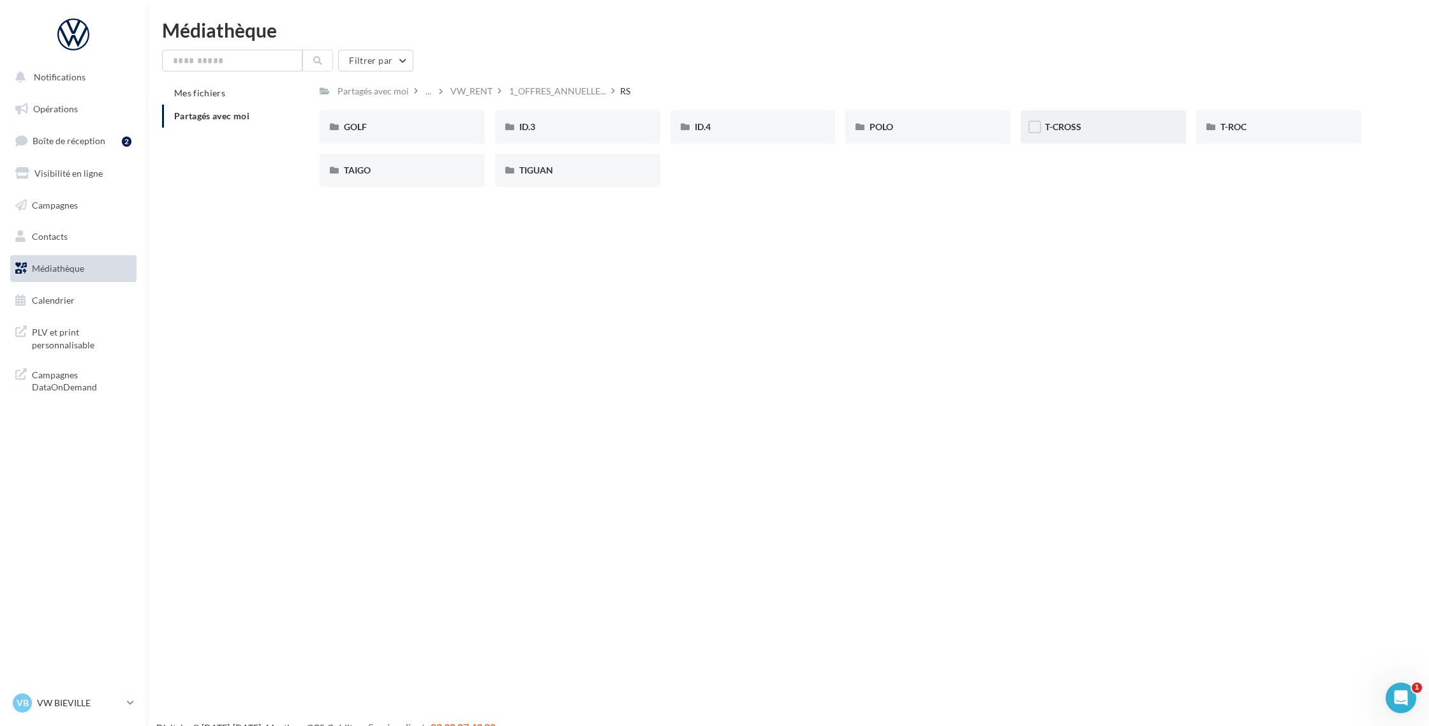
click at [1101, 122] on div "T-CROSS" at bounding box center [1103, 127] width 117 height 13
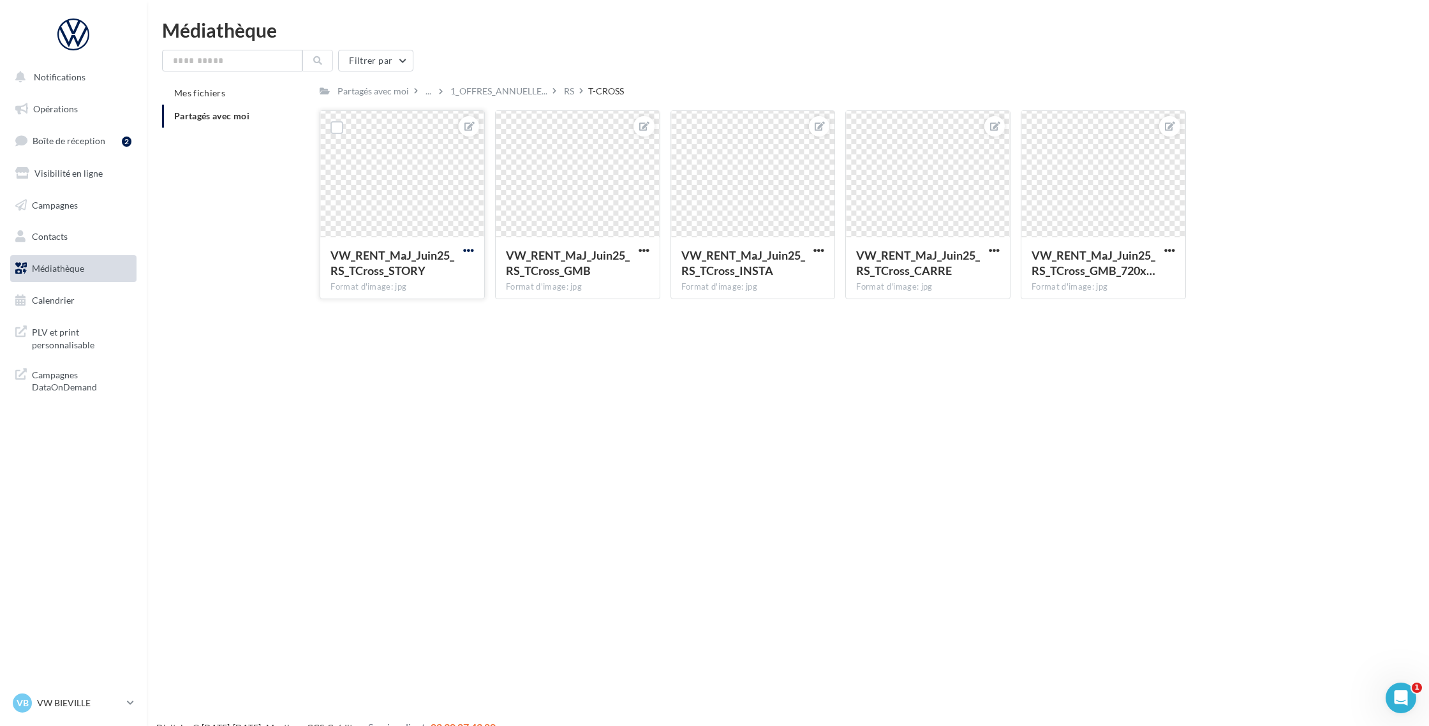
click at [468, 251] on span "button" at bounding box center [468, 250] width 11 height 11
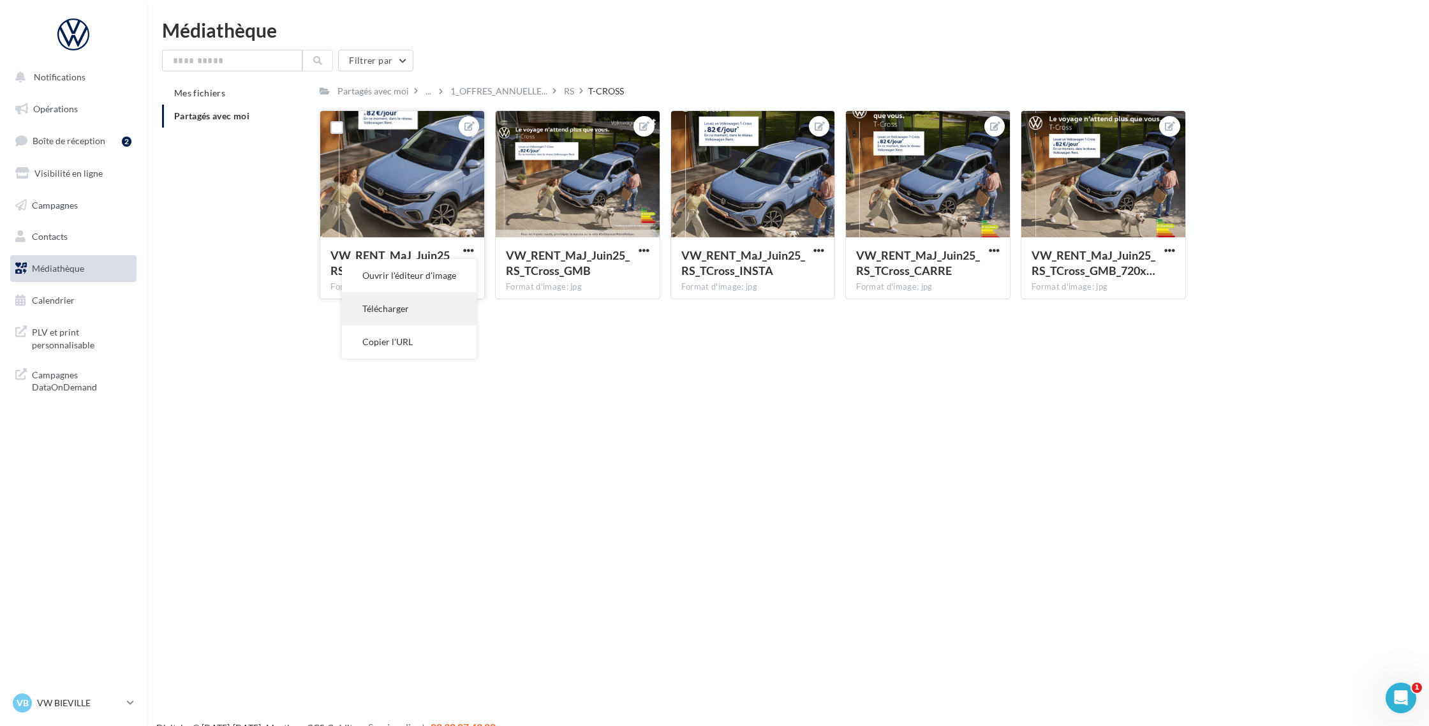
click at [430, 303] on button "Télécharger" at bounding box center [409, 308] width 135 height 33
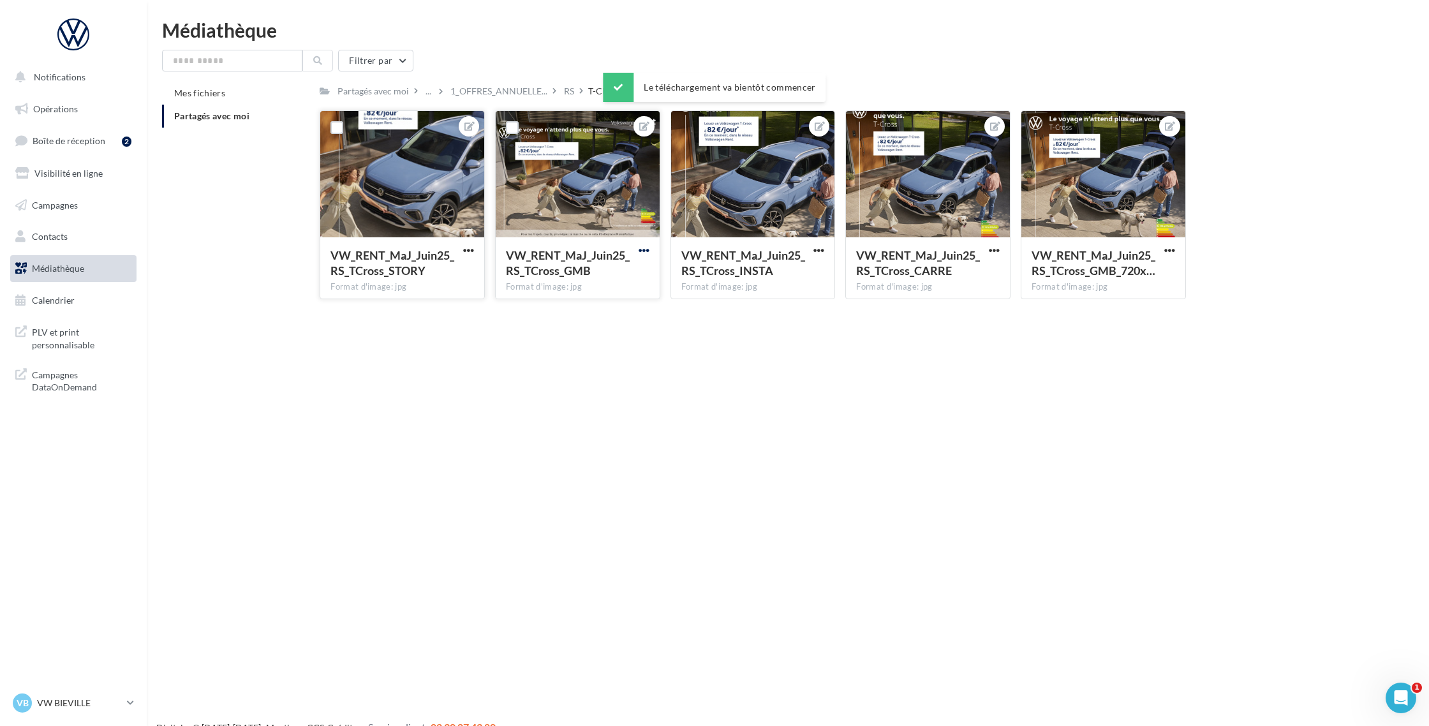
click at [644, 254] on span "button" at bounding box center [644, 250] width 11 height 11
click at [626, 300] on button "Télécharger" at bounding box center [584, 308] width 135 height 33
click at [822, 251] on span "button" at bounding box center [818, 250] width 11 height 11
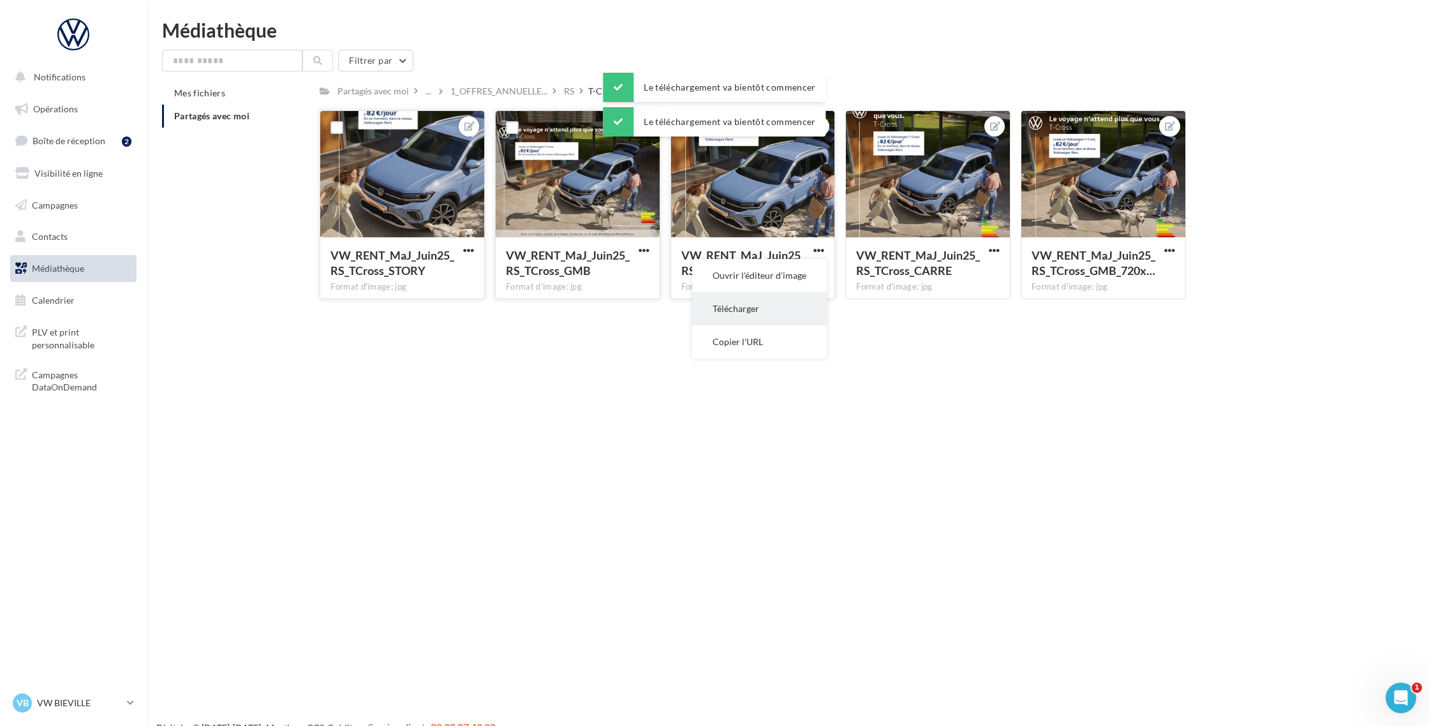
click at [800, 302] on button "Télécharger" at bounding box center [759, 308] width 135 height 33
click at [994, 251] on span "button" at bounding box center [994, 250] width 11 height 11
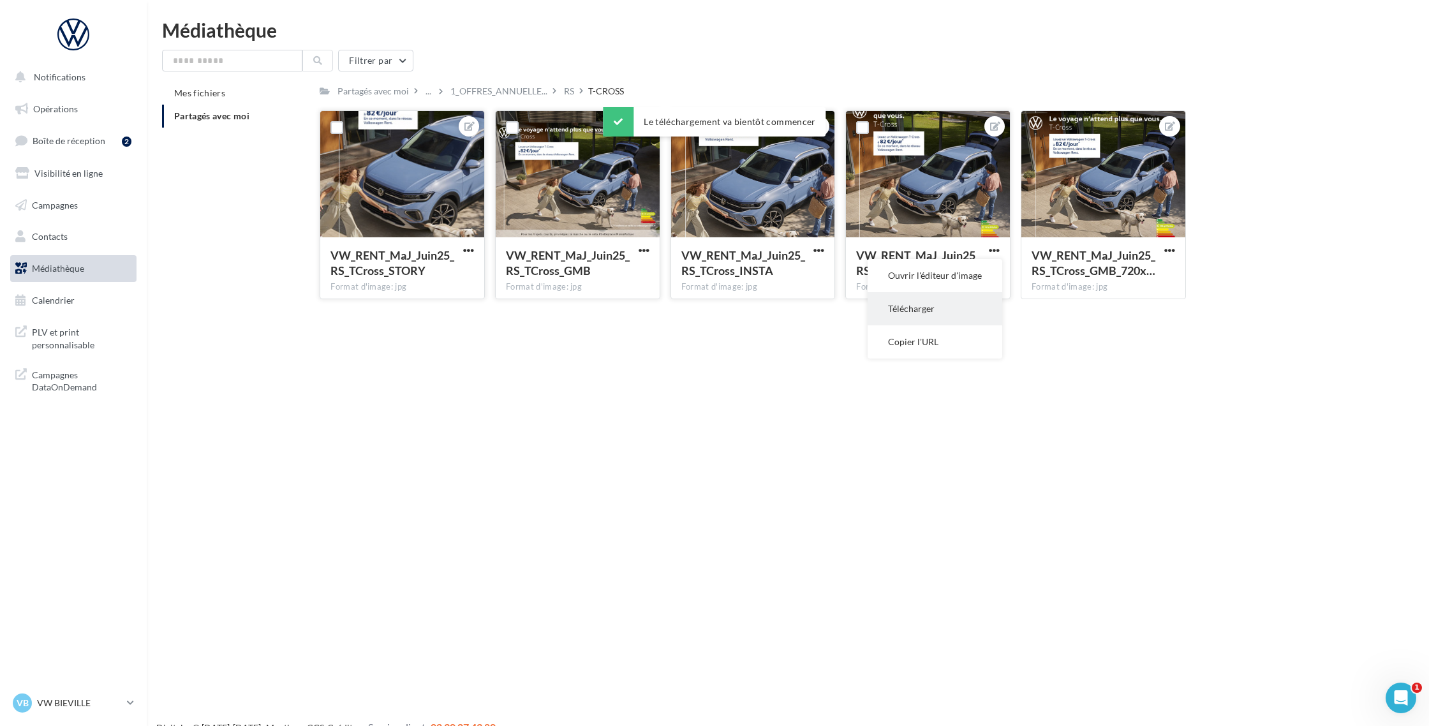
click at [943, 306] on button "Télécharger" at bounding box center [935, 308] width 135 height 33
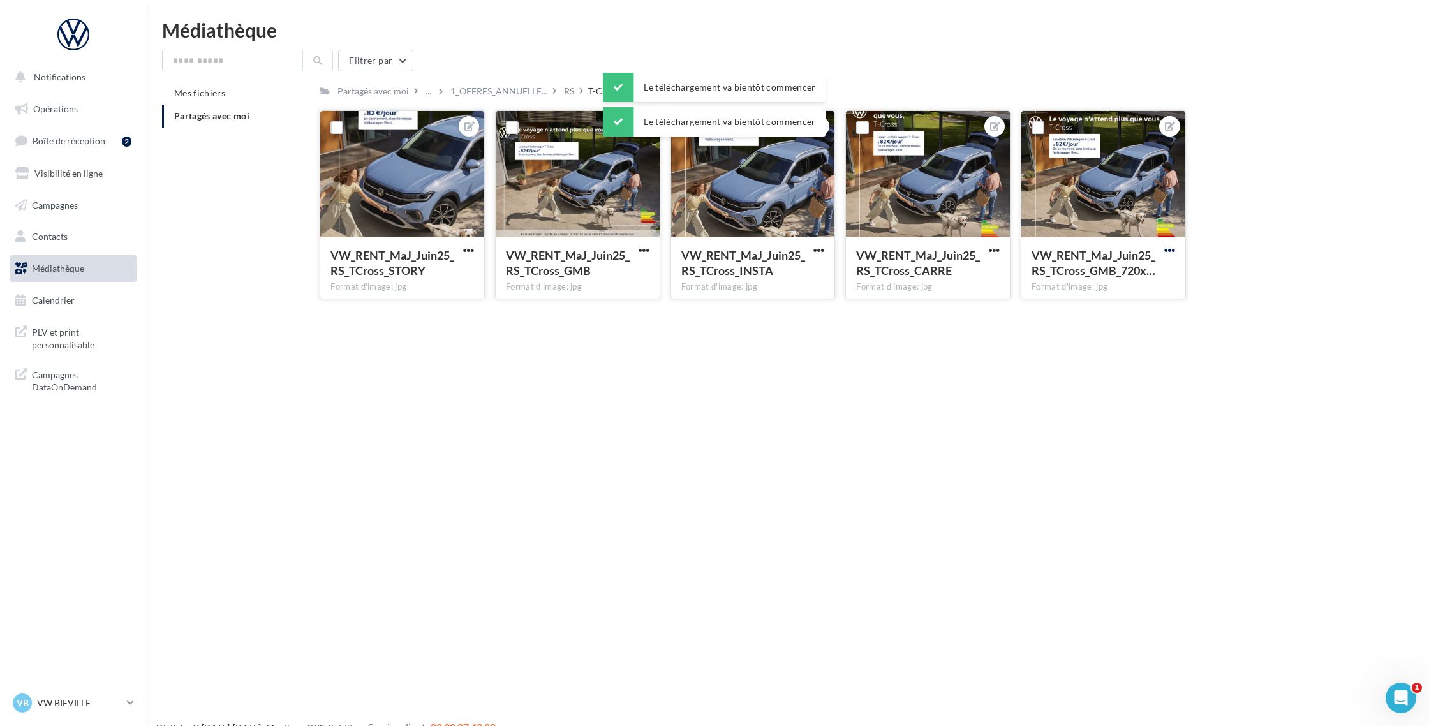
click at [1165, 251] on span "button" at bounding box center [1169, 250] width 11 height 11
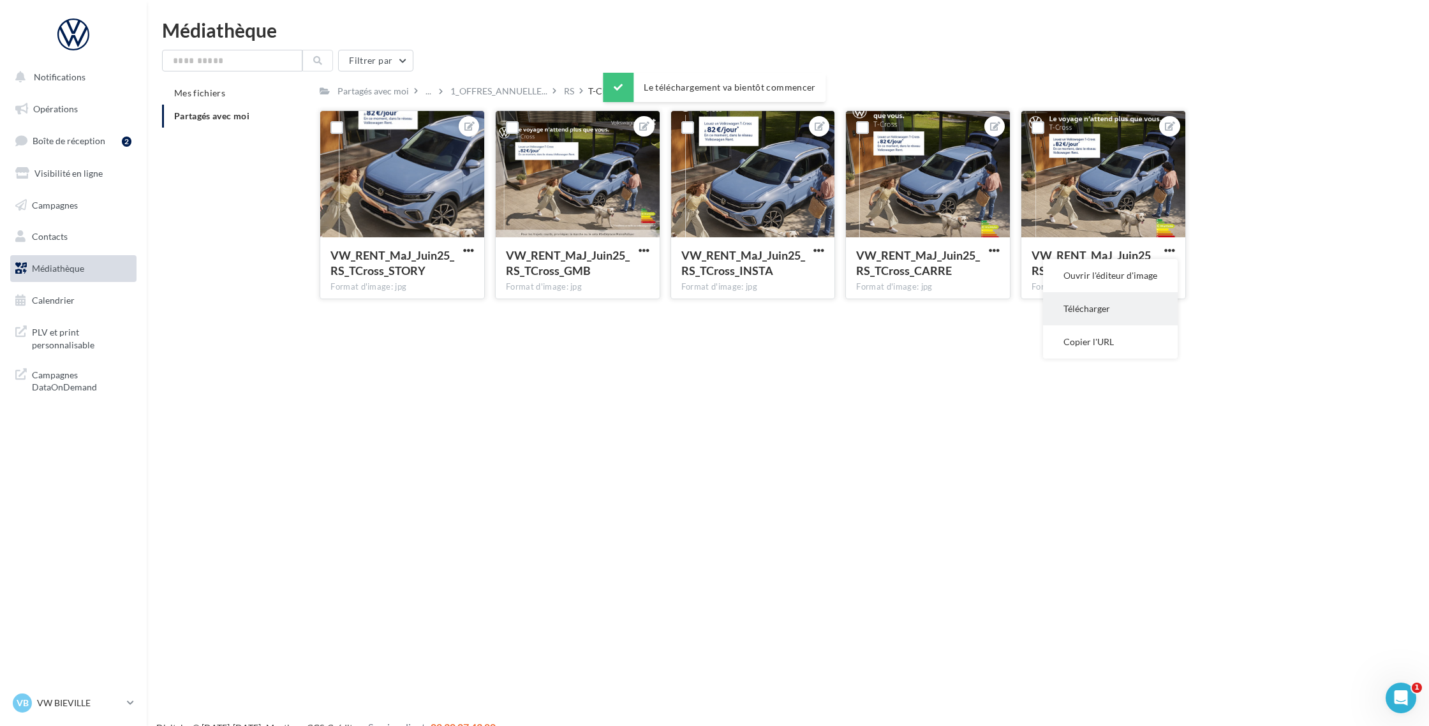
click at [1123, 300] on button "Télécharger" at bounding box center [1110, 308] width 135 height 33
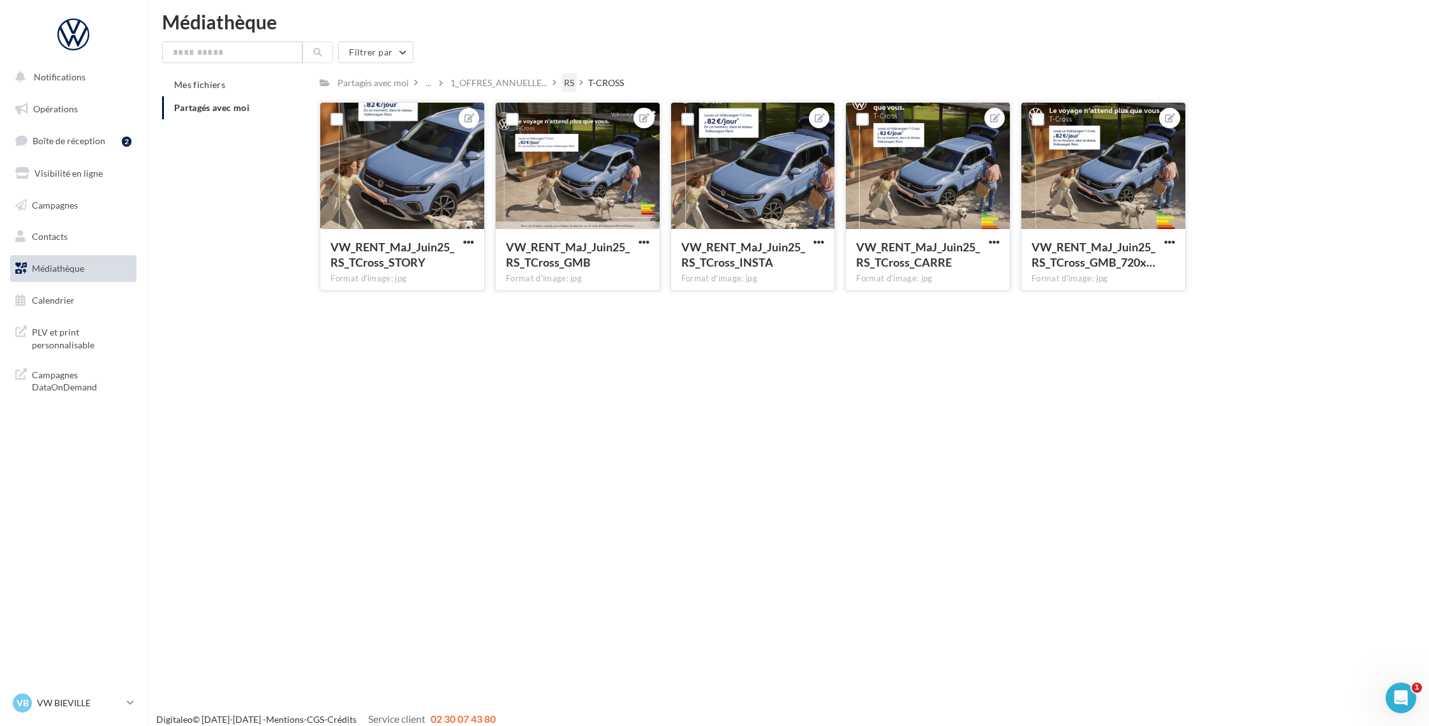
scroll to position [6, 0]
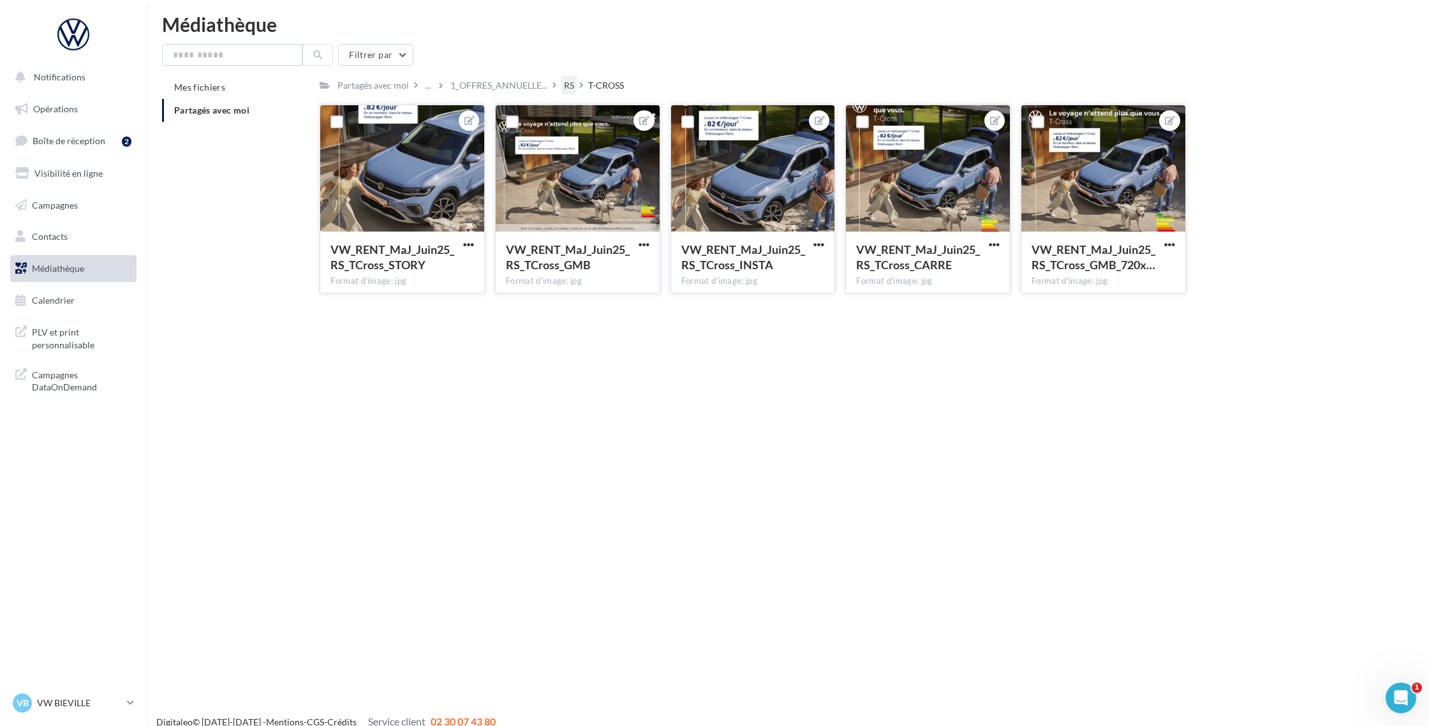
click at [566, 86] on div "RS" at bounding box center [569, 85] width 10 height 13
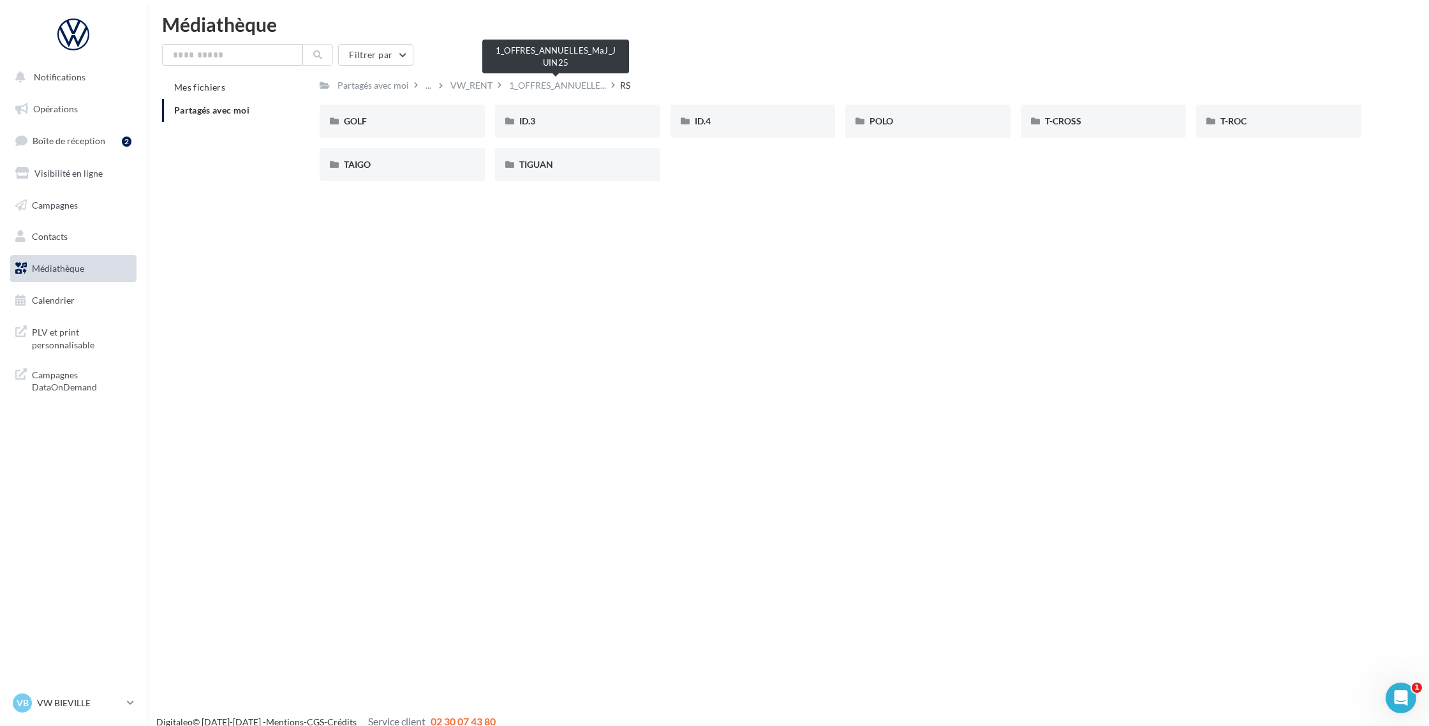
scroll to position [4, 0]
click at [1228, 129] on div "T-ROC" at bounding box center [1278, 123] width 117 height 13
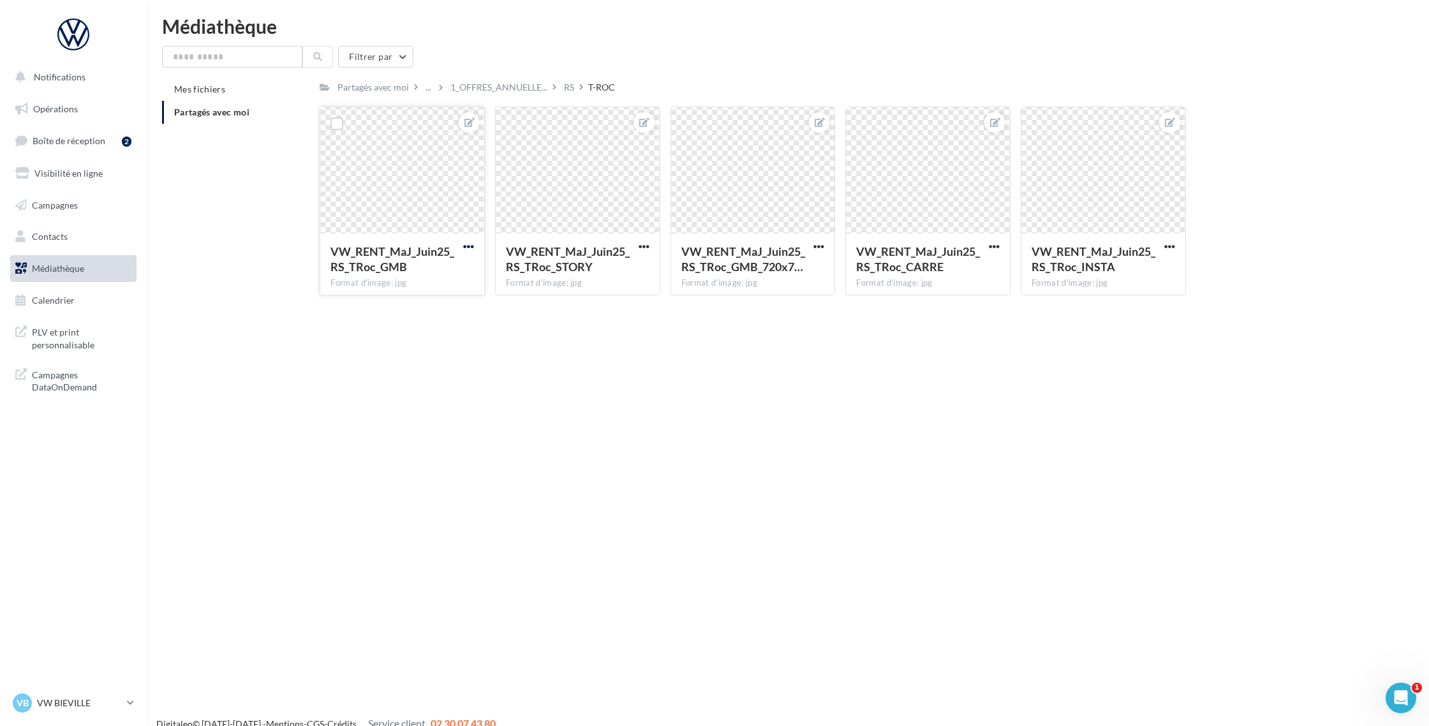
click at [465, 247] on span "button" at bounding box center [468, 246] width 11 height 11
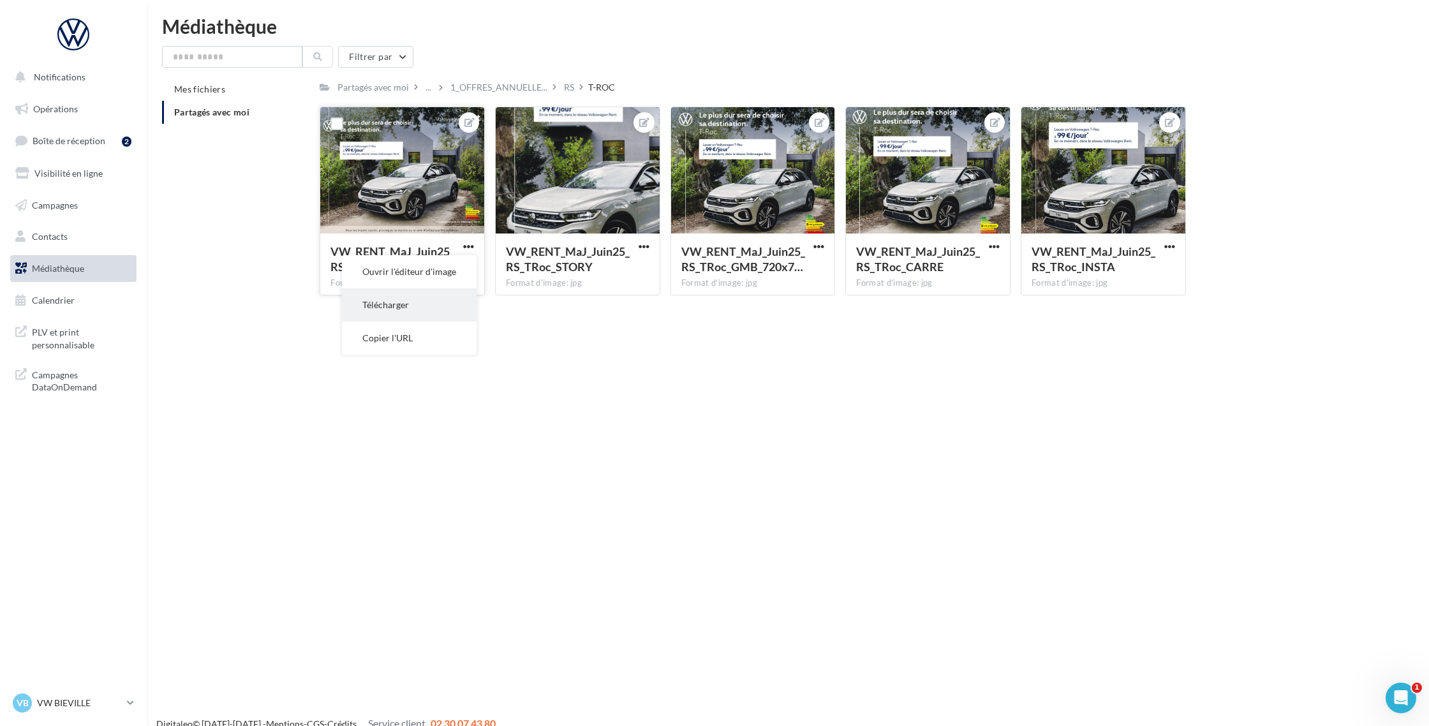
click at [447, 297] on button "Télécharger" at bounding box center [409, 304] width 135 height 33
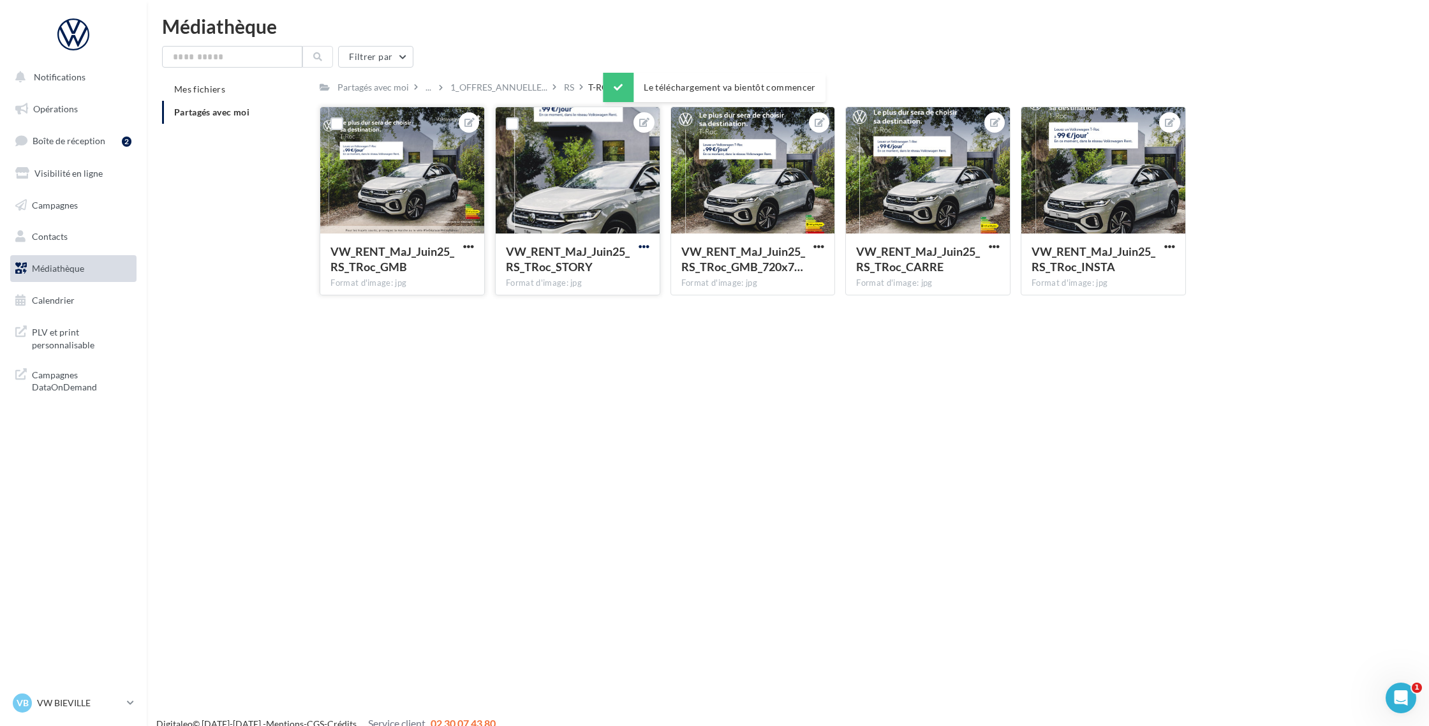
click at [641, 247] on span "button" at bounding box center [644, 246] width 11 height 11
click at [621, 302] on button "Télécharger" at bounding box center [584, 304] width 135 height 33
click at [820, 248] on span "button" at bounding box center [818, 246] width 11 height 11
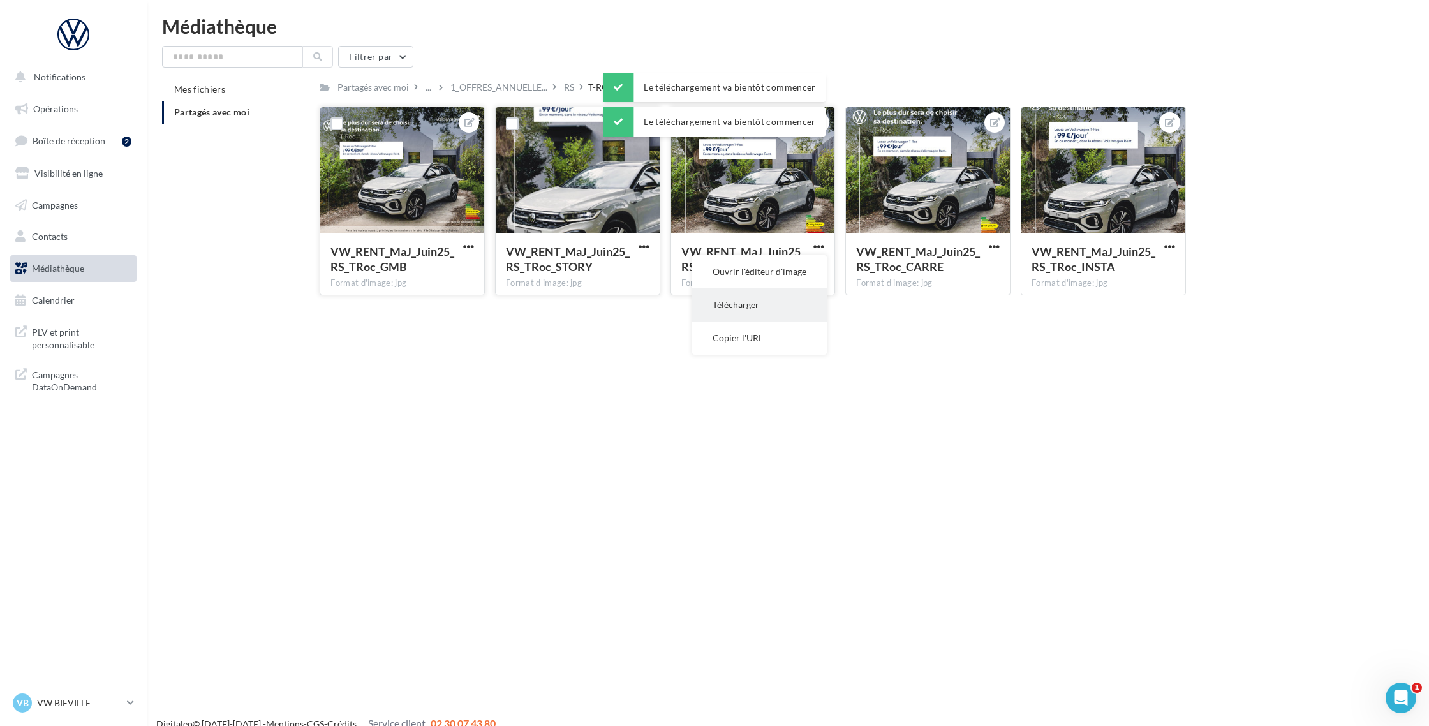
click at [787, 299] on button "Télécharger" at bounding box center [759, 304] width 135 height 33
click at [995, 252] on span "button" at bounding box center [994, 246] width 11 height 11
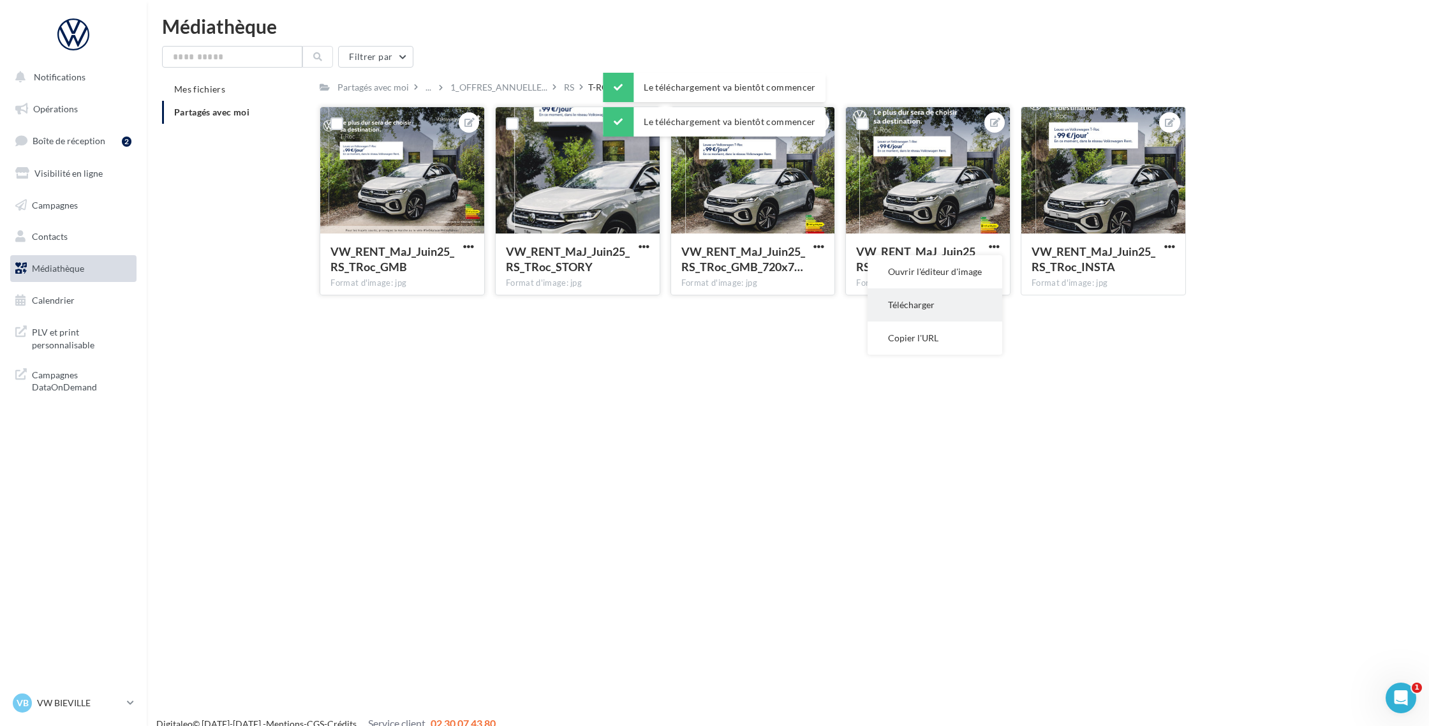
click at [974, 297] on button "Télécharger" at bounding box center [935, 304] width 135 height 33
click at [1169, 249] on span "button" at bounding box center [1169, 246] width 11 height 11
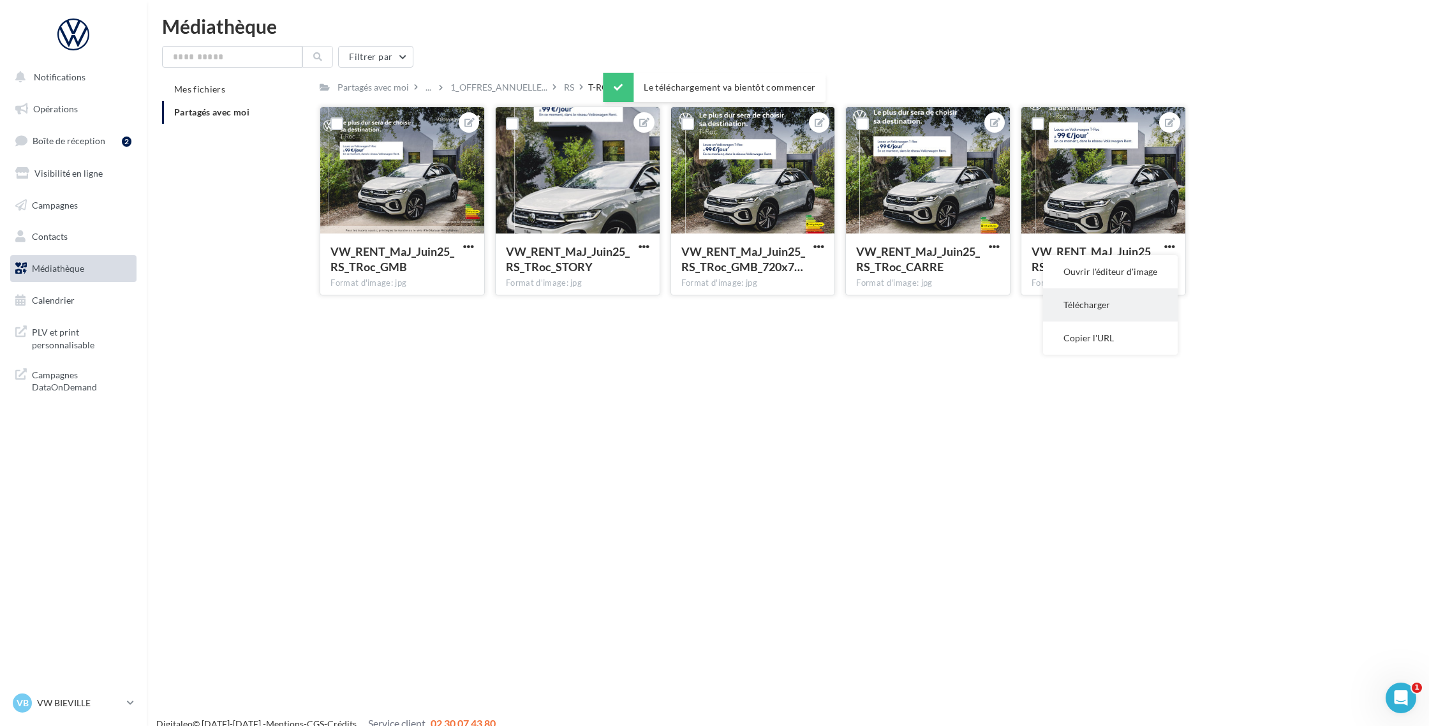
click at [1127, 298] on button "Télécharger" at bounding box center [1110, 304] width 135 height 33
click at [573, 92] on div "RS" at bounding box center [568, 87] width 15 height 18
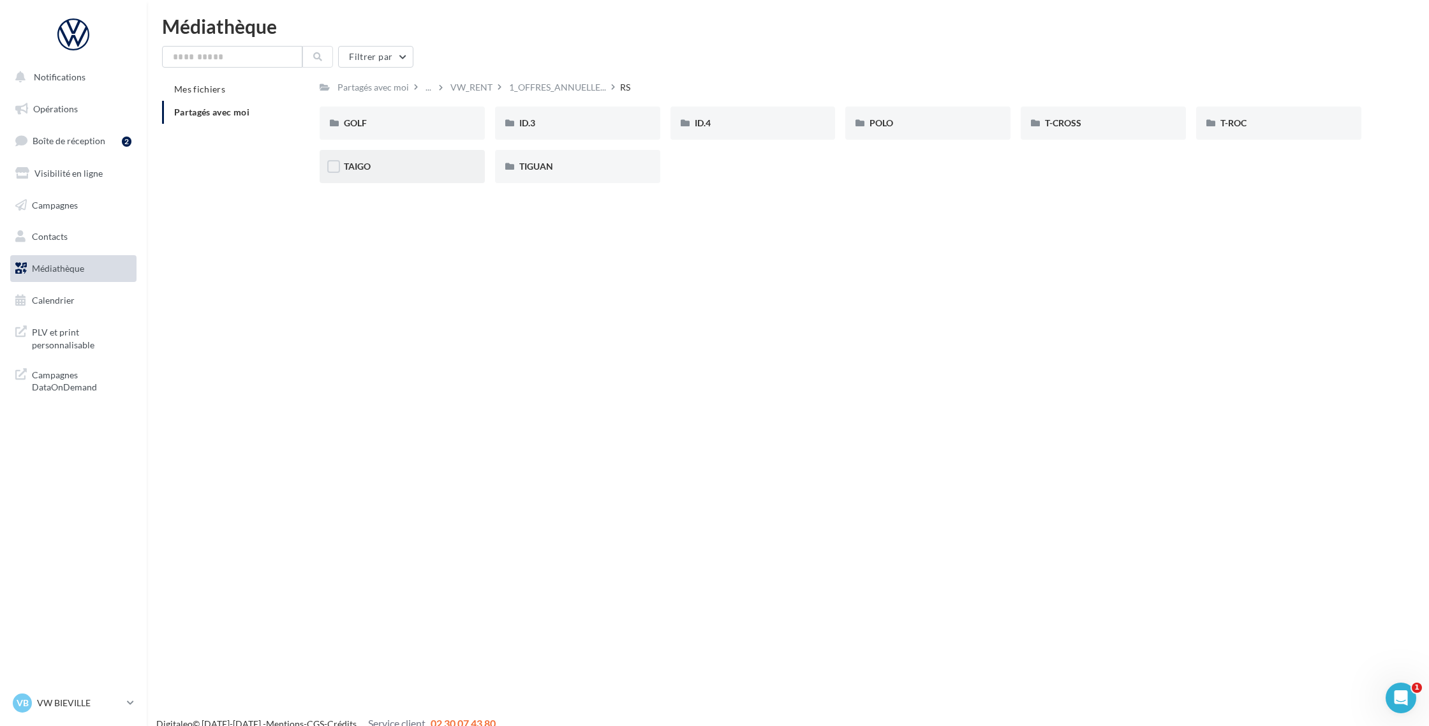
click at [435, 163] on div "TAIGO" at bounding box center [402, 166] width 117 height 13
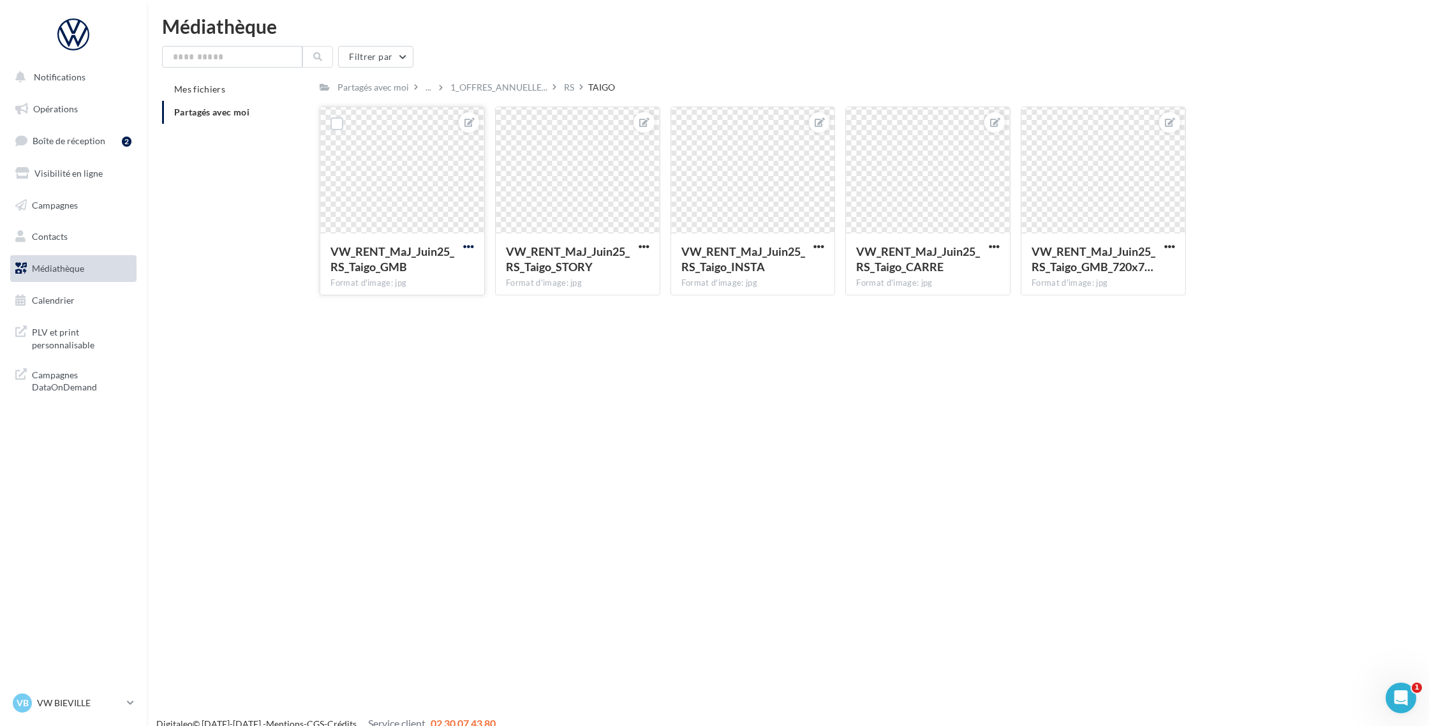
click at [464, 244] on span "button" at bounding box center [468, 246] width 11 height 11
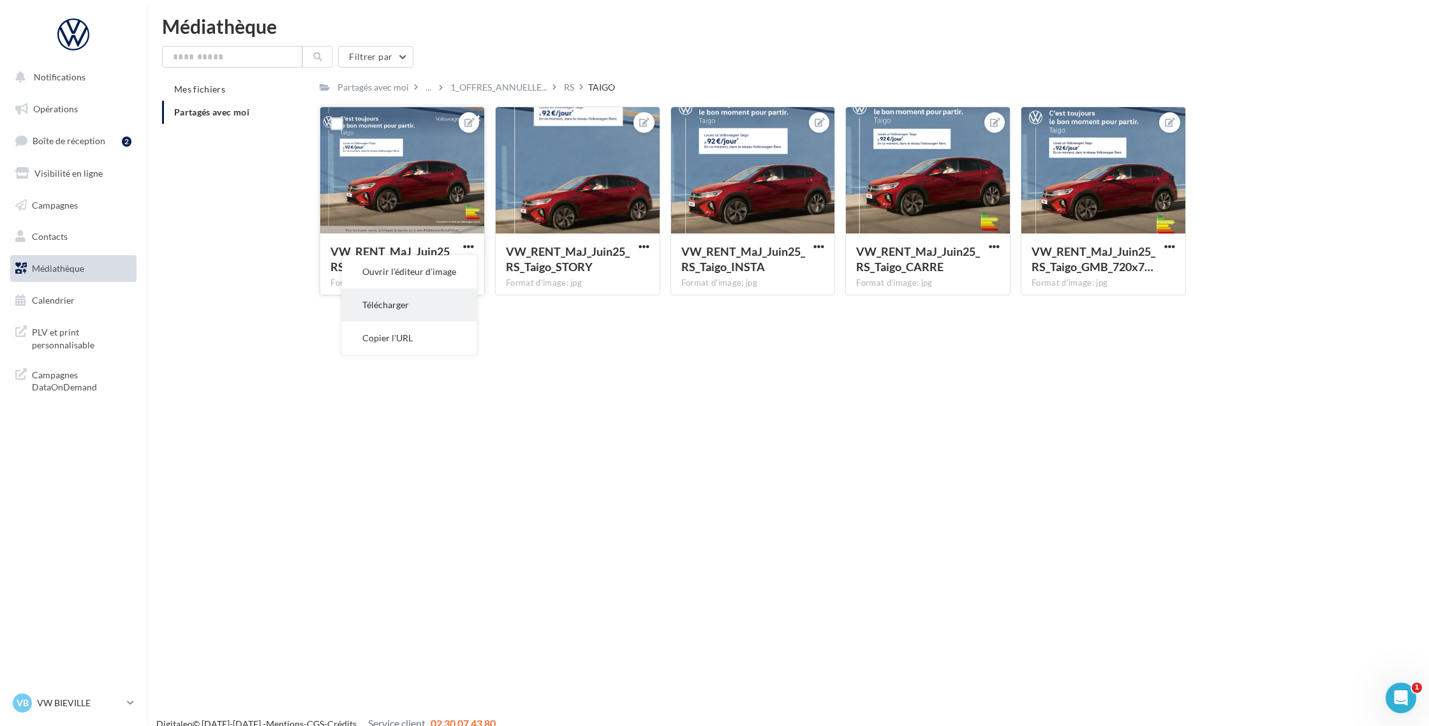
click at [418, 305] on button "Télécharger" at bounding box center [409, 304] width 135 height 33
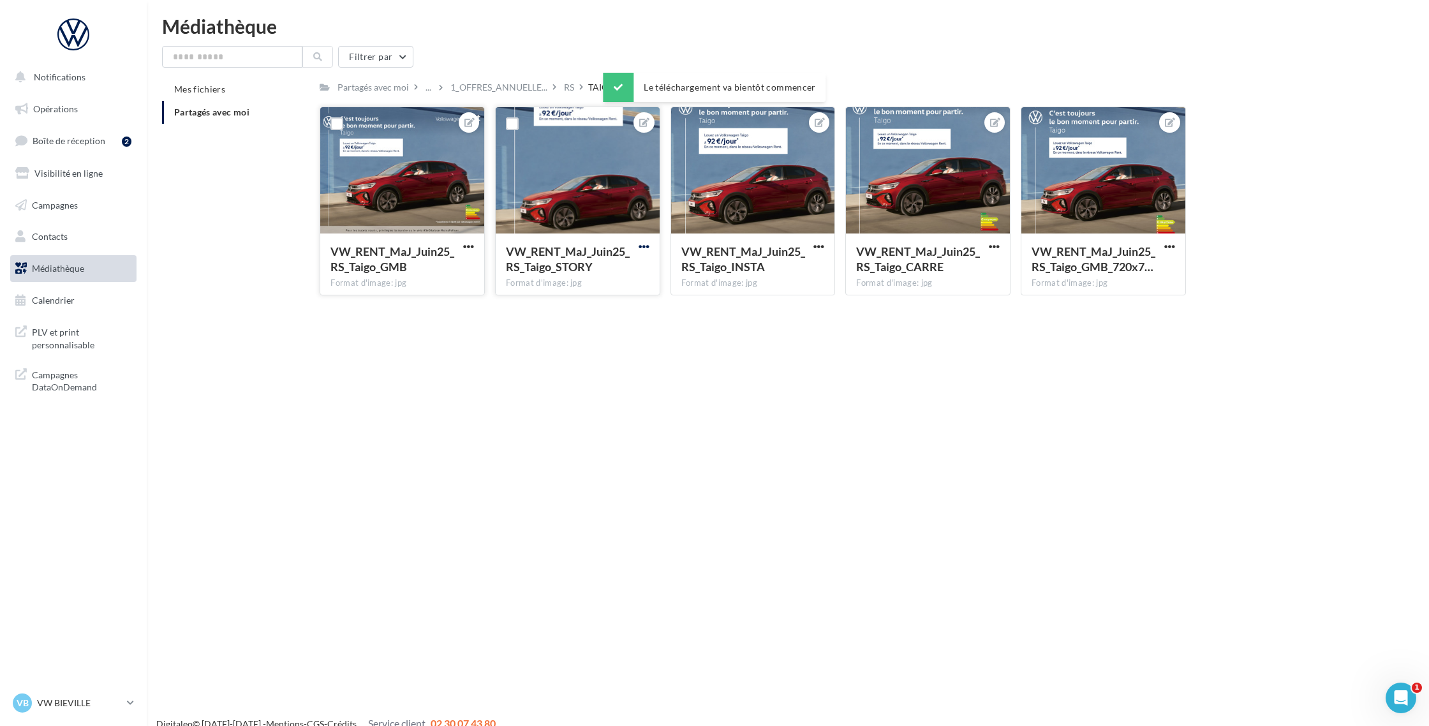
click at [642, 245] on span "button" at bounding box center [644, 246] width 11 height 11
click at [626, 299] on button "Télécharger" at bounding box center [584, 304] width 135 height 33
click at [816, 246] on span "button" at bounding box center [818, 246] width 11 height 11
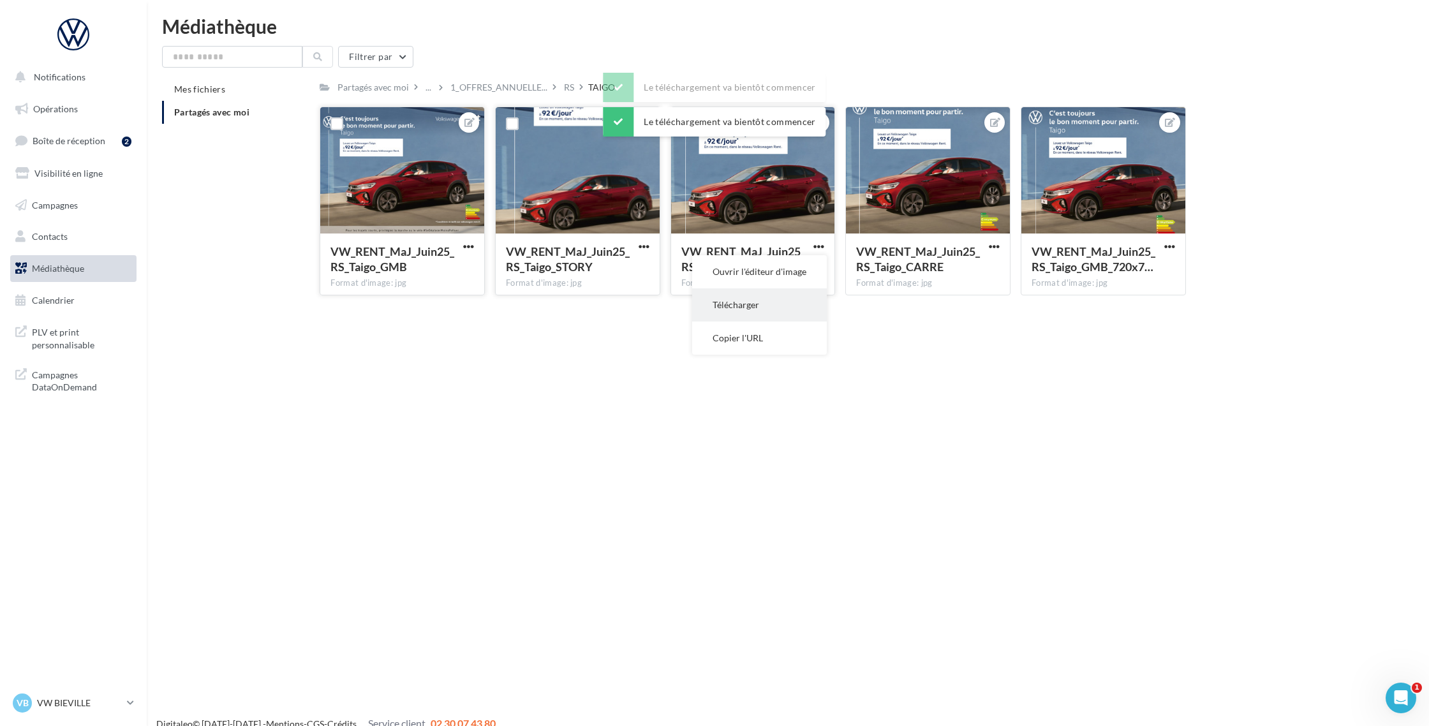
click at [771, 303] on button "Télécharger" at bounding box center [759, 304] width 135 height 33
click at [993, 246] on span "button" at bounding box center [994, 246] width 11 height 11
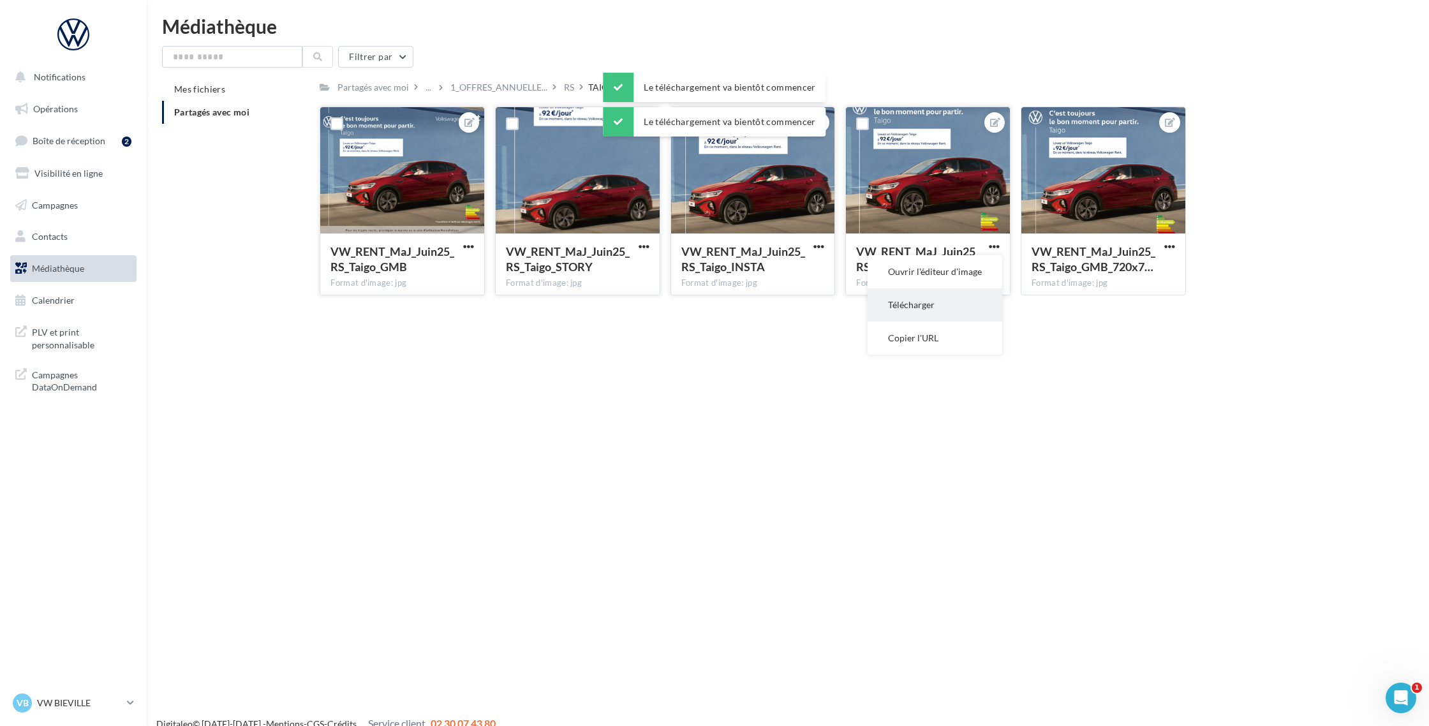
click at [920, 314] on button "Télécharger" at bounding box center [935, 304] width 135 height 33
click at [1165, 249] on span "button" at bounding box center [1169, 246] width 11 height 11
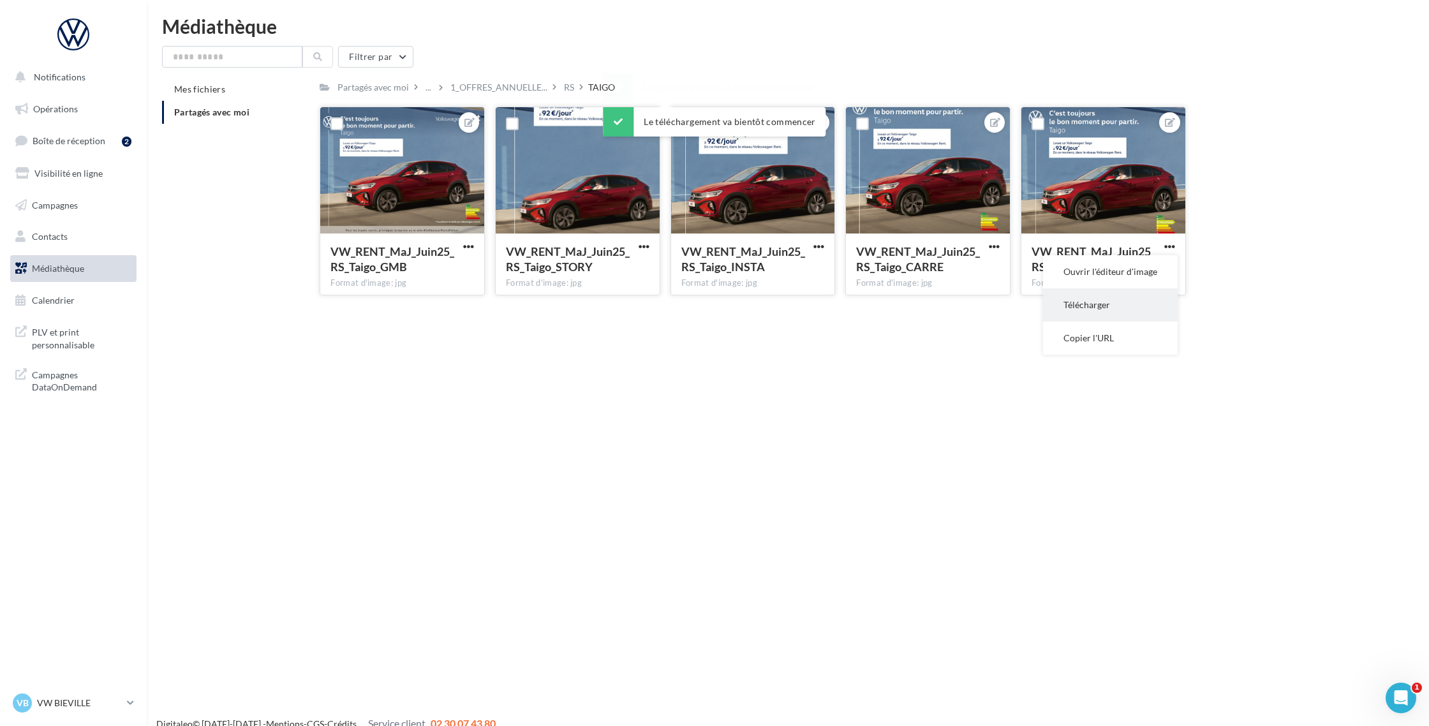
click at [1126, 297] on button "Télécharger" at bounding box center [1110, 304] width 135 height 33
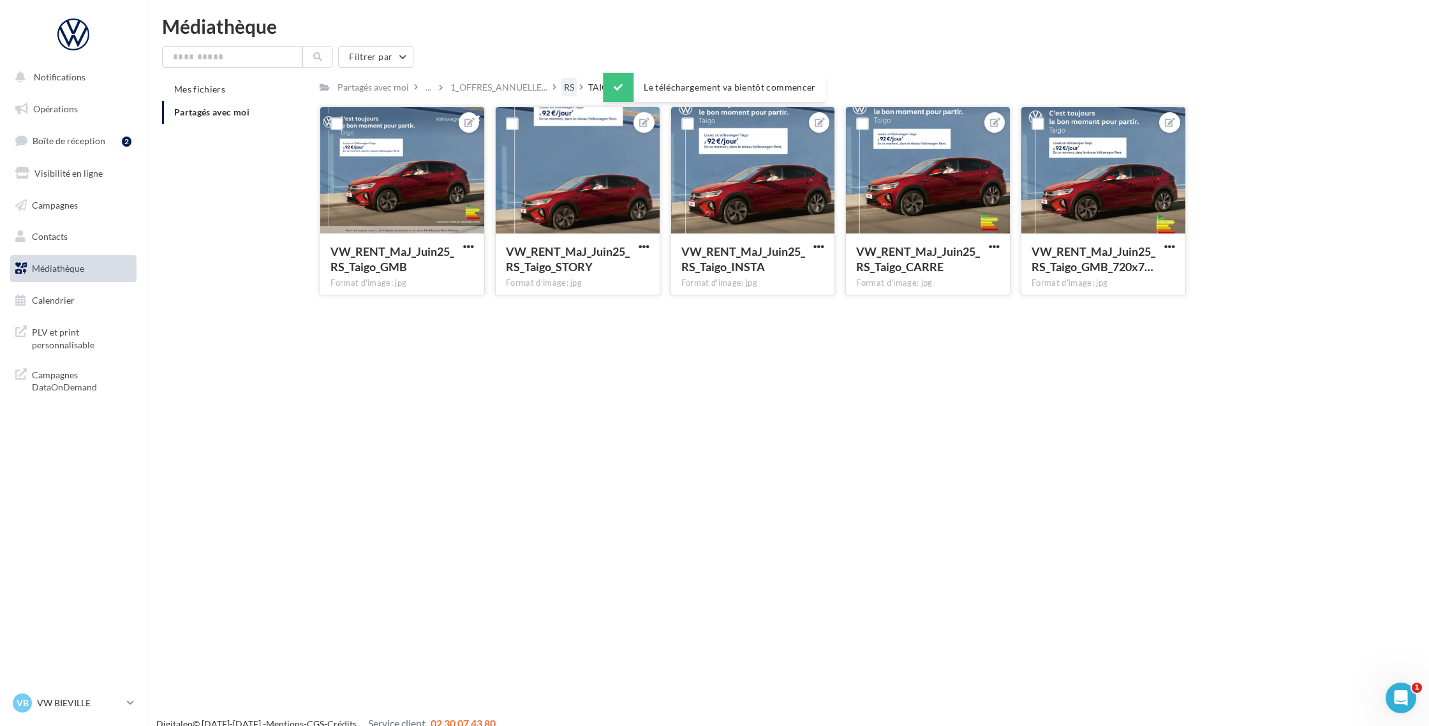
click at [570, 90] on div "RS" at bounding box center [569, 87] width 10 height 13
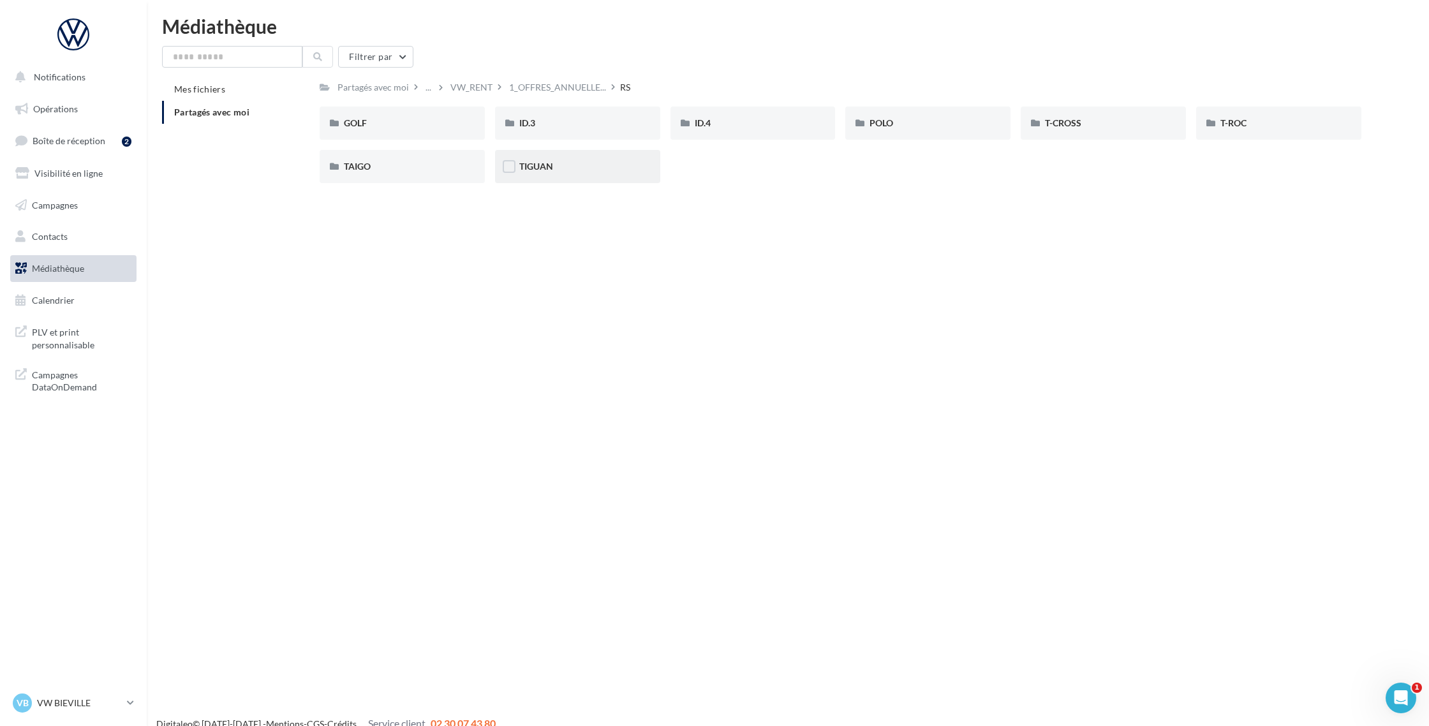
click at [566, 161] on div "TIGUAN" at bounding box center [577, 166] width 117 height 13
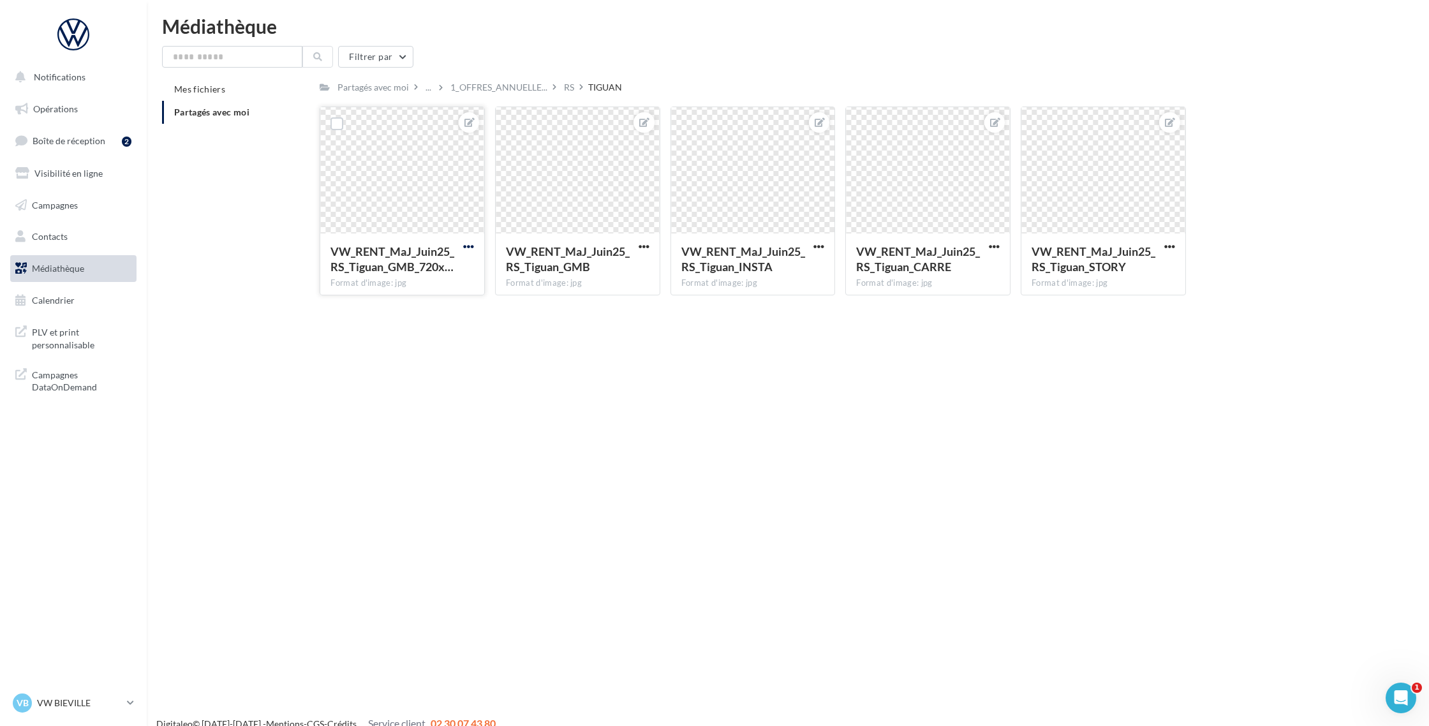
click at [468, 246] on span "button" at bounding box center [468, 246] width 11 height 11
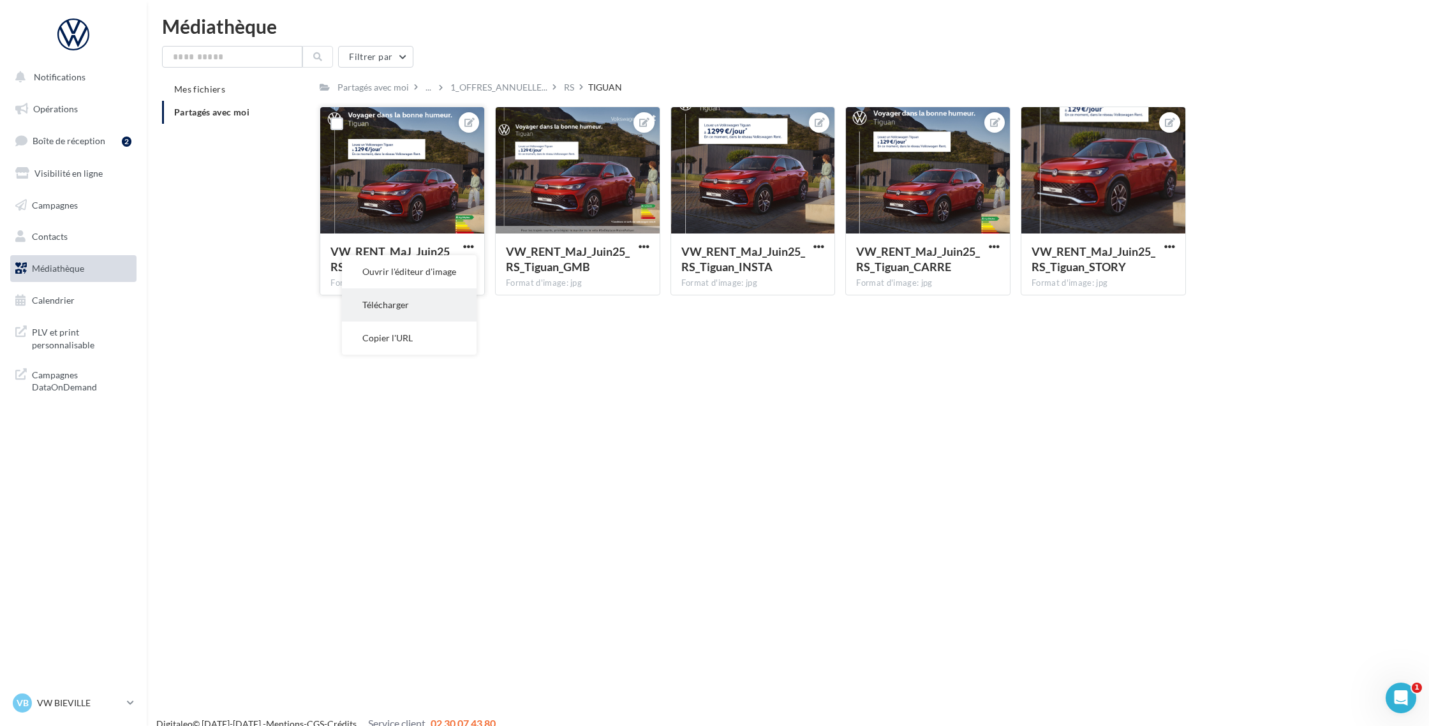
click at [427, 300] on button "Télécharger" at bounding box center [409, 304] width 135 height 33
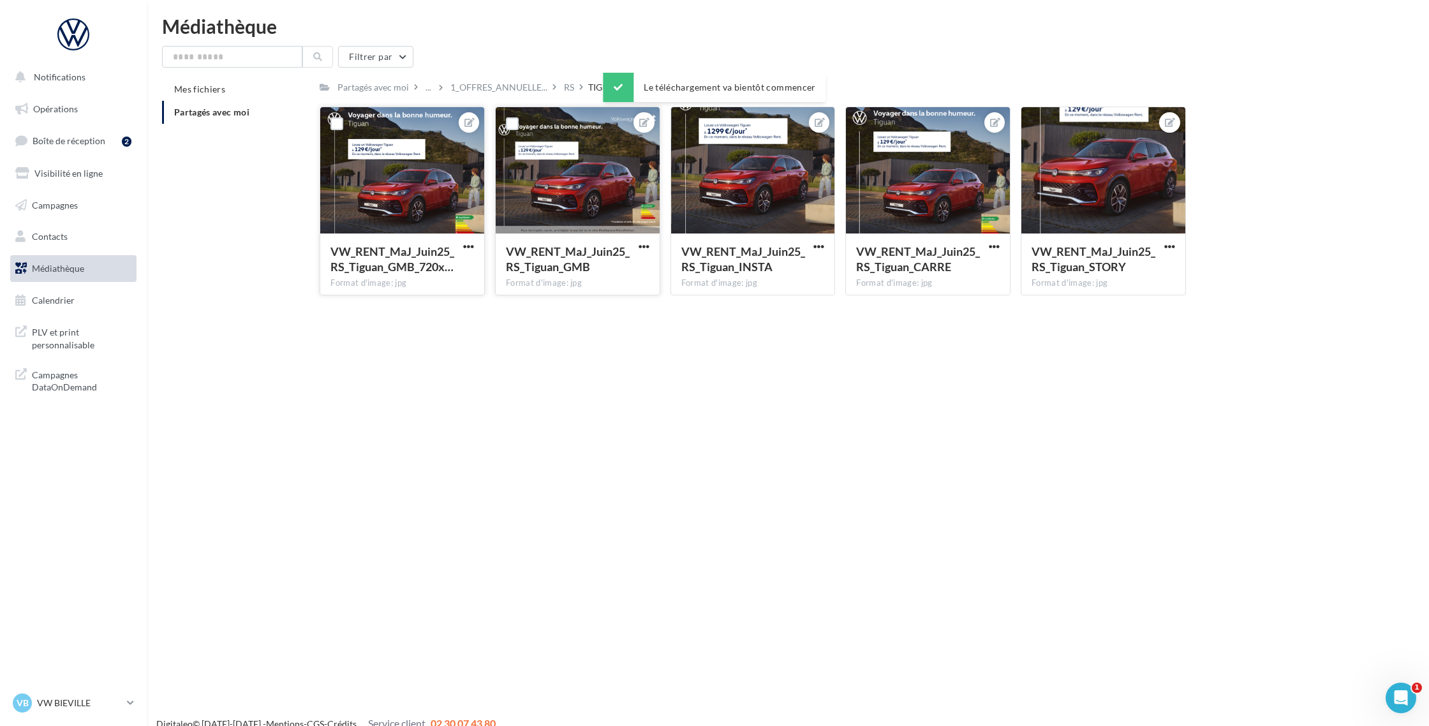
click at [637, 244] on button "button" at bounding box center [644, 247] width 16 height 13
click at [600, 300] on button "Télécharger" at bounding box center [584, 304] width 135 height 33
click at [813, 245] on span "button" at bounding box center [818, 246] width 11 height 11
click at [774, 297] on button "Télécharger" at bounding box center [759, 304] width 135 height 33
click at [991, 244] on span "button" at bounding box center [994, 246] width 11 height 11
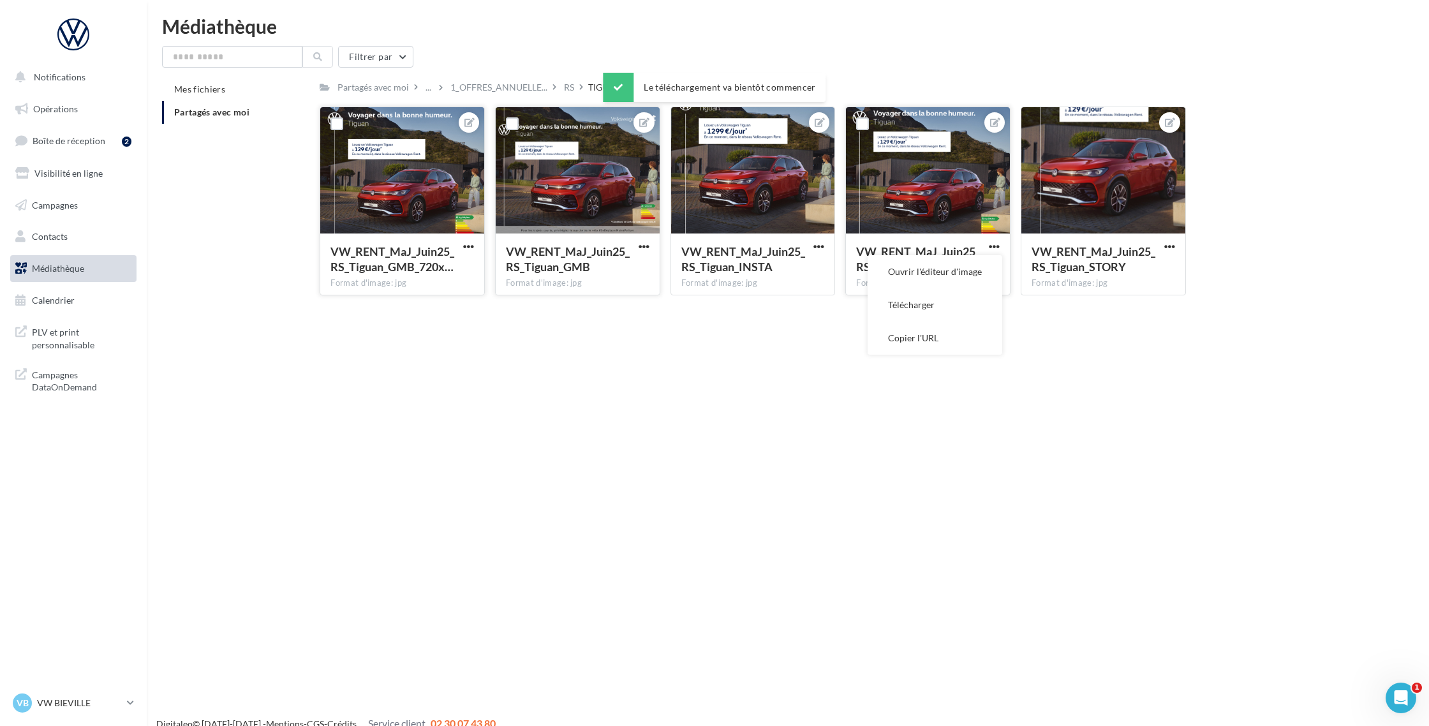
drag, startPoint x: 936, startPoint y: 297, endPoint x: 951, endPoint y: 293, distance: 15.8
click at [939, 296] on button "Télécharger" at bounding box center [935, 304] width 135 height 33
click at [1170, 248] on span "button" at bounding box center [1169, 246] width 11 height 11
click at [1126, 295] on button "Télécharger" at bounding box center [1110, 304] width 135 height 33
click at [817, 432] on div "Notifications Opérations Boîte de réception 2 Visibilité en ligne Campagnes Con…" at bounding box center [714, 380] width 1429 height 726
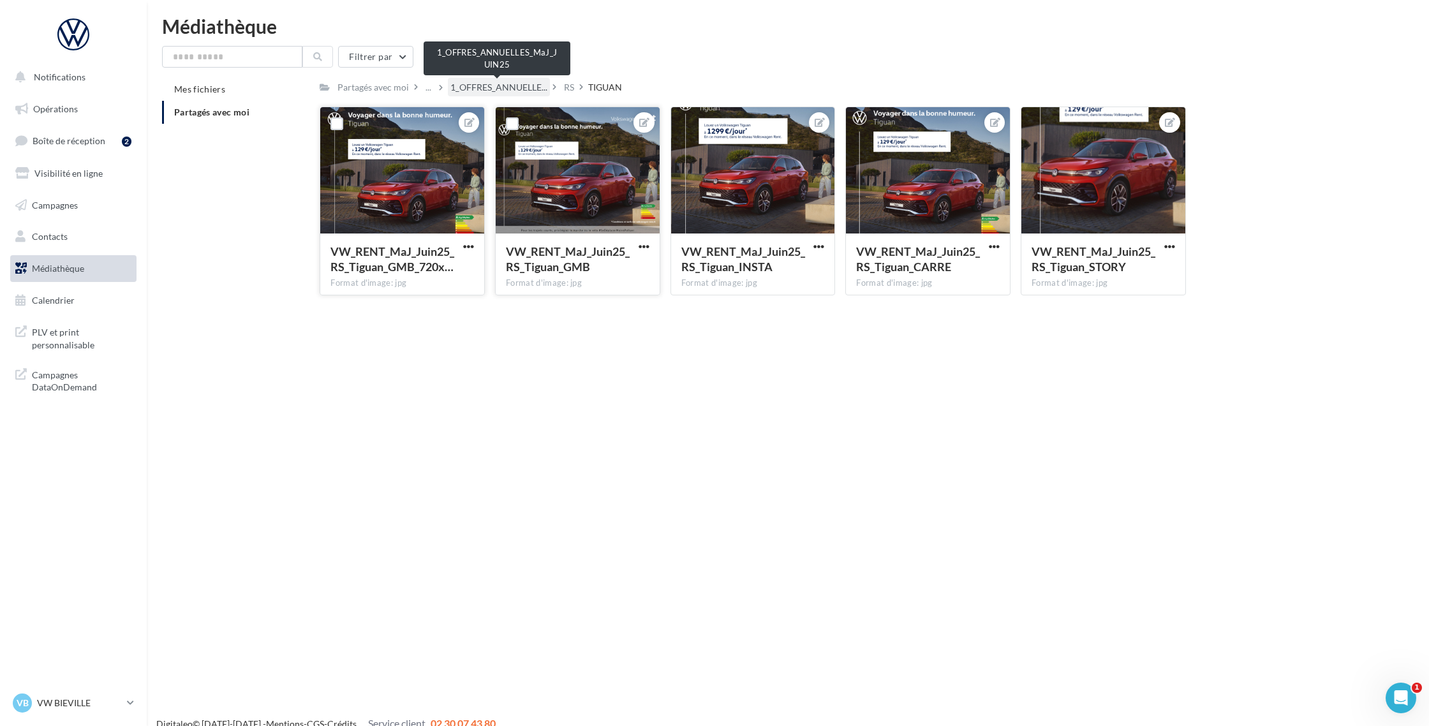
click at [482, 89] on span "1_OFFRES_ANNUELLE..." at bounding box center [498, 87] width 97 height 13
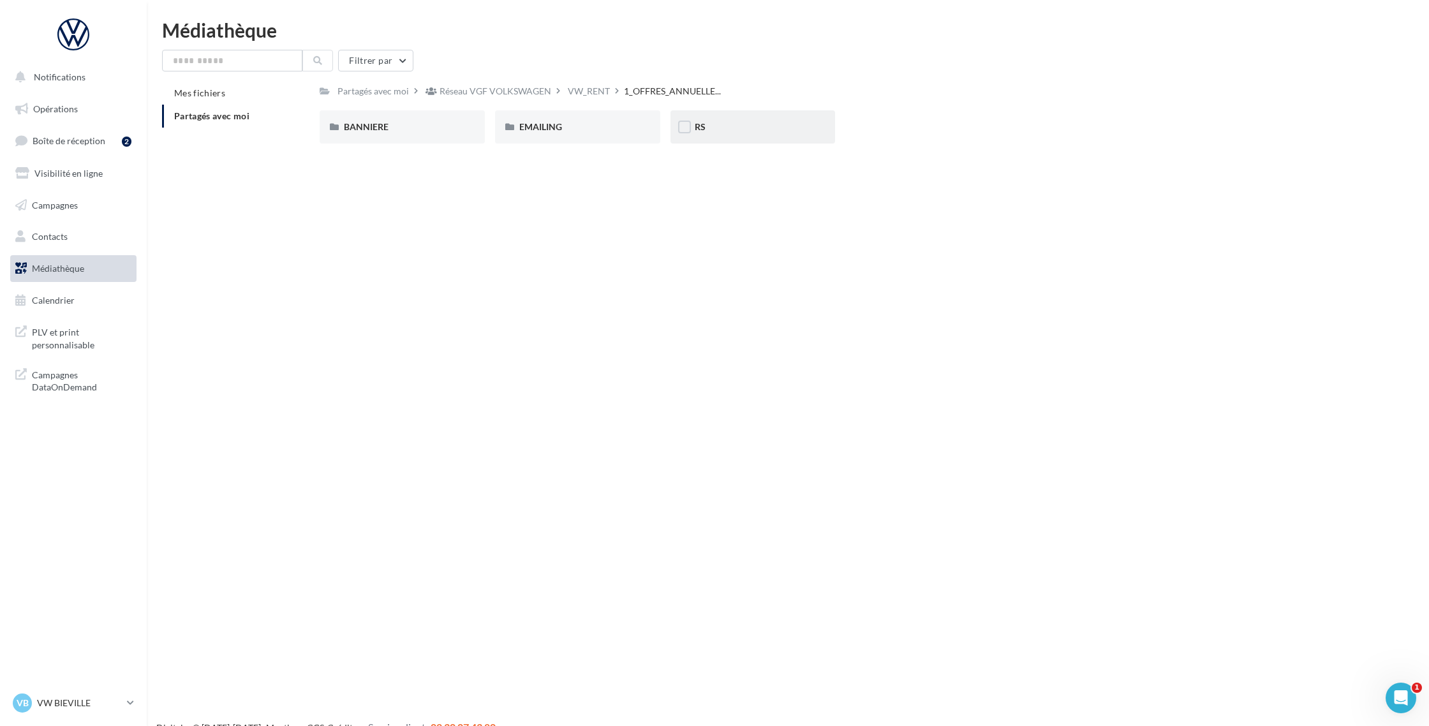
click at [720, 128] on div "RS" at bounding box center [753, 127] width 117 height 13
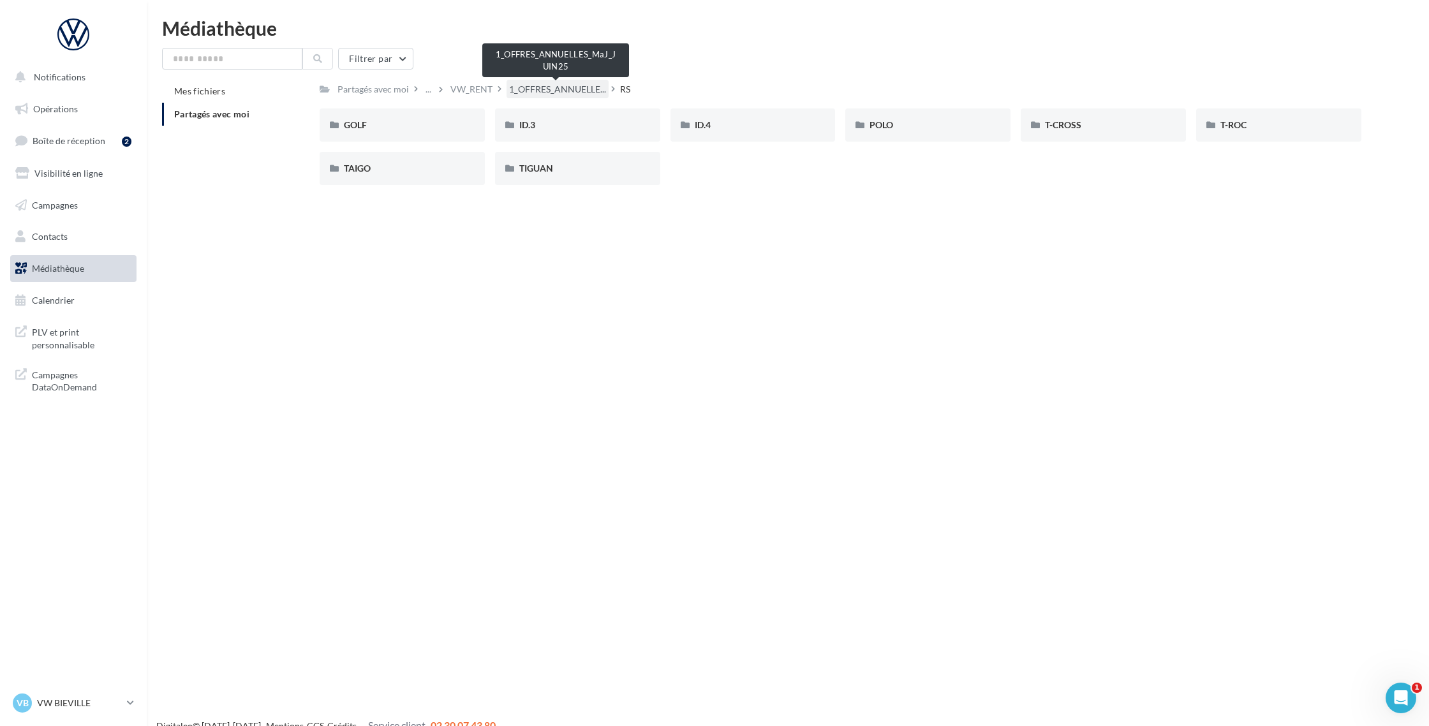
click at [557, 87] on span "1_OFFRES_ANNUELLE..." at bounding box center [557, 89] width 97 height 13
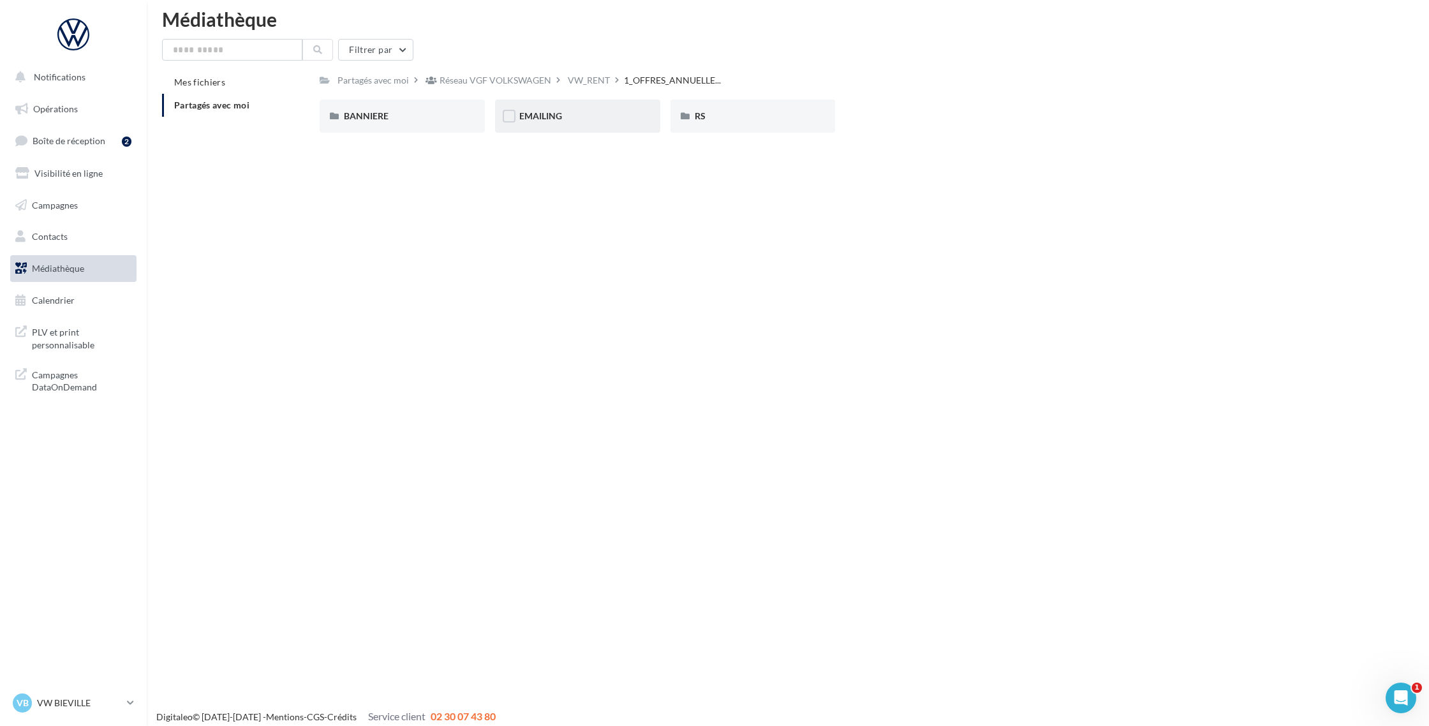
click at [550, 123] on div "EMAILING" at bounding box center [577, 116] width 165 height 33
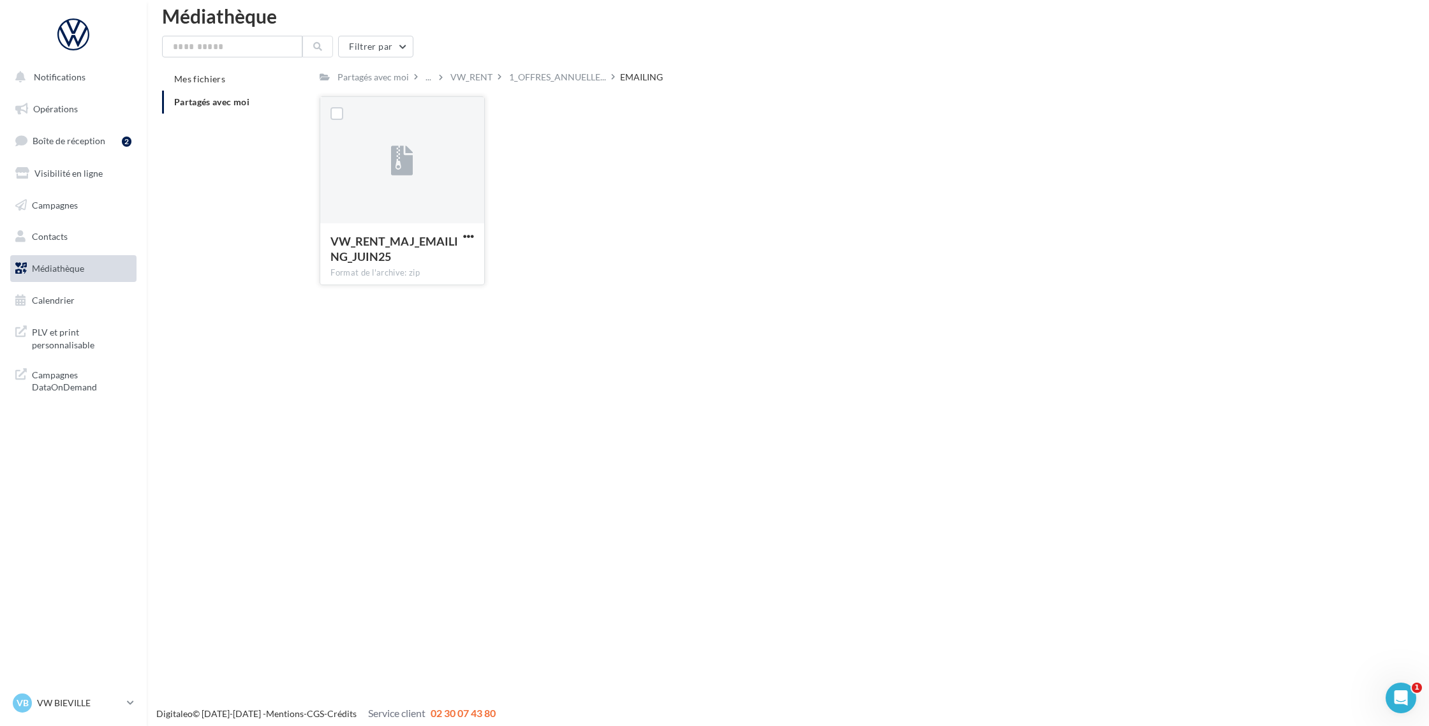
scroll to position [15, 0]
click at [560, 80] on span "1_OFFRES_ANNUELLE..." at bounding box center [557, 76] width 97 height 13
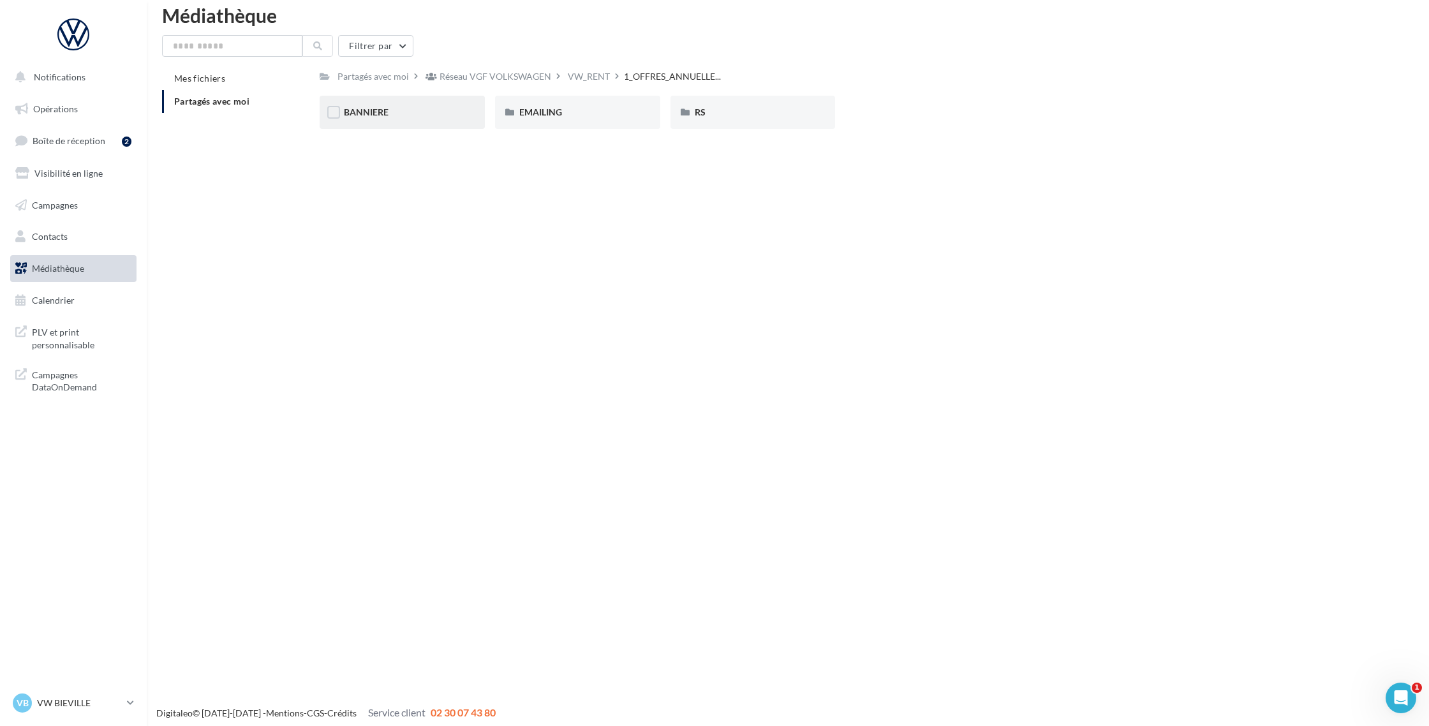
click at [360, 119] on div "BANNIERE" at bounding box center [402, 112] width 165 height 33
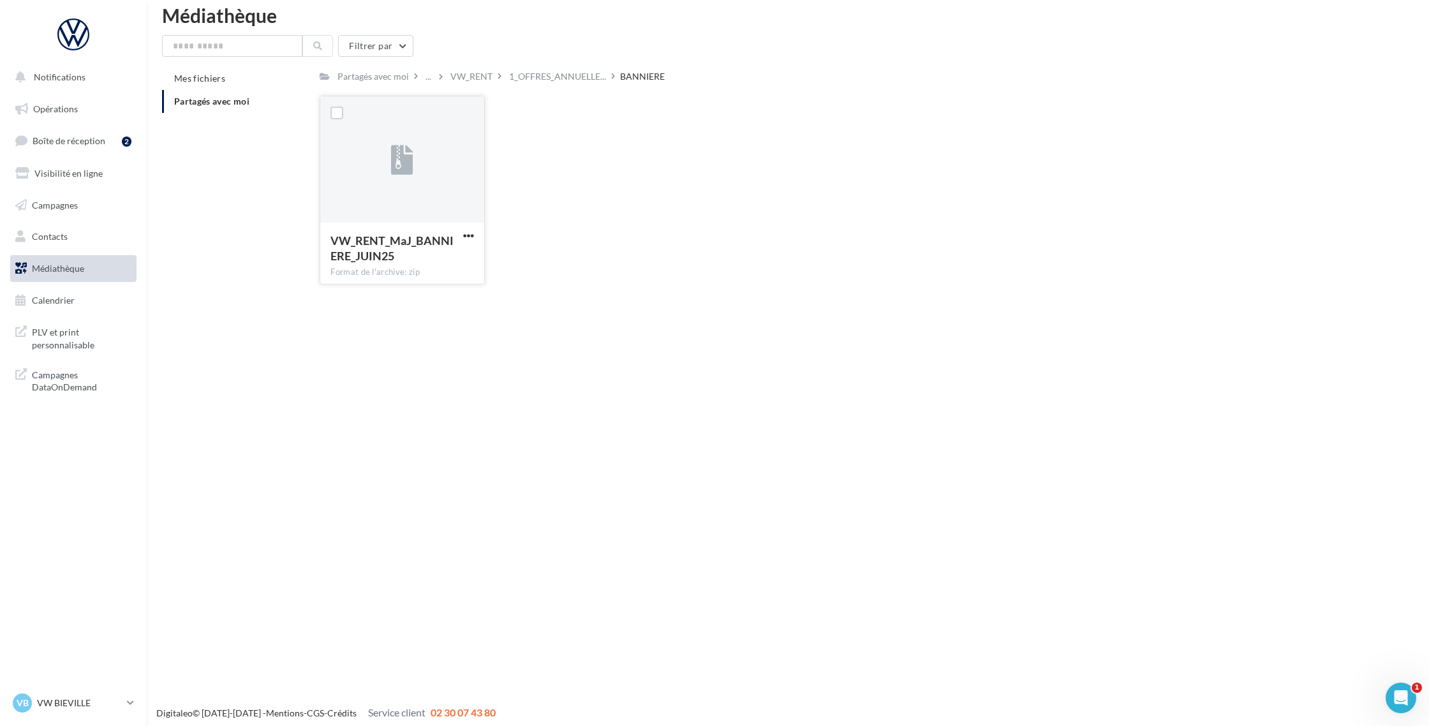
click at [391, 170] on icon at bounding box center [402, 160] width 22 height 29
click at [469, 235] on span "button" at bounding box center [468, 235] width 11 height 11
click at [452, 267] on button "Télécharger" at bounding box center [413, 260] width 128 height 33
click at [478, 79] on div "VW_RENT" at bounding box center [471, 76] width 42 height 13
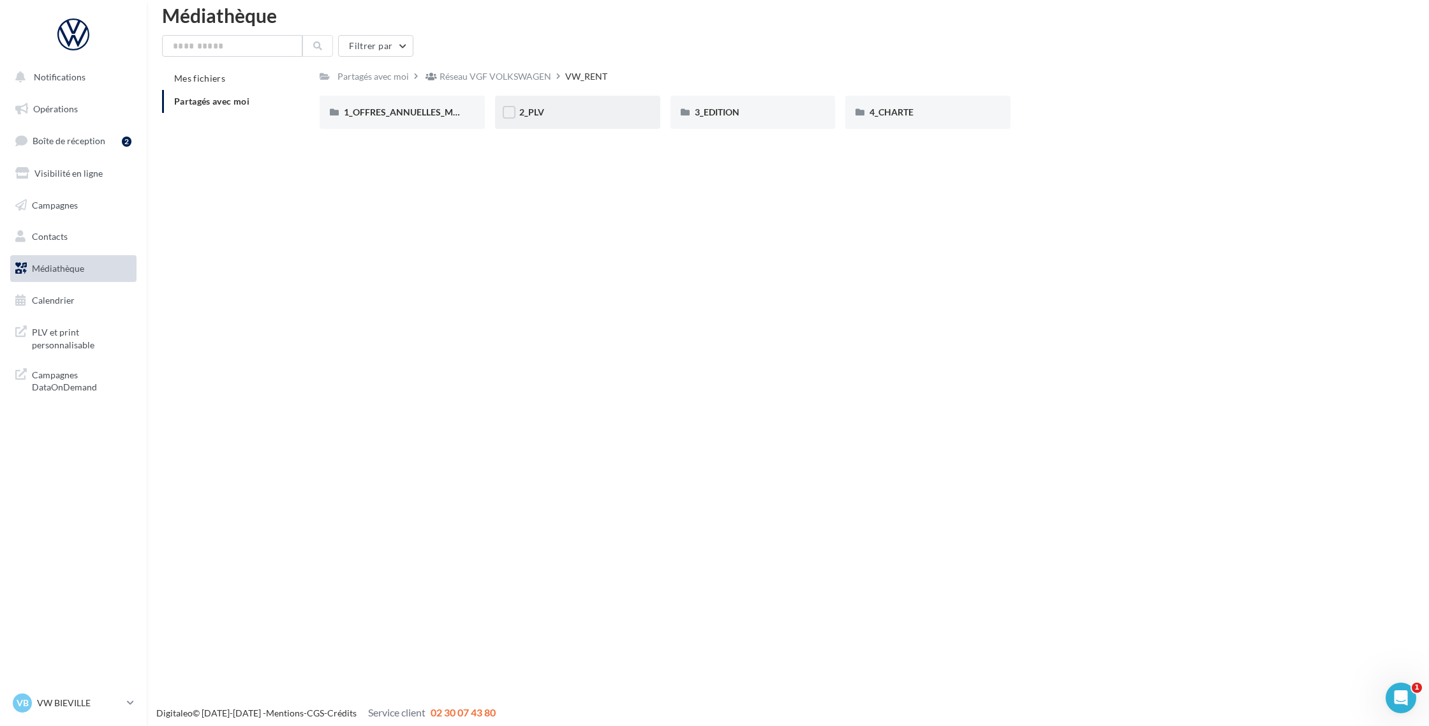
click at [572, 119] on div "2_PLV" at bounding box center [577, 112] width 117 height 13
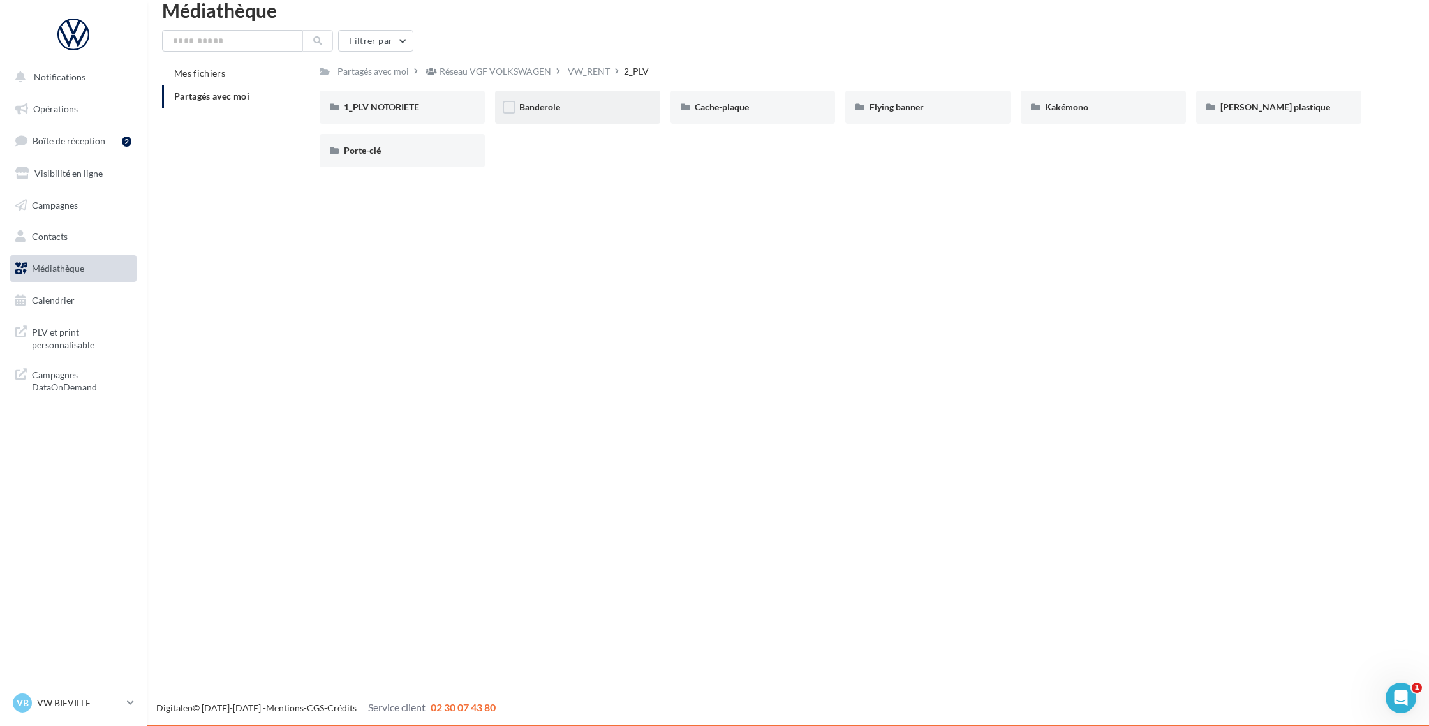
scroll to position [20, 0]
click at [389, 141] on div "Porte-clé" at bounding box center [402, 149] width 165 height 33
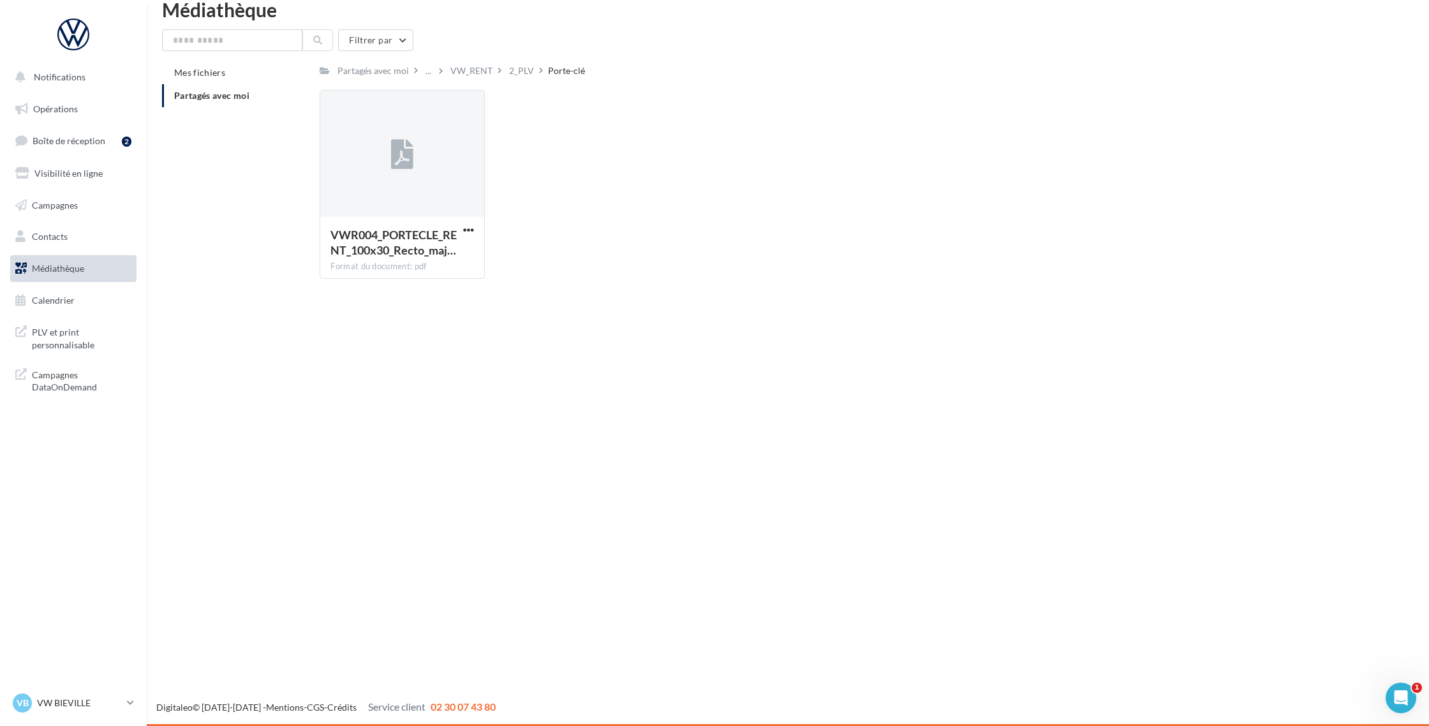
click at [389, 141] on div at bounding box center [402, 155] width 164 height 128
click at [453, 63] on div "VW_RENT" at bounding box center [471, 70] width 47 height 18
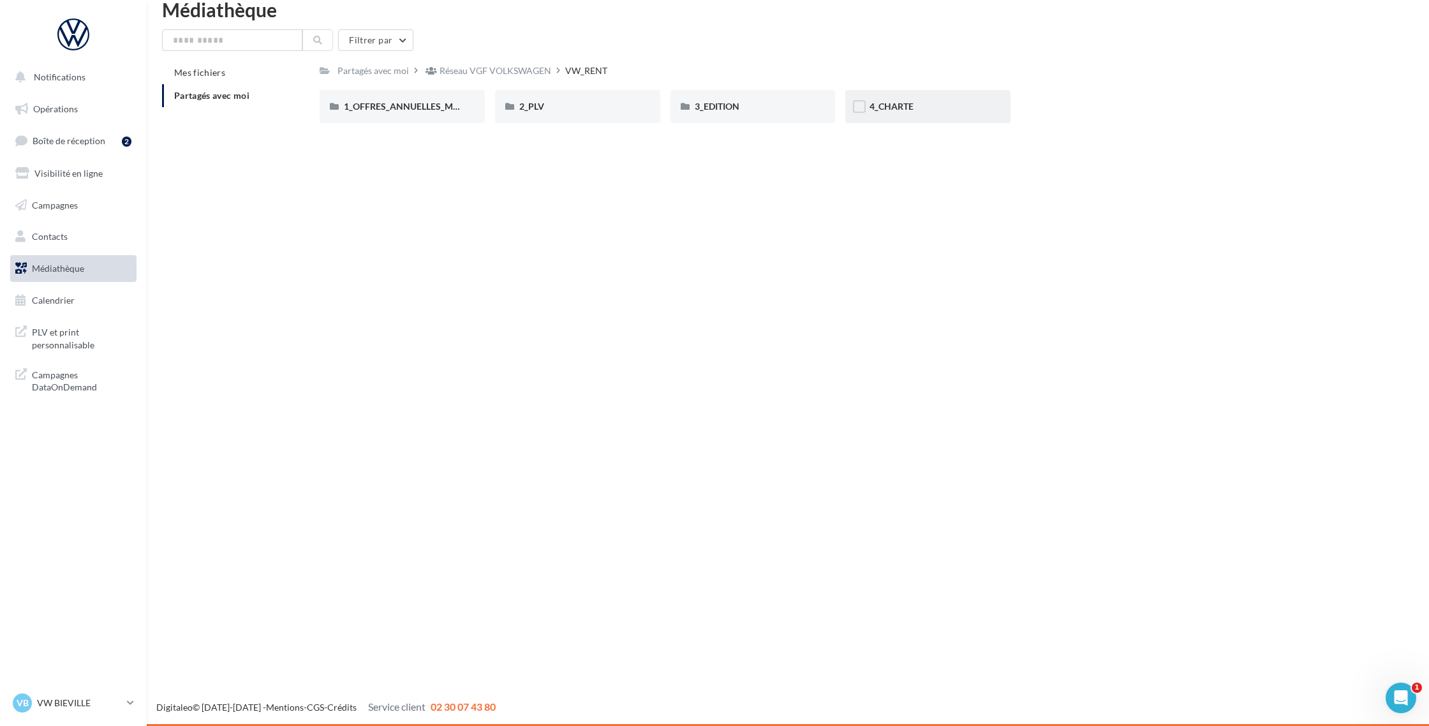
click at [881, 114] on div "4_CHARTE" at bounding box center [927, 106] width 165 height 33
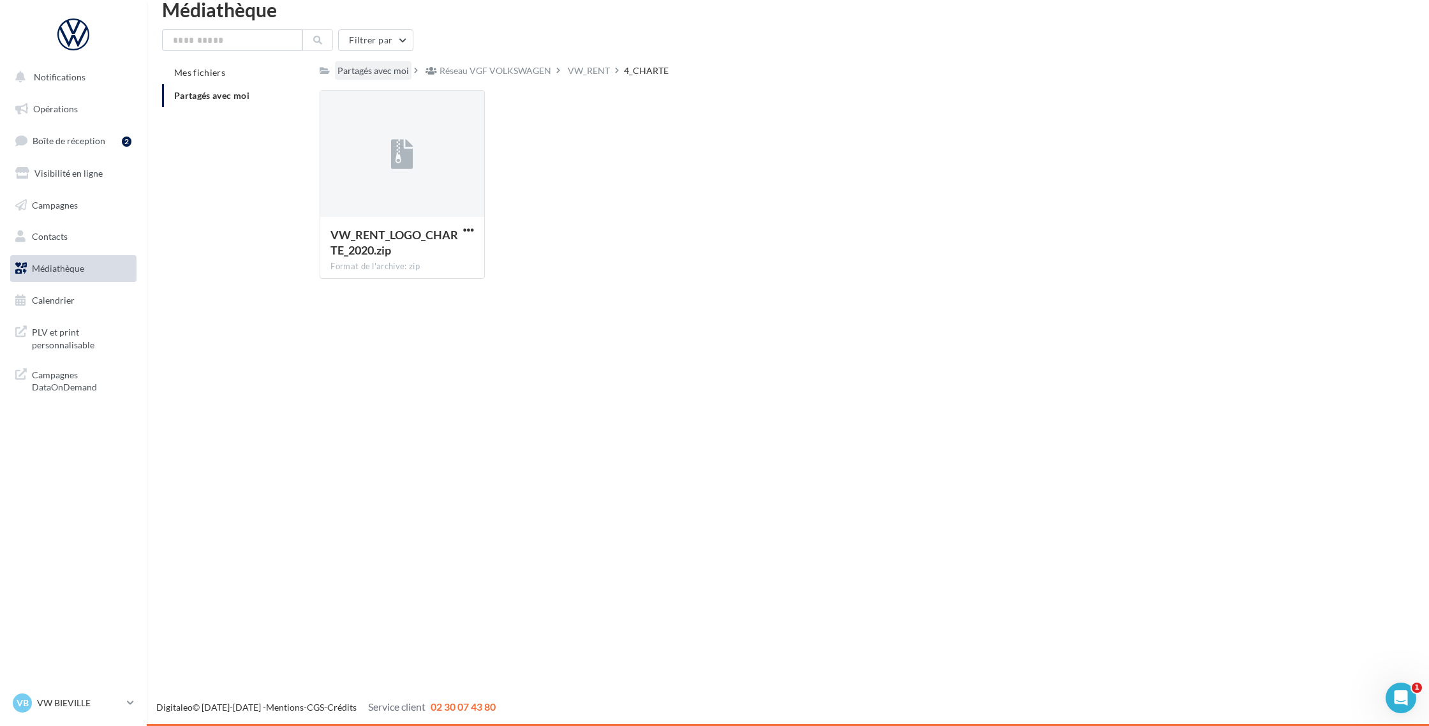
click at [382, 78] on div "Partagés avec moi" at bounding box center [373, 70] width 77 height 18
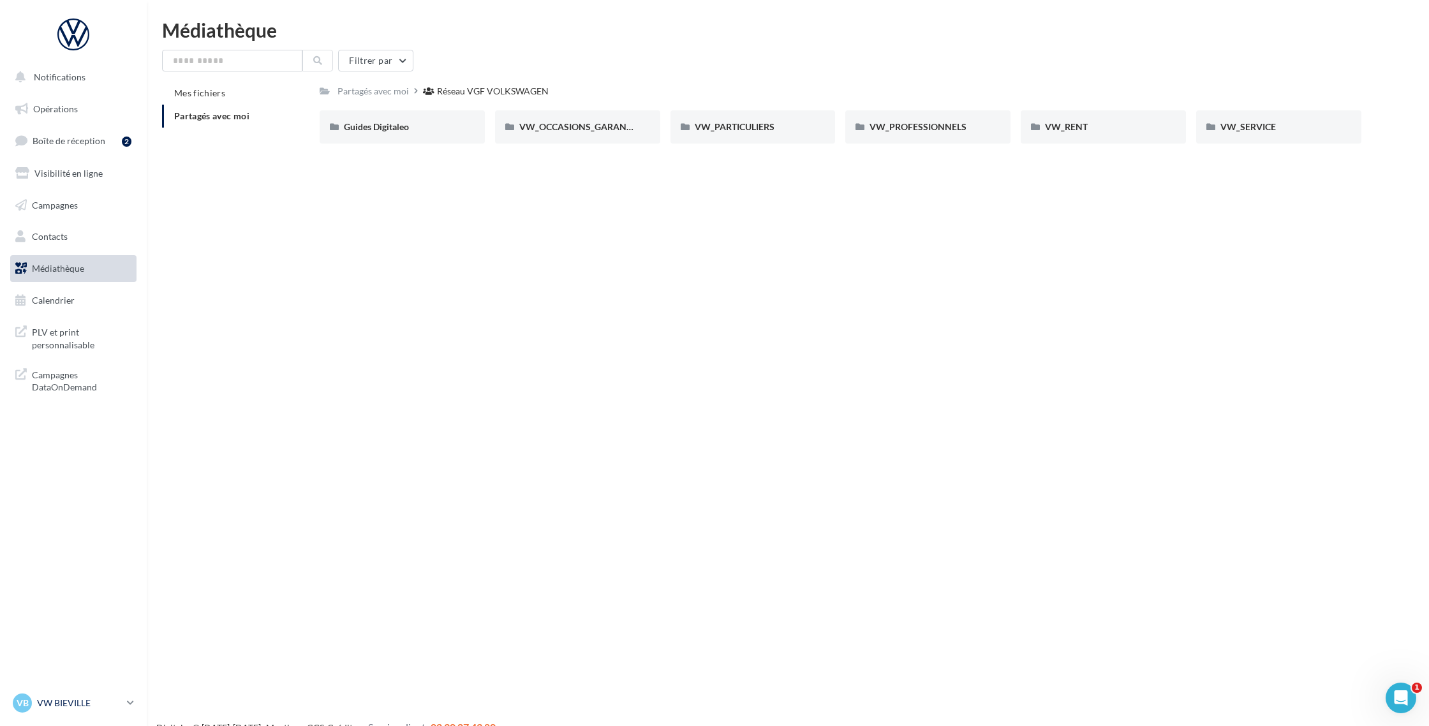
click at [103, 709] on p "VW BIEVILLE" at bounding box center [79, 703] width 85 height 13
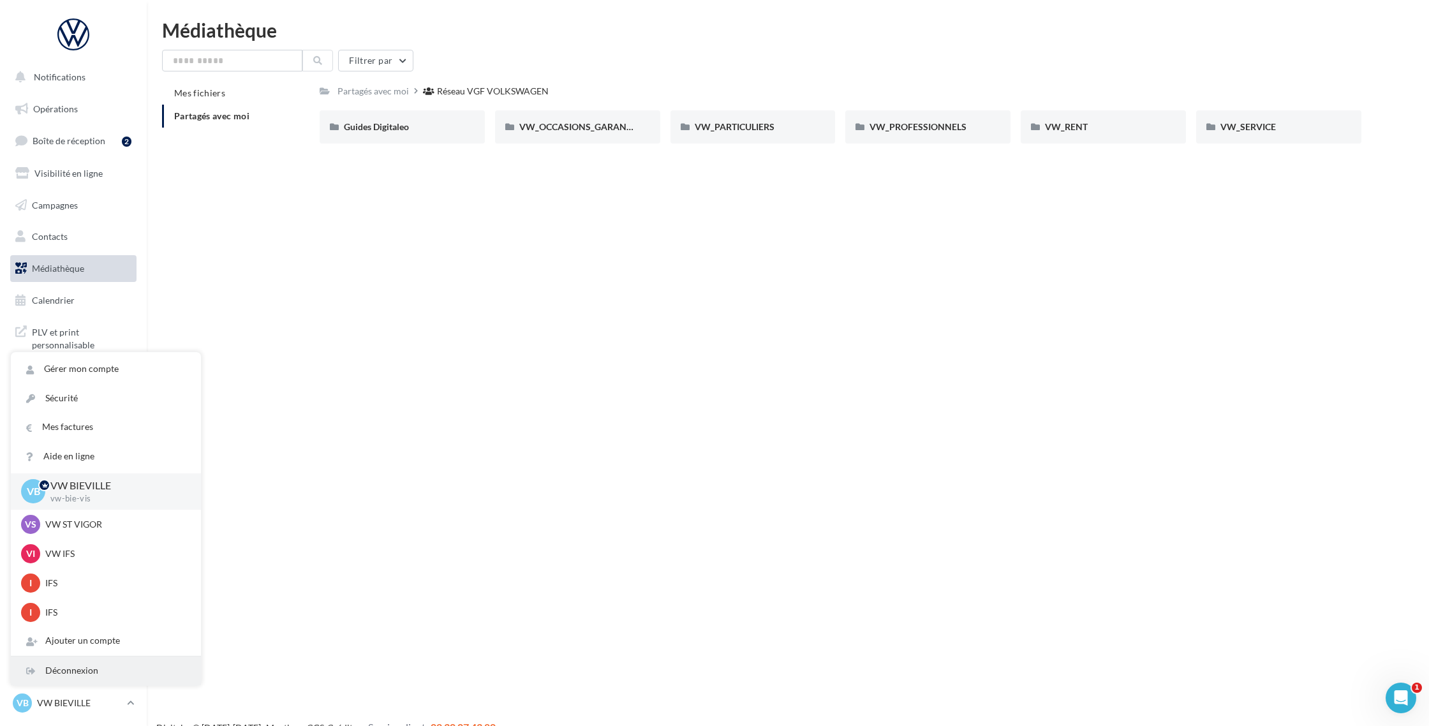
click at [100, 664] on div "Déconnexion" at bounding box center [106, 670] width 190 height 29
